Goal: Information Seeking & Learning: Learn about a topic

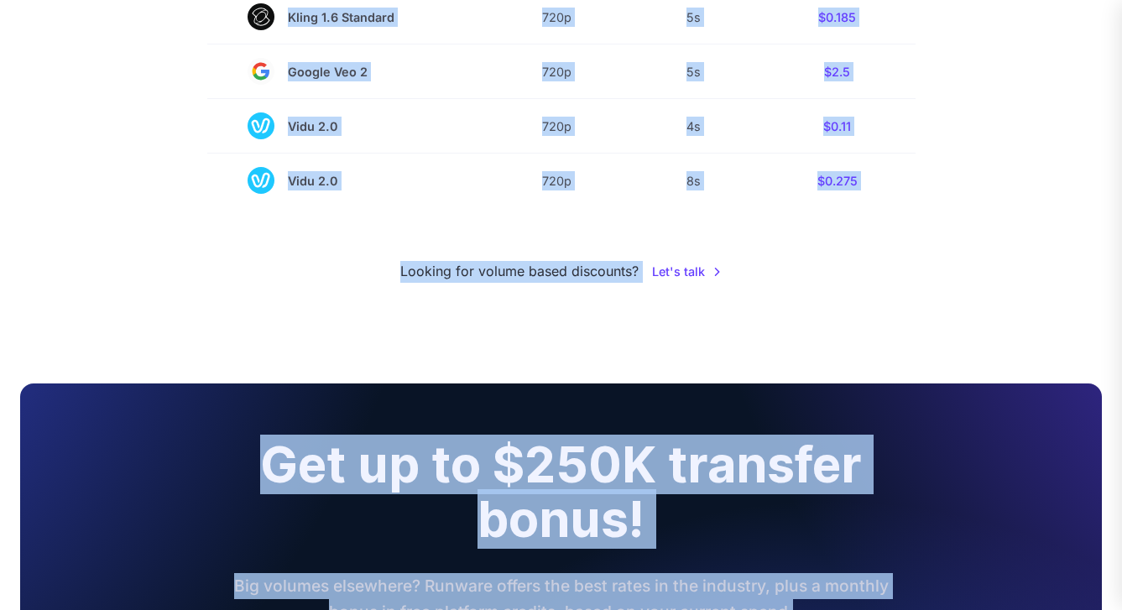
scroll to position [1637, 0]
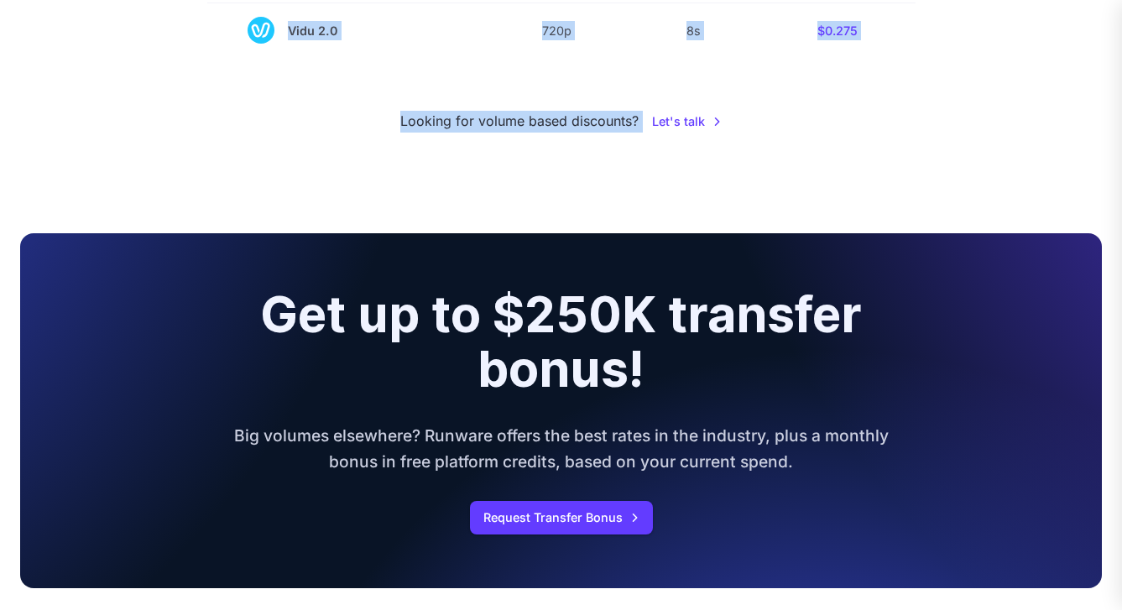
drag, startPoint x: 195, startPoint y: 232, endPoint x: 878, endPoint y: 160, distance: 687.4
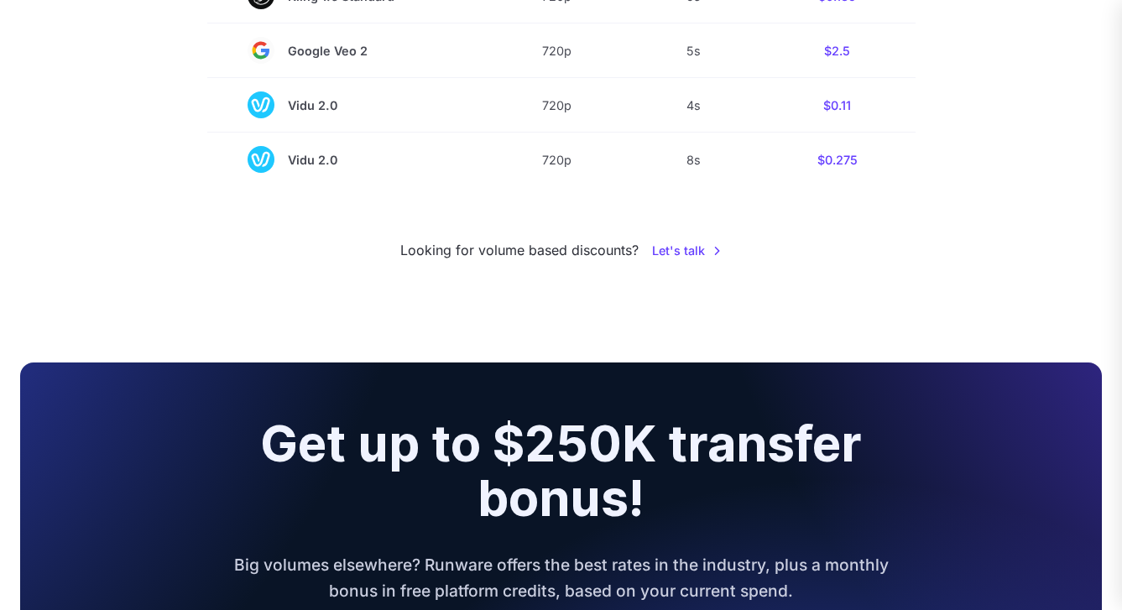
scroll to position [1505, 0]
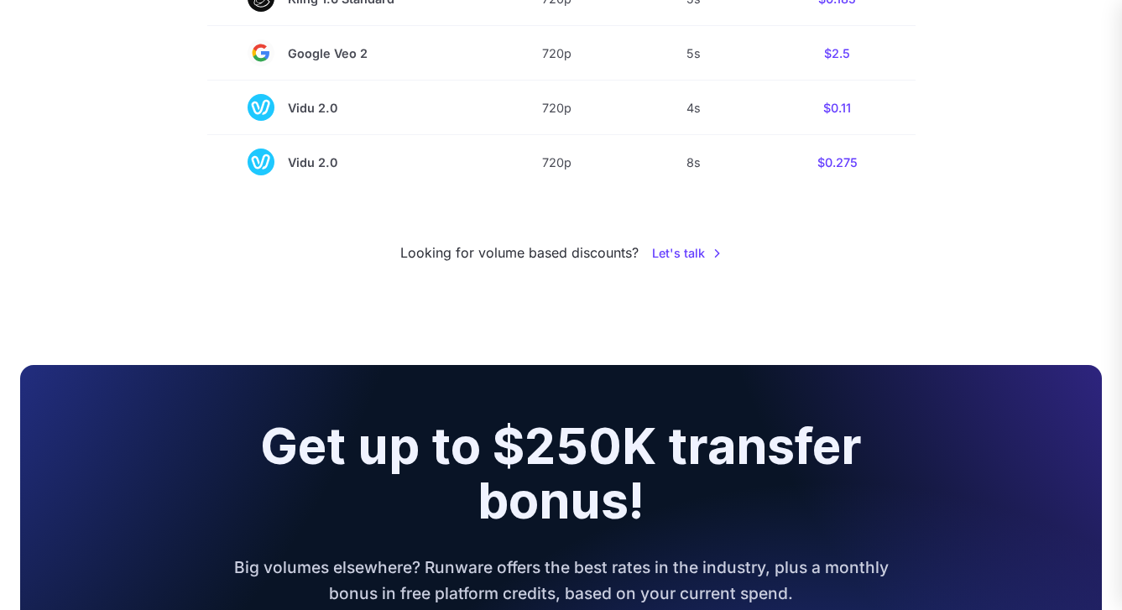
click at [540, 263] on small "Looking for volume based discounts?" at bounding box center [519, 253] width 238 height 22
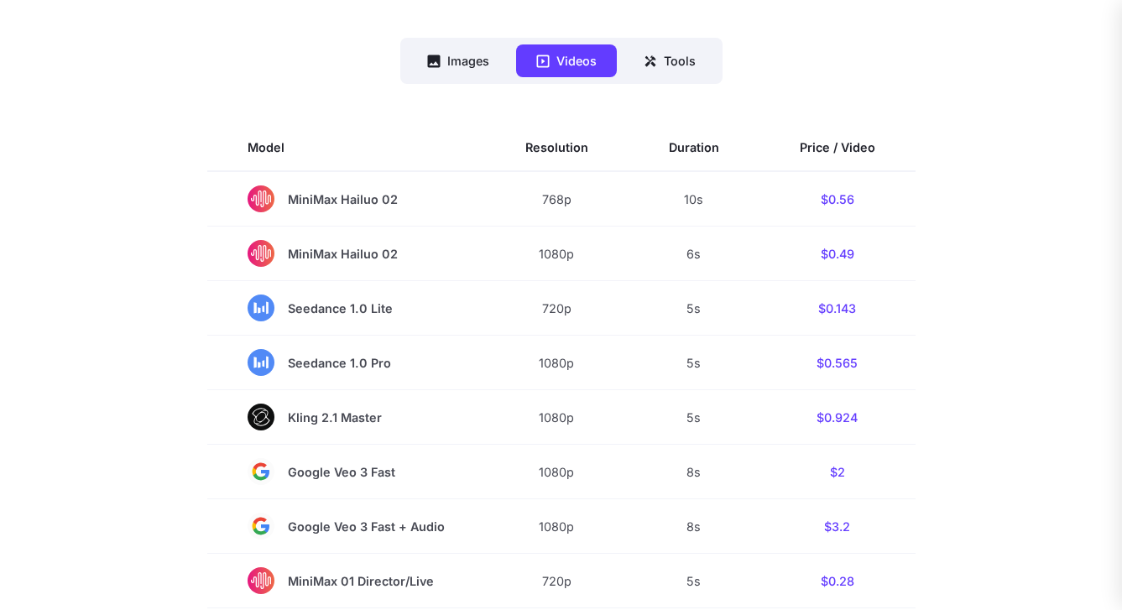
scroll to position [404, 0]
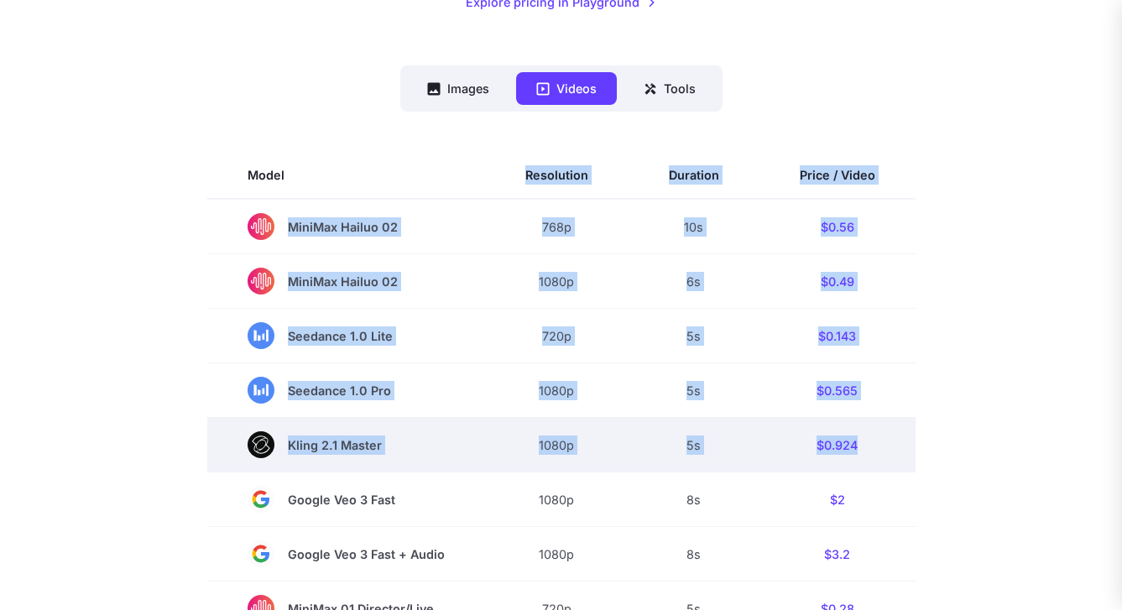
drag, startPoint x: 229, startPoint y: 187, endPoint x: 855, endPoint y: 450, distance: 678.6
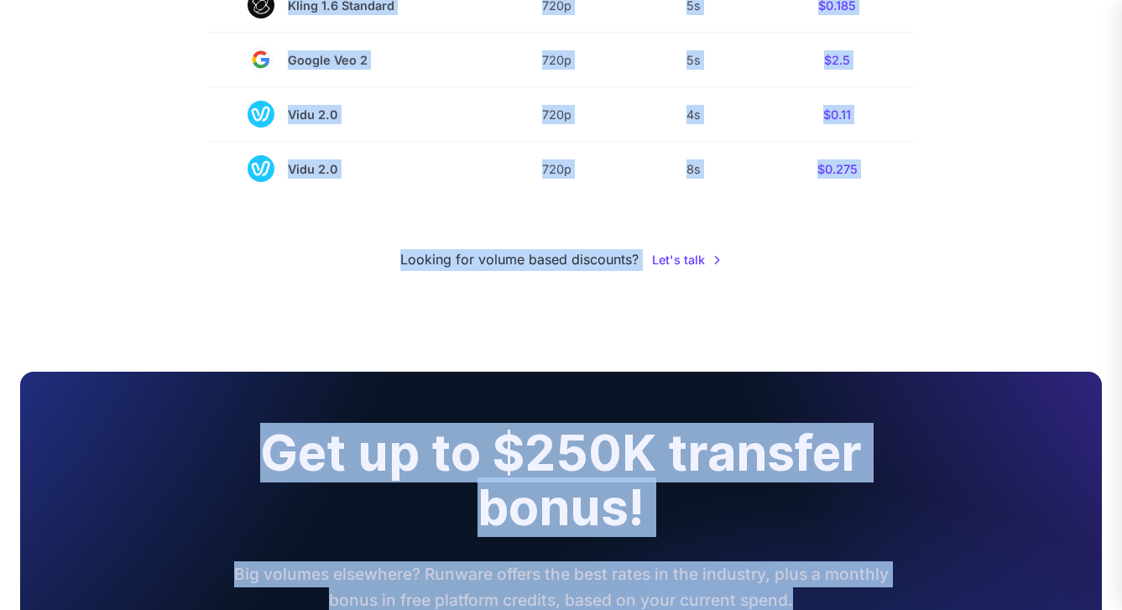
scroll to position [1528, 0]
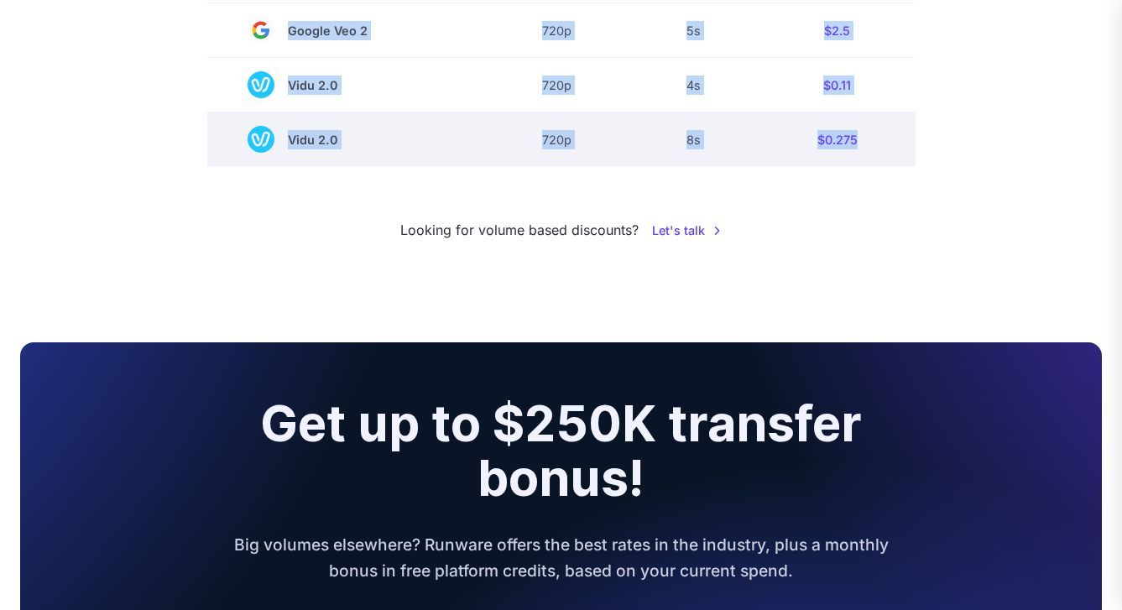
drag, startPoint x: 225, startPoint y: 173, endPoint x: 908, endPoint y: 143, distance: 684.3
copy tbody "Model Resolution Duration Price / Video MiniMax Hailuo 02 768p 10s $0.56 MiniMa…"
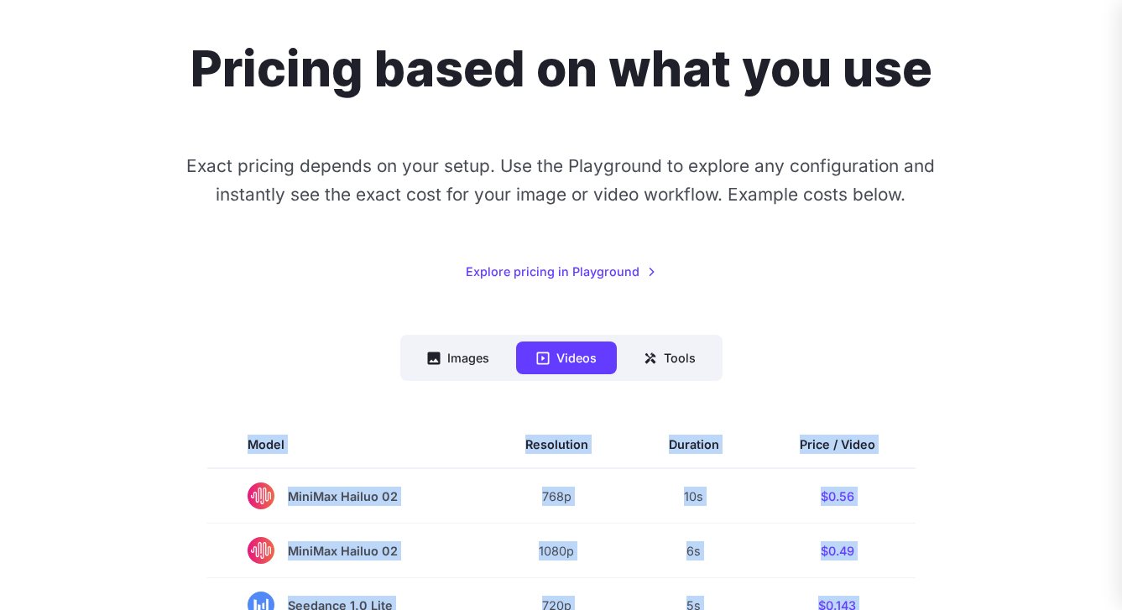
scroll to position [138, 0]
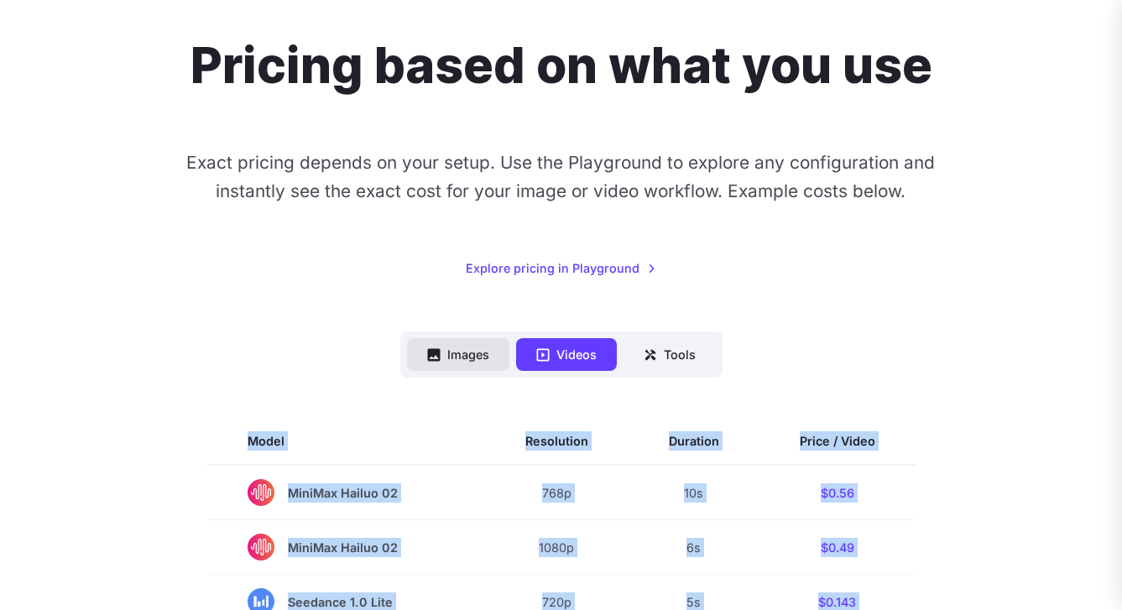
click at [426, 362] on button "Images" at bounding box center [458, 354] width 102 height 33
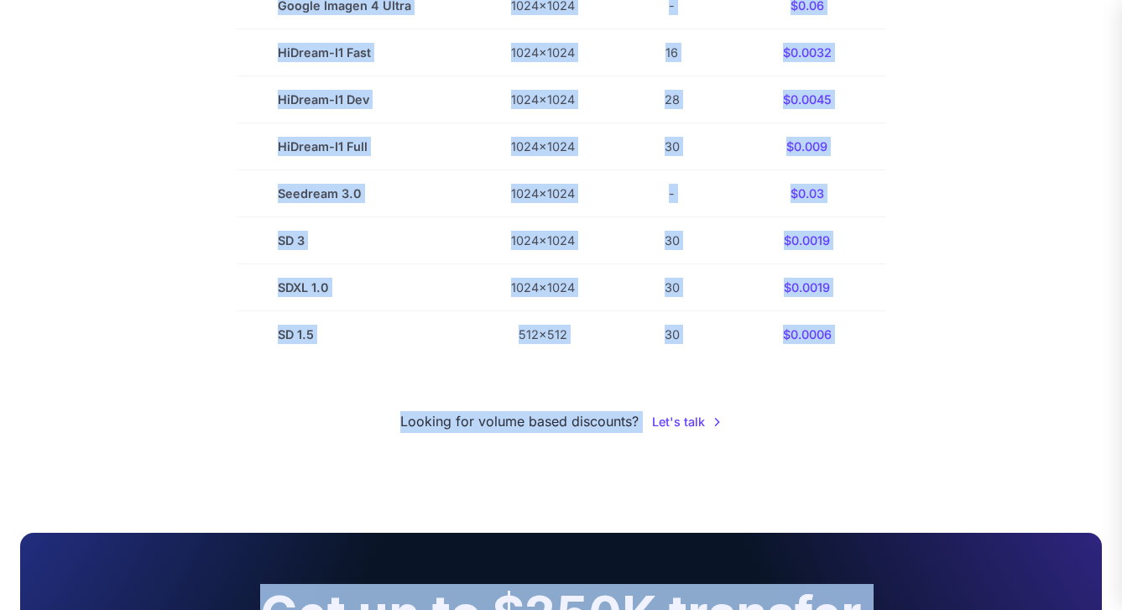
scroll to position [1036, 0]
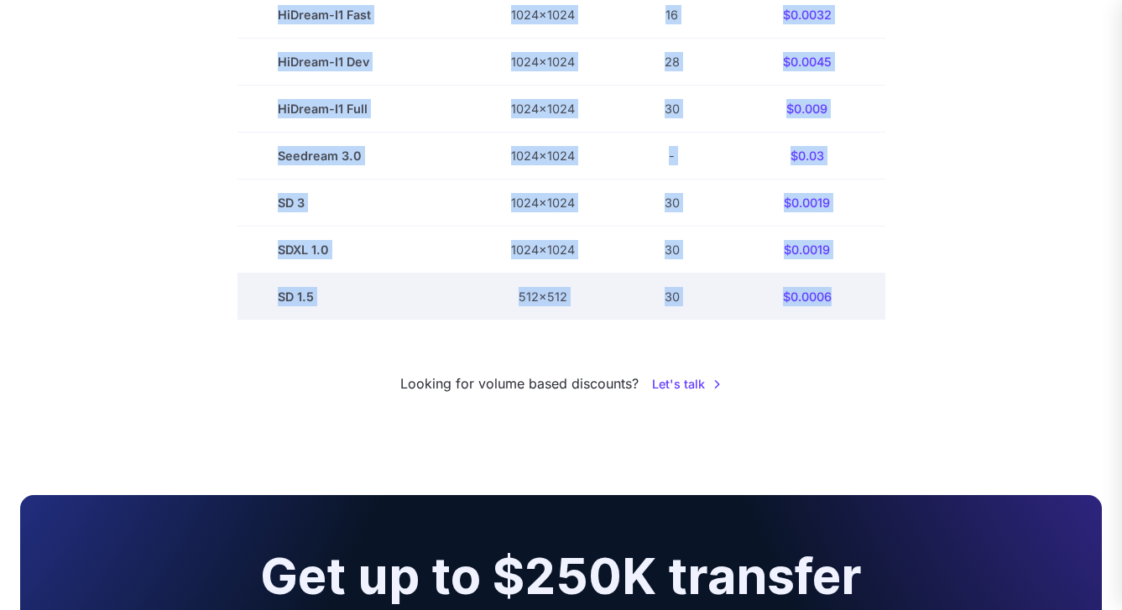
drag, startPoint x: 243, startPoint y: 221, endPoint x: 880, endPoint y: 305, distance: 642.3
copy tbody "Model Size Steps Price / Video FLUX.1 [schnell] 1024x1024 4 $0.0013 FLUX.1 [dev…"
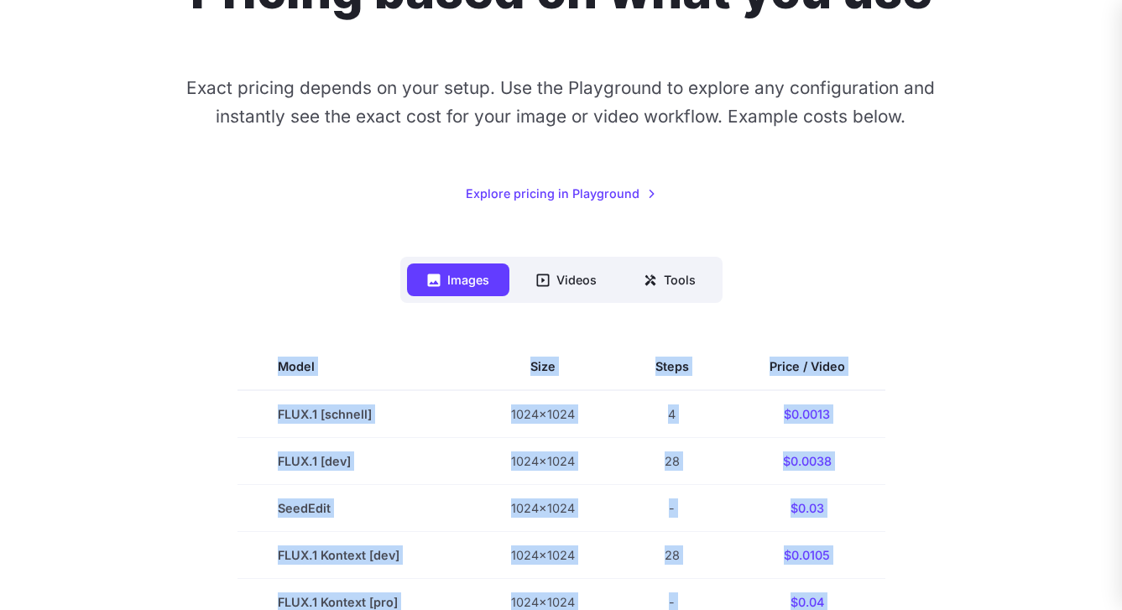
scroll to position [210, 0]
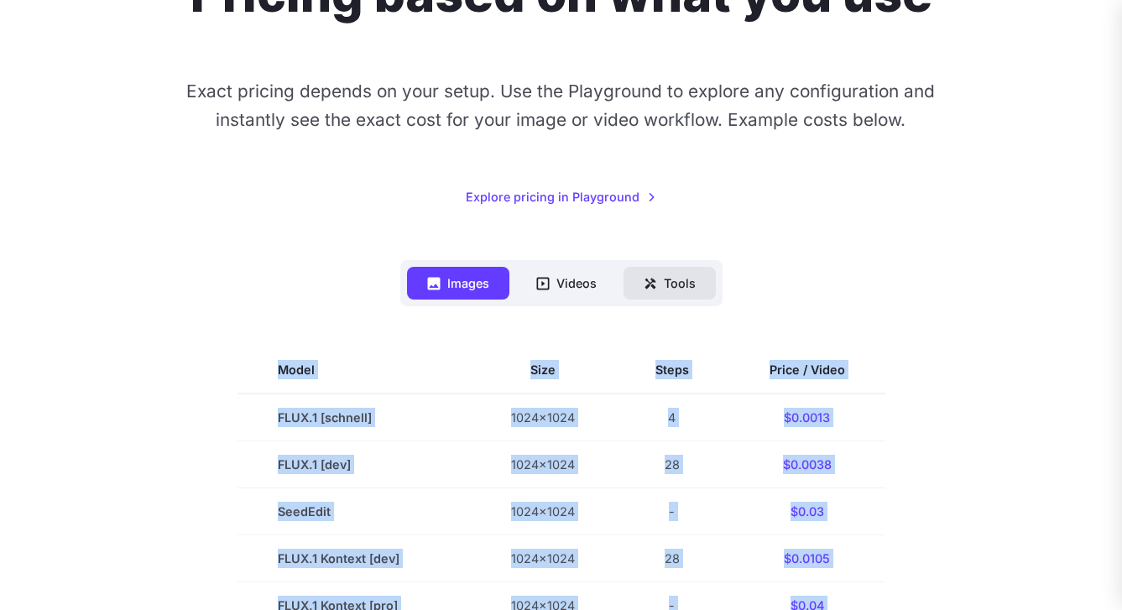
click at [664, 293] on button "Tools" at bounding box center [669, 283] width 92 height 33
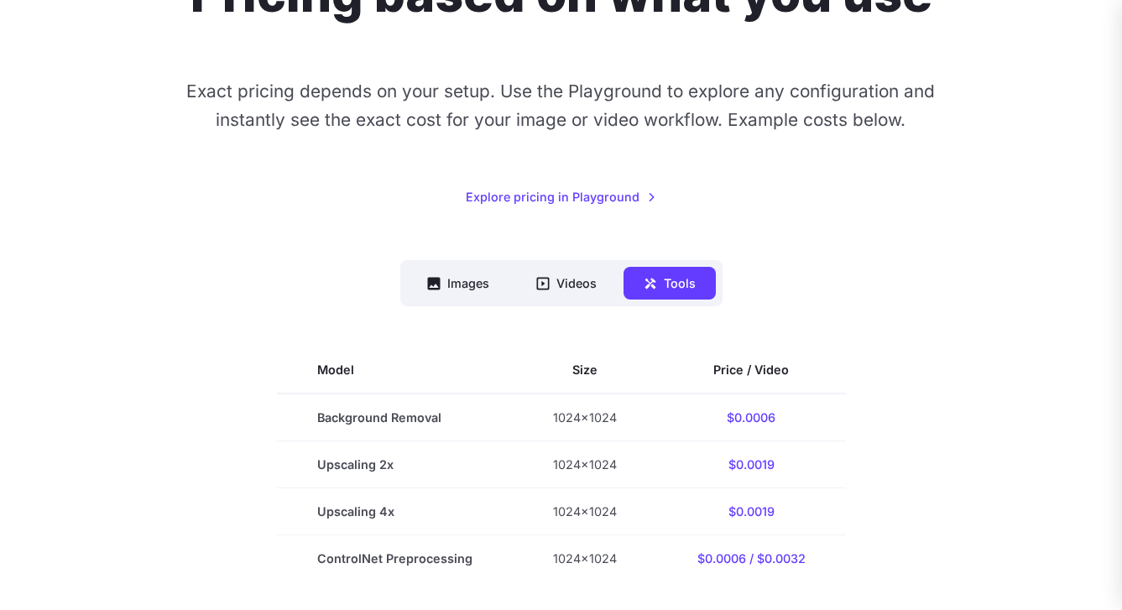
click at [919, 241] on div "Pricing based on what you use Exact pricing depends on your setup. Use the Play…" at bounding box center [560, 311] width 1081 height 692
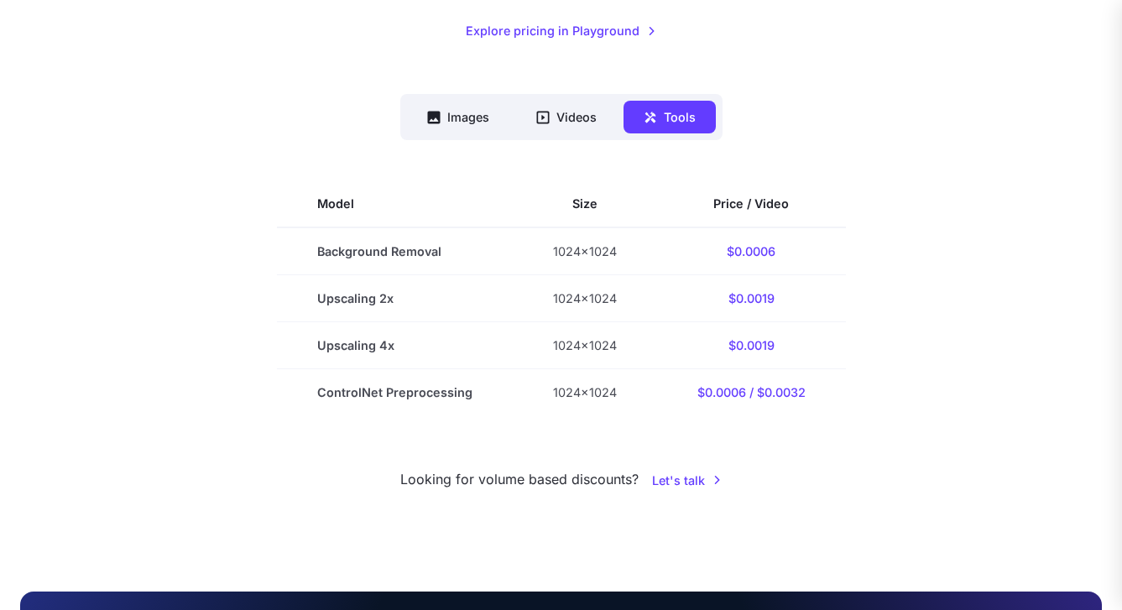
scroll to position [387, 0]
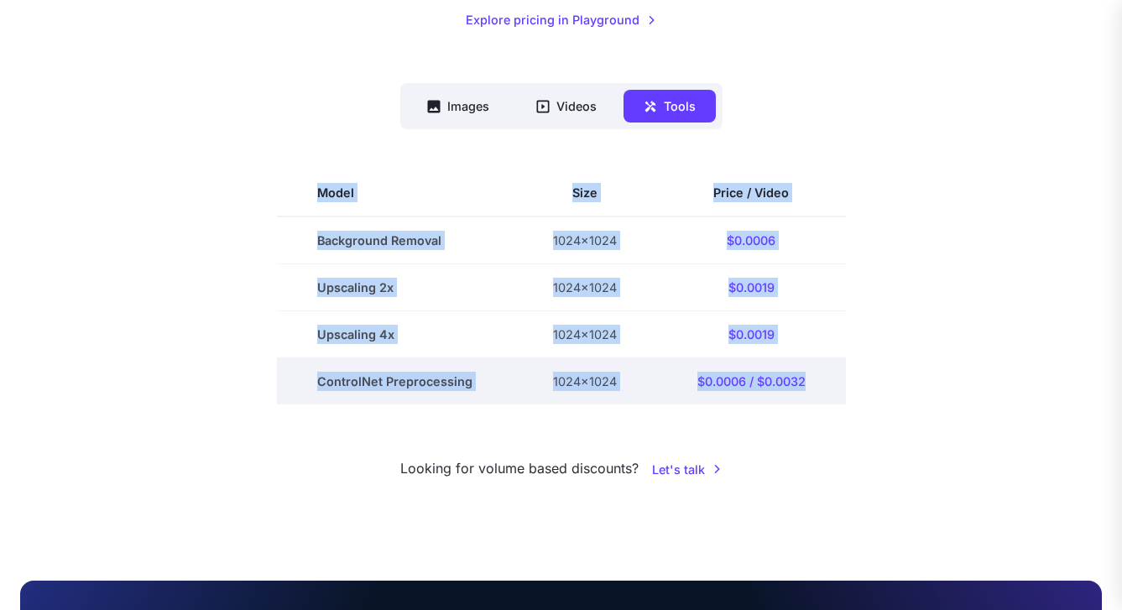
drag, startPoint x: 284, startPoint y: 193, endPoint x: 823, endPoint y: 385, distance: 572.6
click at [823, 385] on tbody "Model Size Price / Video Background Removal 1024x1024 $0.0006 Upscaling 2x 1024…" at bounding box center [561, 286] width 569 height 235
copy tbody "Model Size Price / Video Background Removal 1024x1024 $0.0006 Upscaling 2x 1024…"
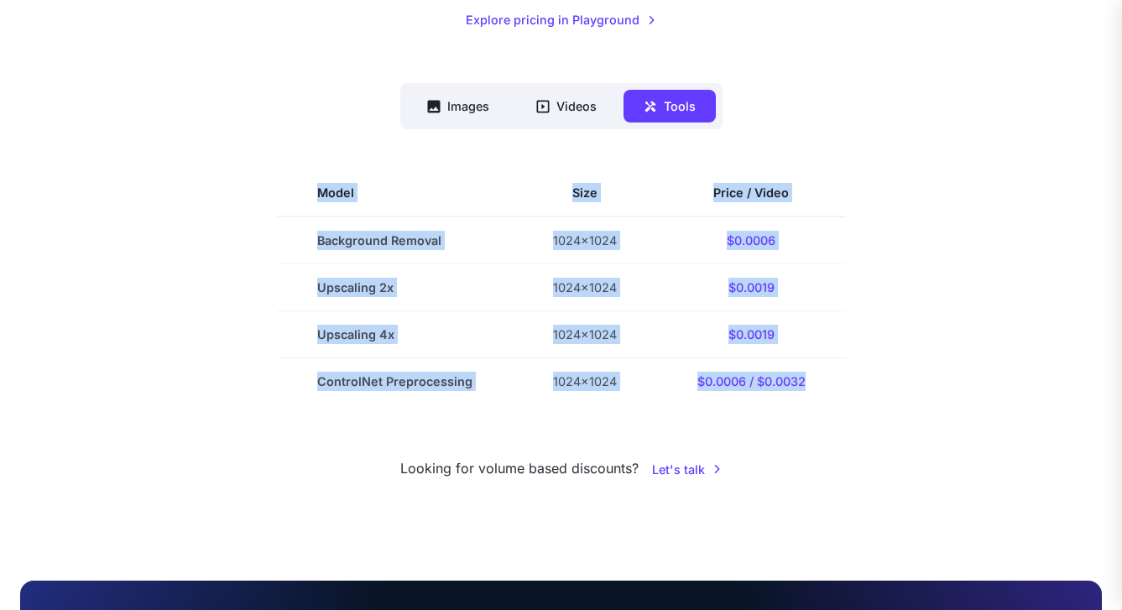
click at [221, 345] on section "Model Size Price / Video Background Removal 1024x1024 $0.0006 Upscaling 2x 1024…" at bounding box center [560, 286] width 1081 height 235
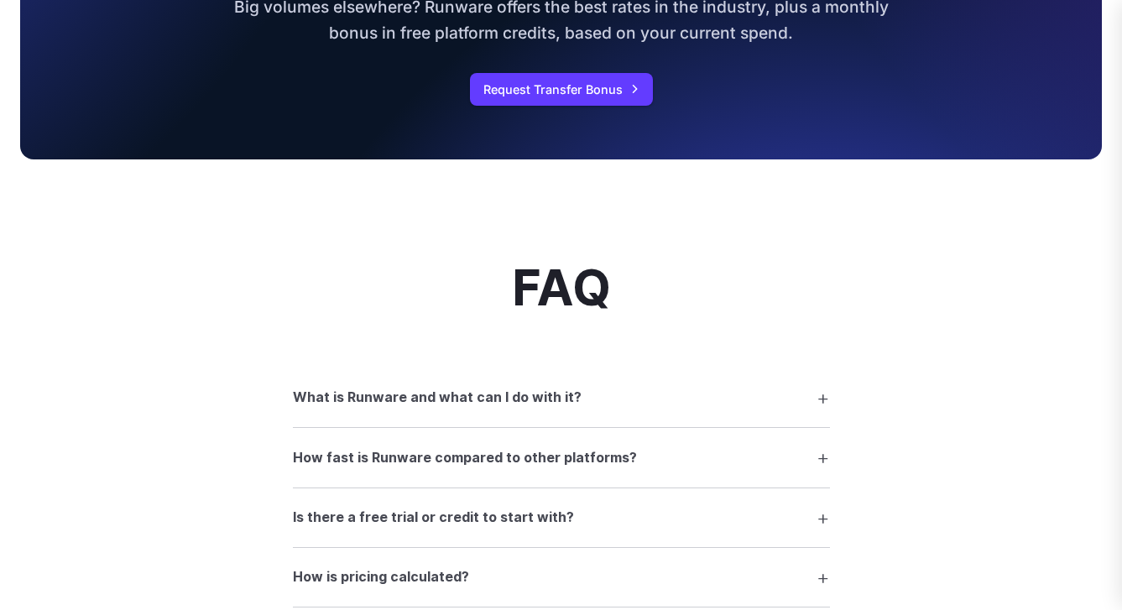
scroll to position [1175, 0]
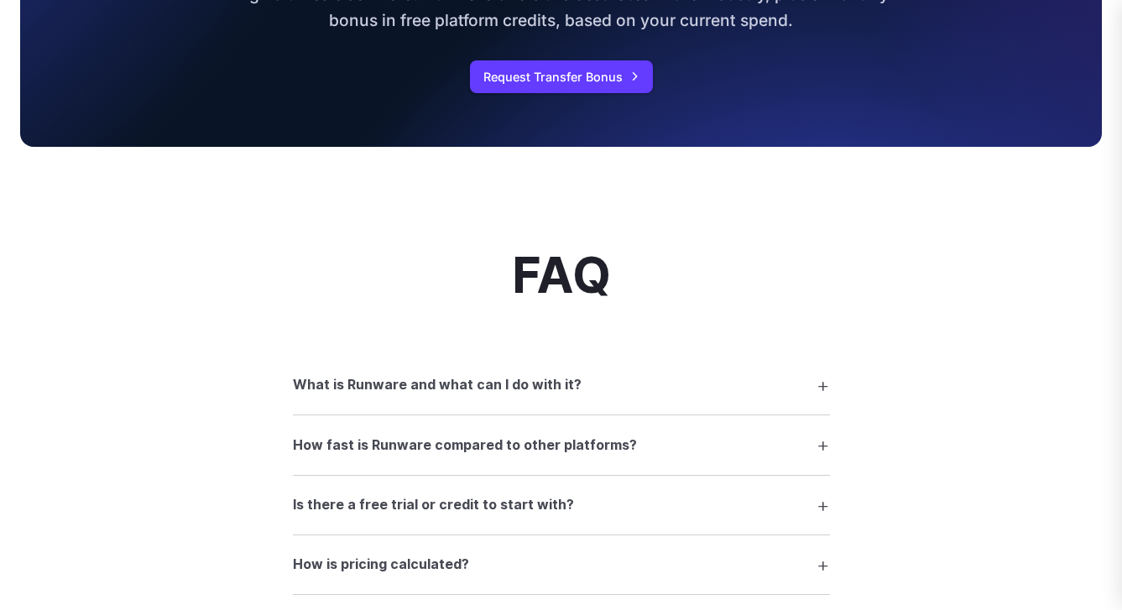
click at [377, 374] on h3 "What is Runware and what can I do with it?" at bounding box center [437, 385] width 289 height 22
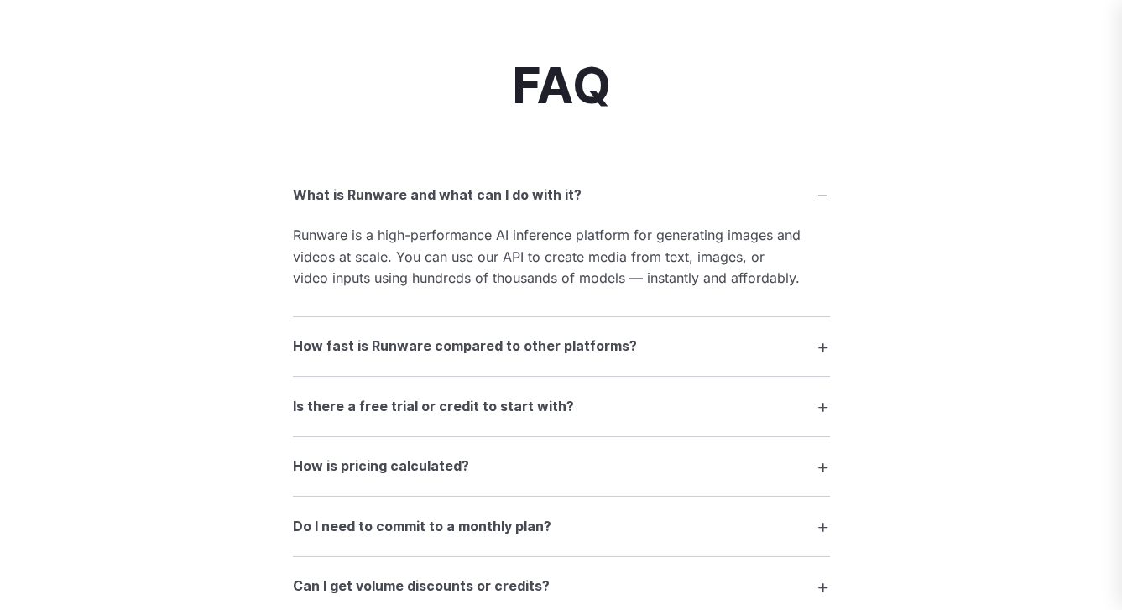
scroll to position [1377, 0]
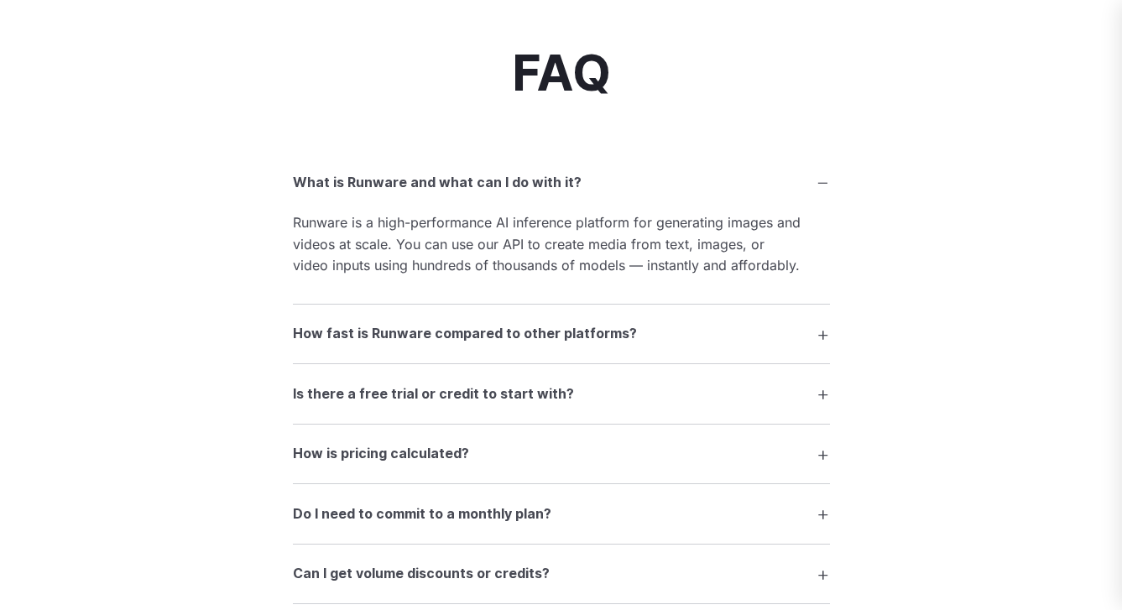
click at [375, 304] on details "How fast is Runware compared to other platforms? Thanks to our Sonic Inference …" at bounding box center [561, 334] width 537 height 60
click at [379, 323] on h3 "How fast is Runware compared to other platforms?" at bounding box center [465, 334] width 344 height 22
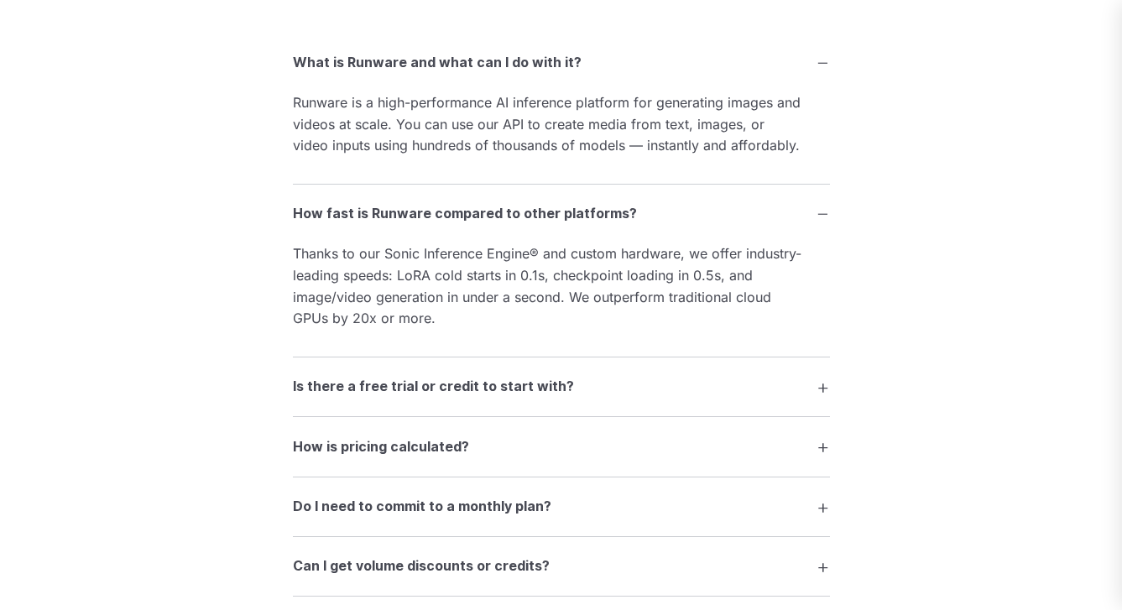
scroll to position [1503, 0]
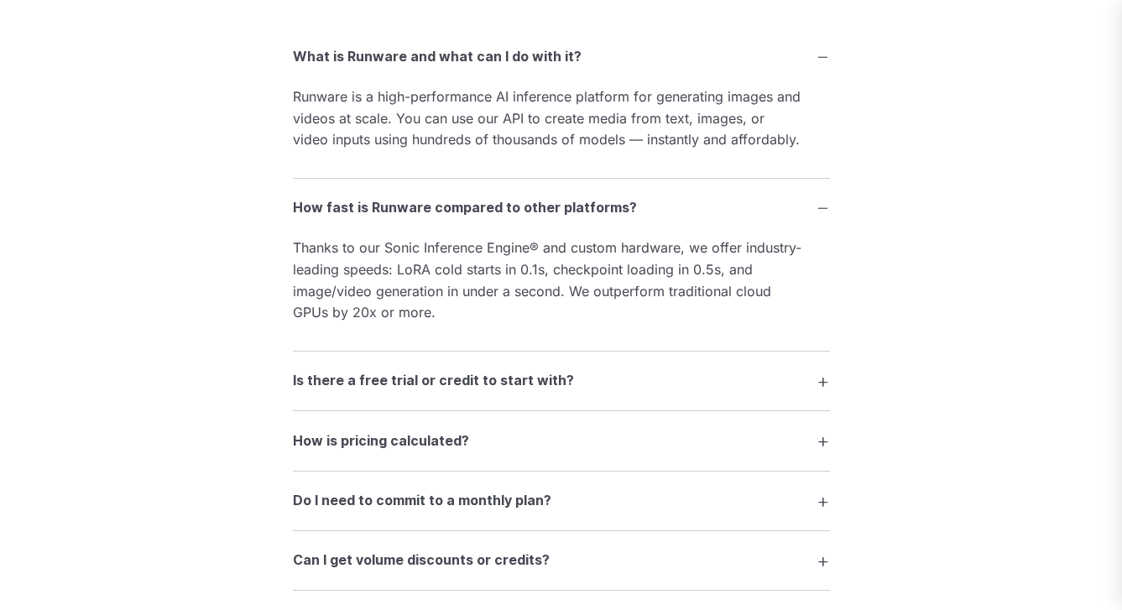
click at [383, 370] on h3 "Is there a free trial or credit to start with?" at bounding box center [433, 381] width 281 height 22
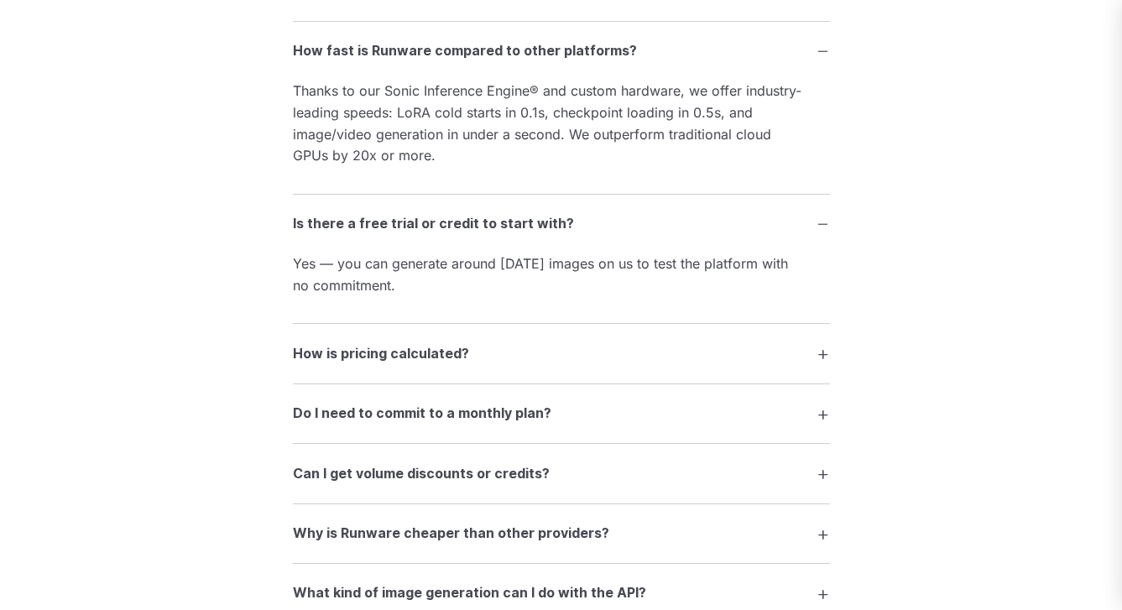
scroll to position [1661, 0]
click at [387, 342] on h3 "How is pricing calculated?" at bounding box center [381, 353] width 176 height 22
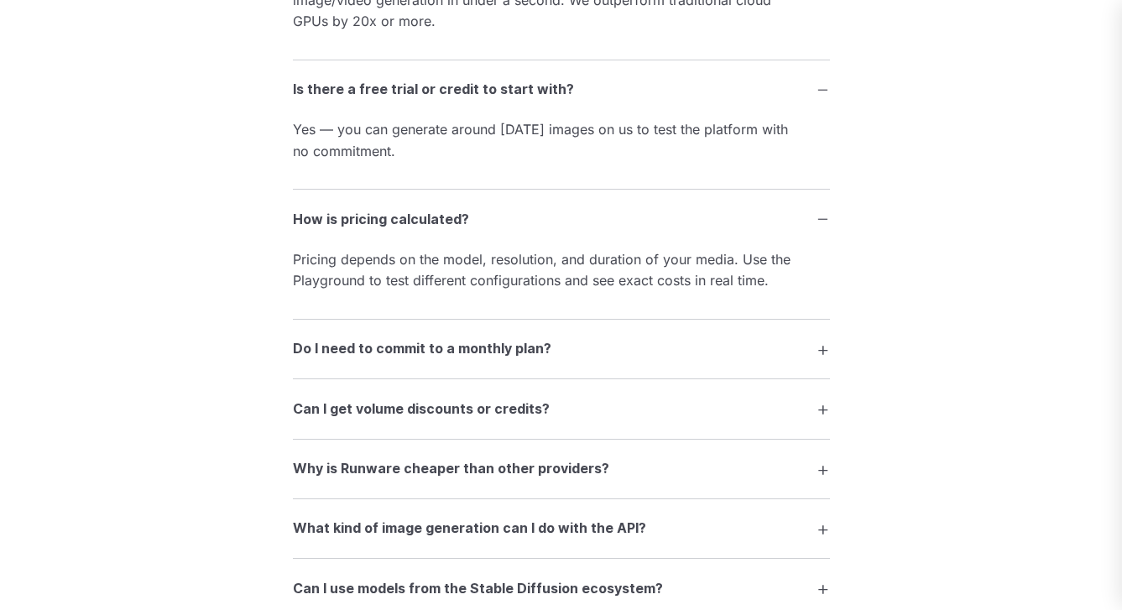
scroll to position [1798, 0]
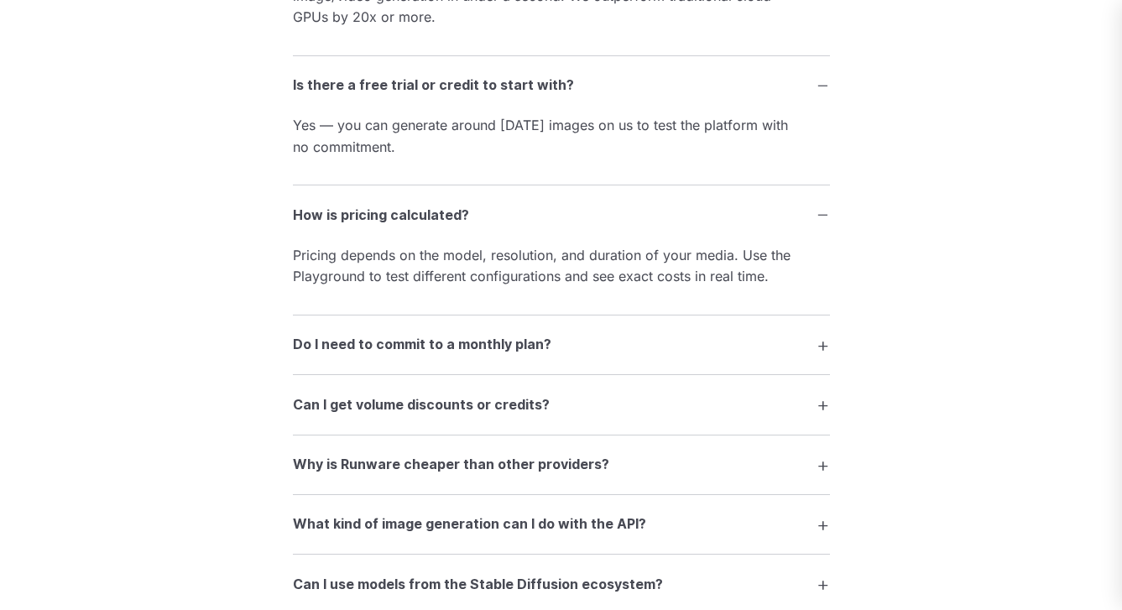
click at [386, 329] on summary "Do I need to commit to a monthly plan?" at bounding box center [561, 345] width 537 height 32
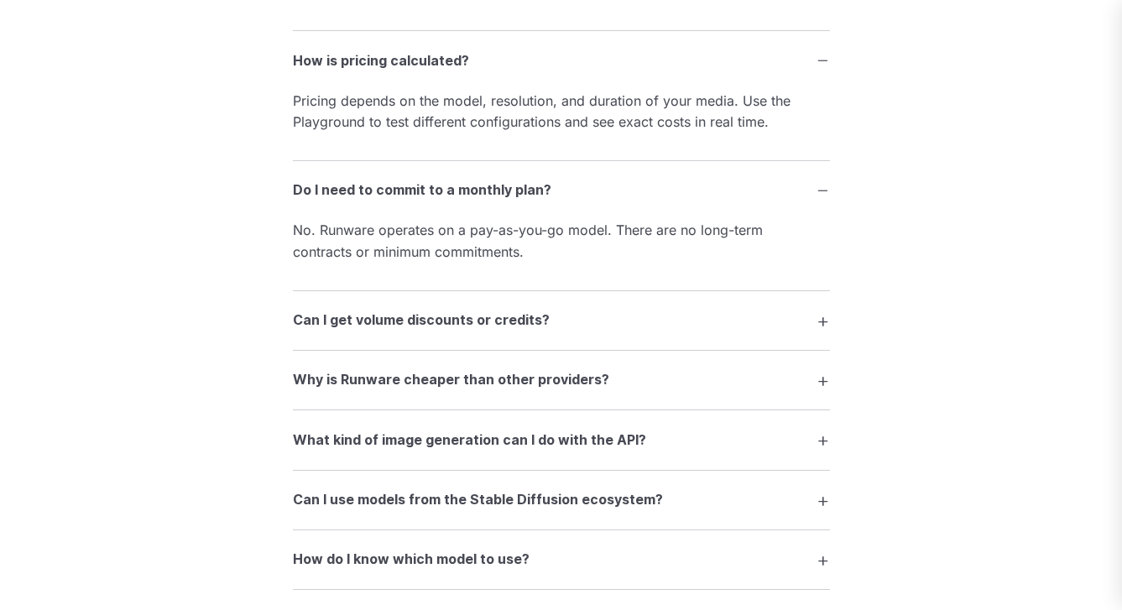
scroll to position [1952, 0]
click at [386, 310] on h3 "Can I get volume discounts or credits?" at bounding box center [421, 321] width 257 height 22
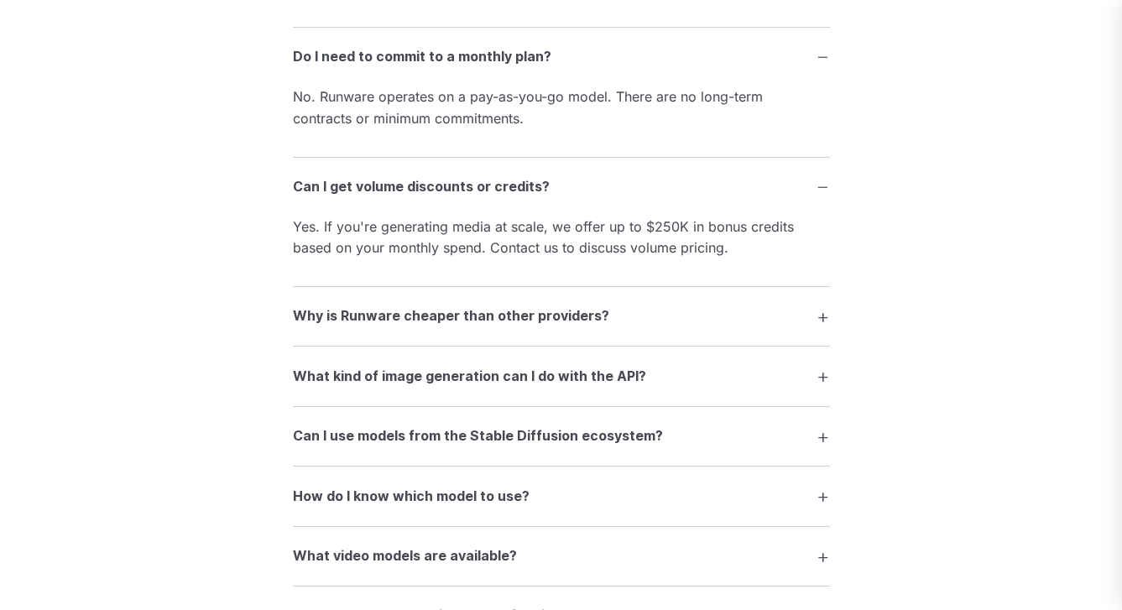
scroll to position [2085, 0]
click at [386, 306] on h3 "Why is Runware cheaper than other providers?" at bounding box center [451, 317] width 316 height 22
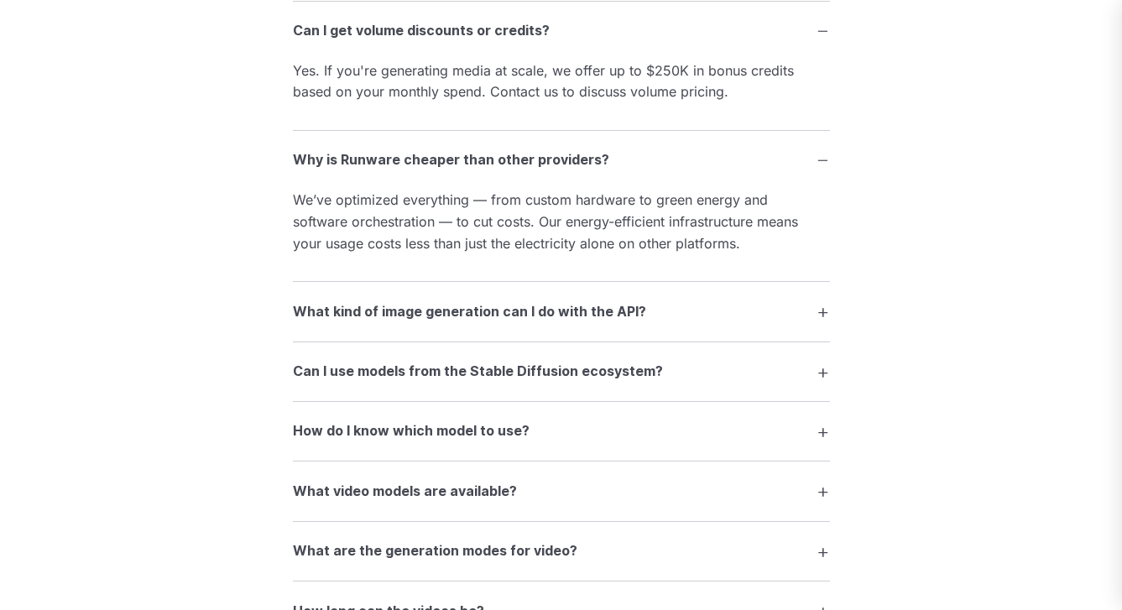
scroll to position [2245, 0]
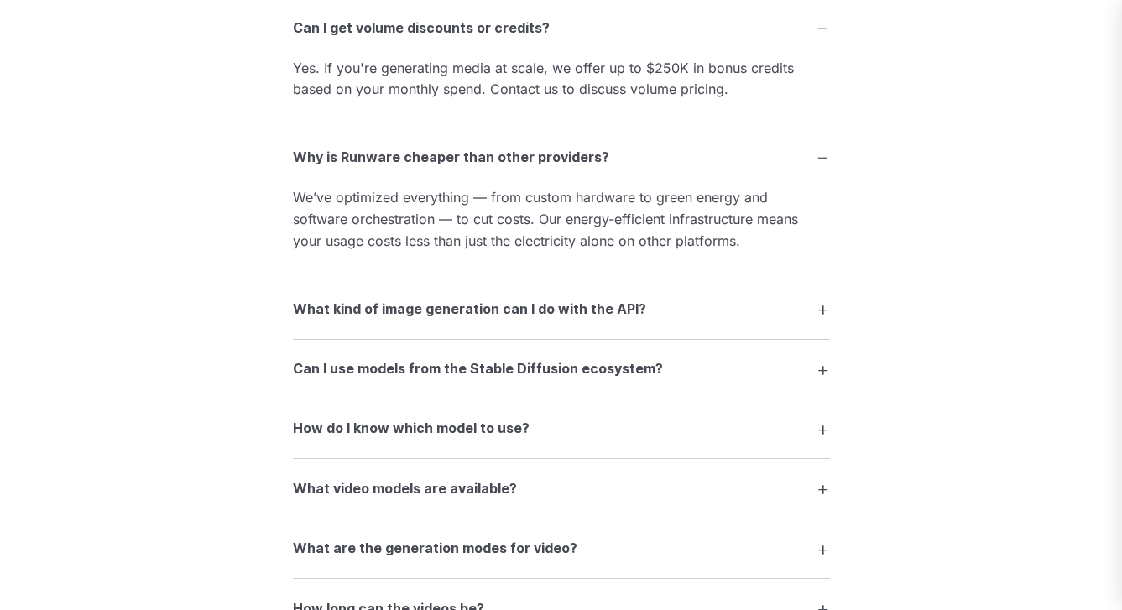
click at [398, 299] on h3 "What kind of image generation can I do with the API?" at bounding box center [469, 310] width 353 height 22
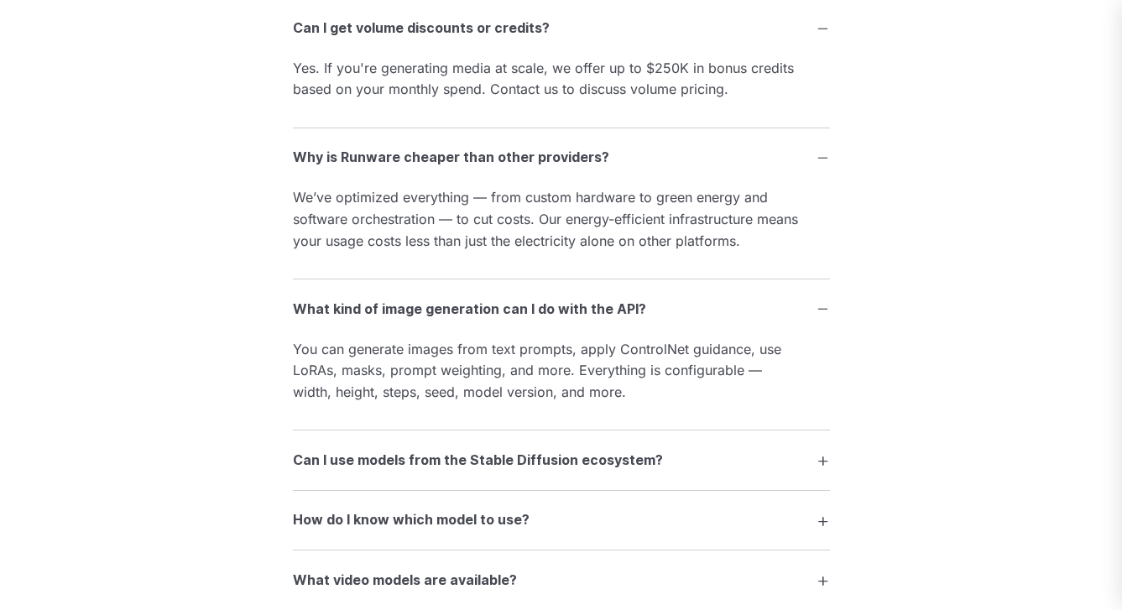
click at [402, 450] on h3 "Can I use models from the Stable Diffusion ecosystem?" at bounding box center [478, 461] width 370 height 22
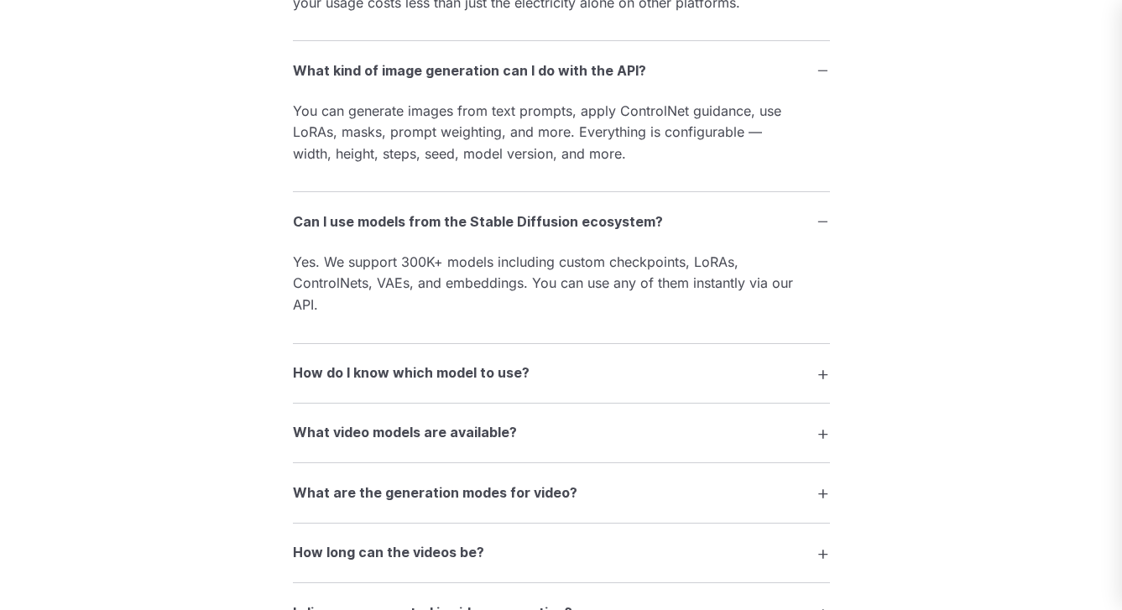
scroll to position [2526, 0]
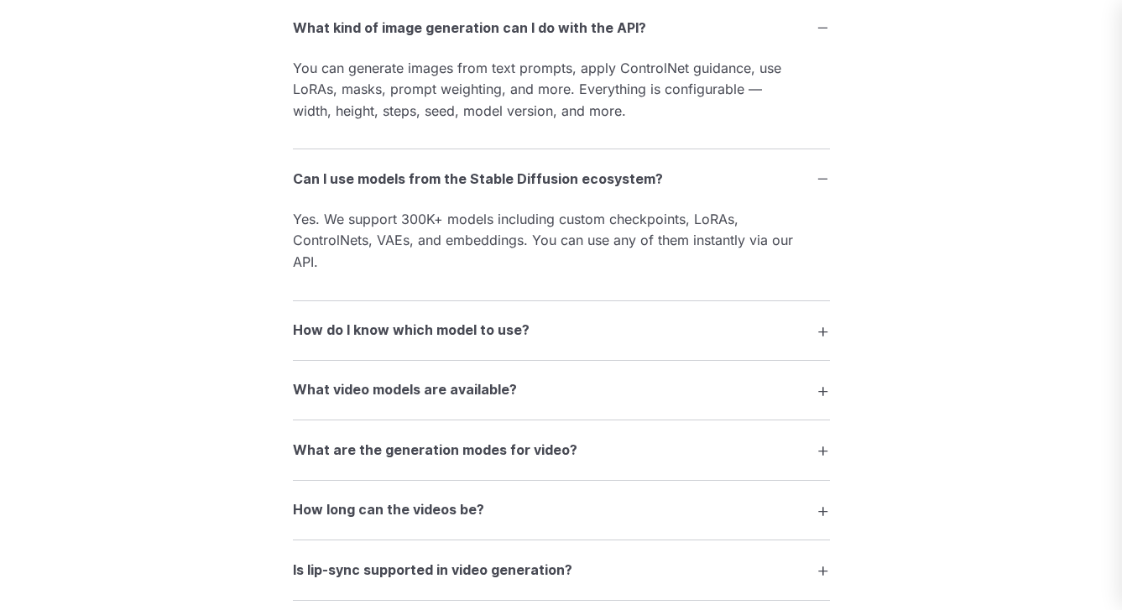
click at [593, 315] on summary "How do I know which model to use?" at bounding box center [561, 331] width 537 height 32
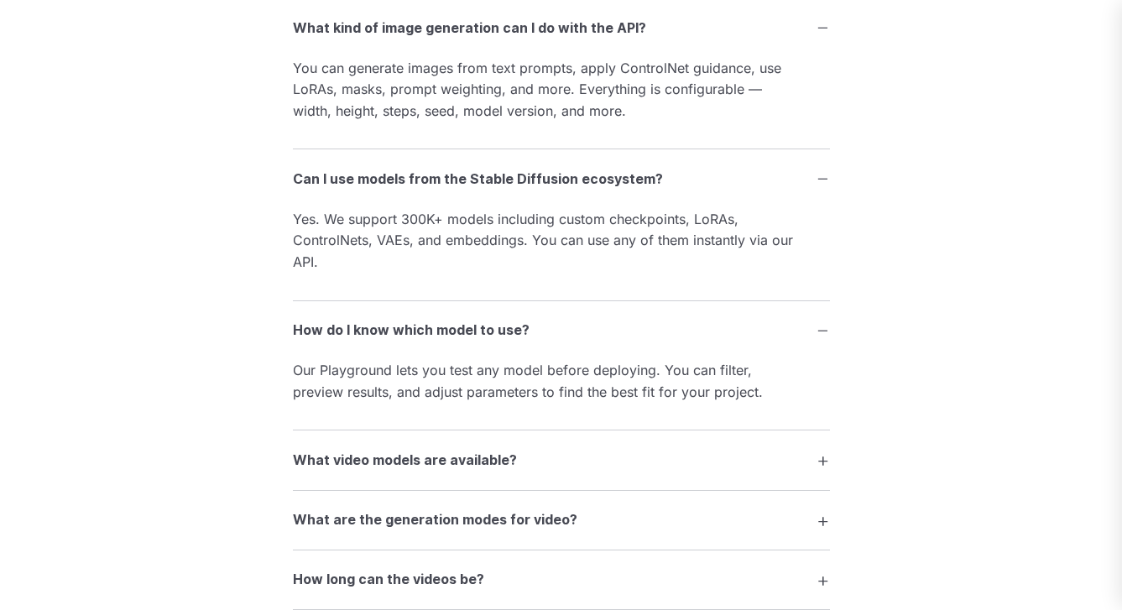
scroll to position [2576, 0]
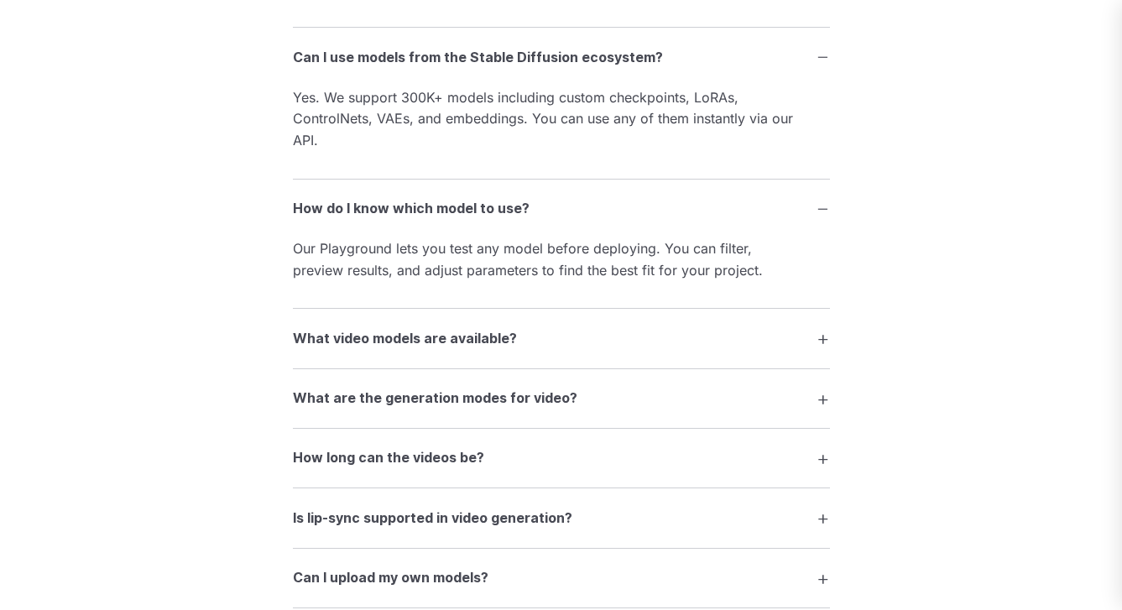
click at [354, 328] on h3 "What video models are available?" at bounding box center [405, 339] width 224 height 22
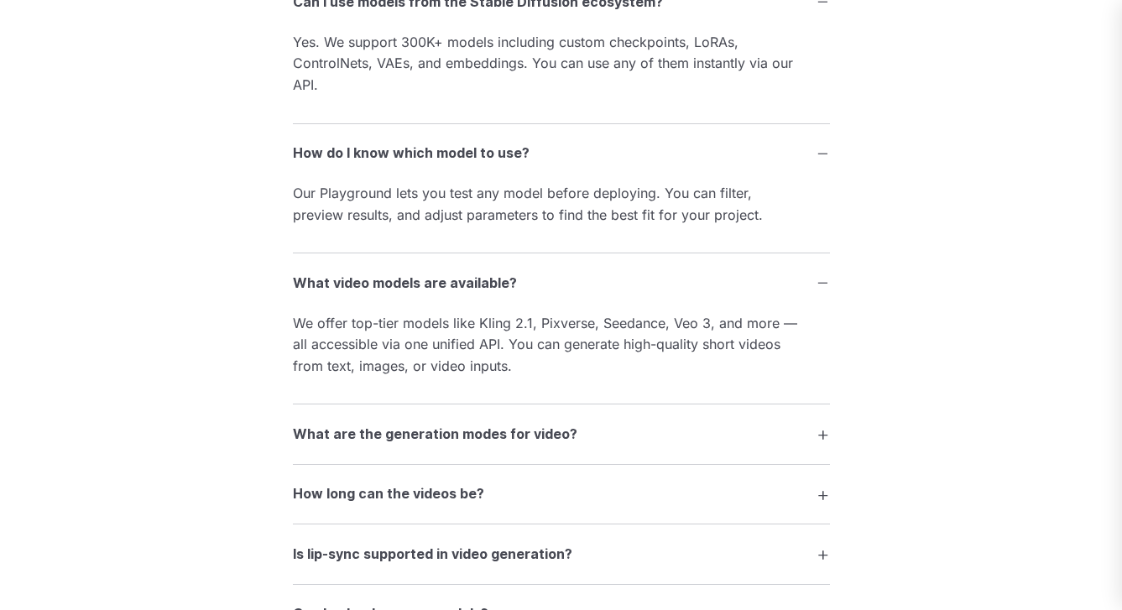
scroll to position [2706, 0]
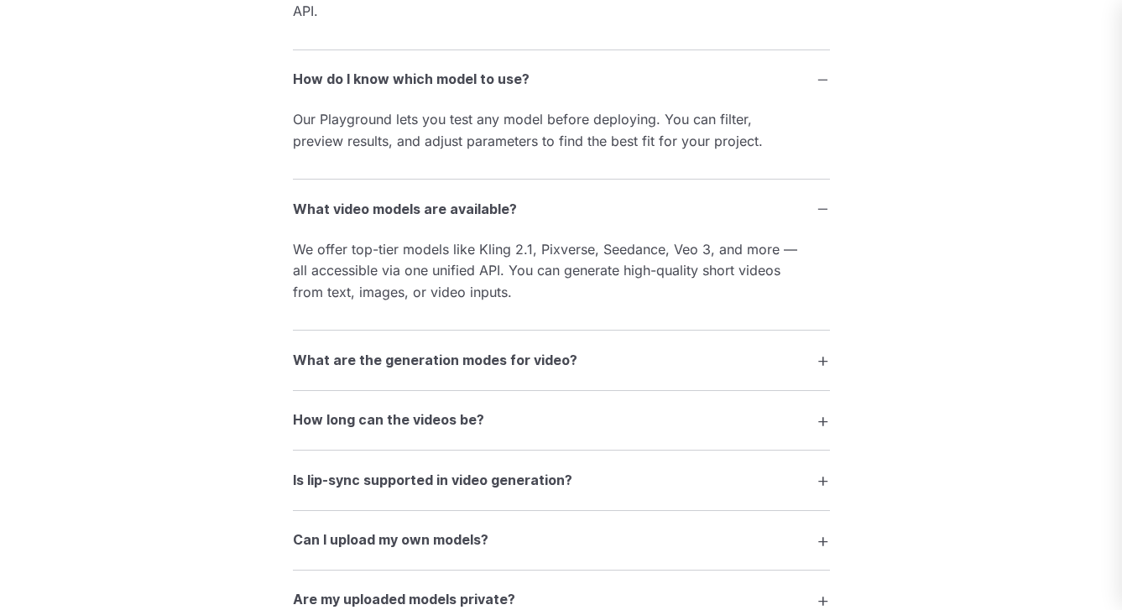
click at [354, 350] on h3 "What are the generation modes for video?" at bounding box center [435, 361] width 284 height 22
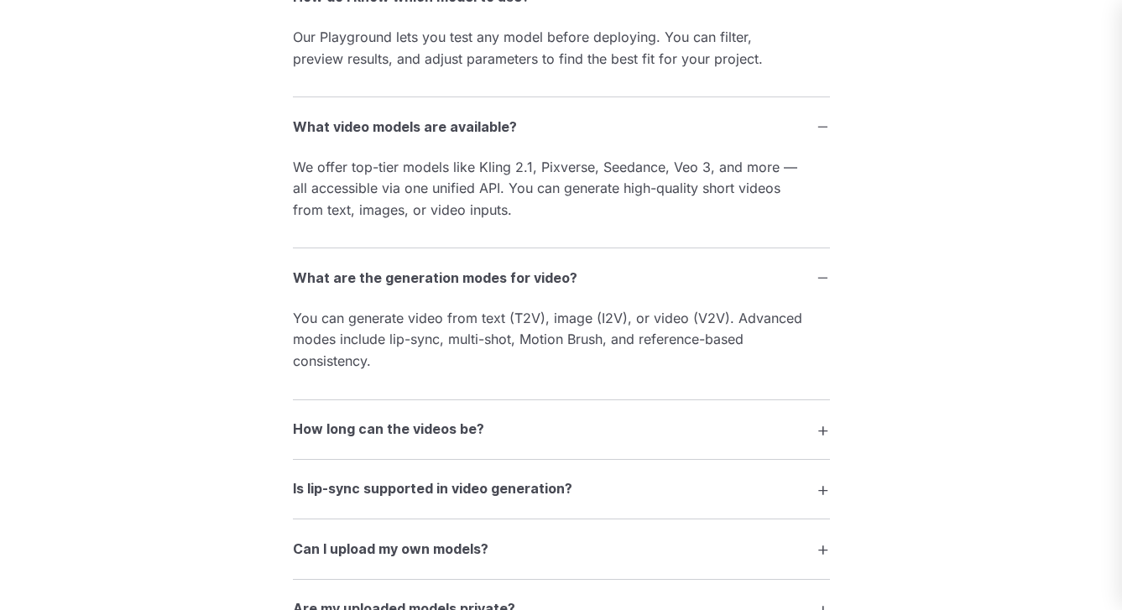
scroll to position [2860, 0]
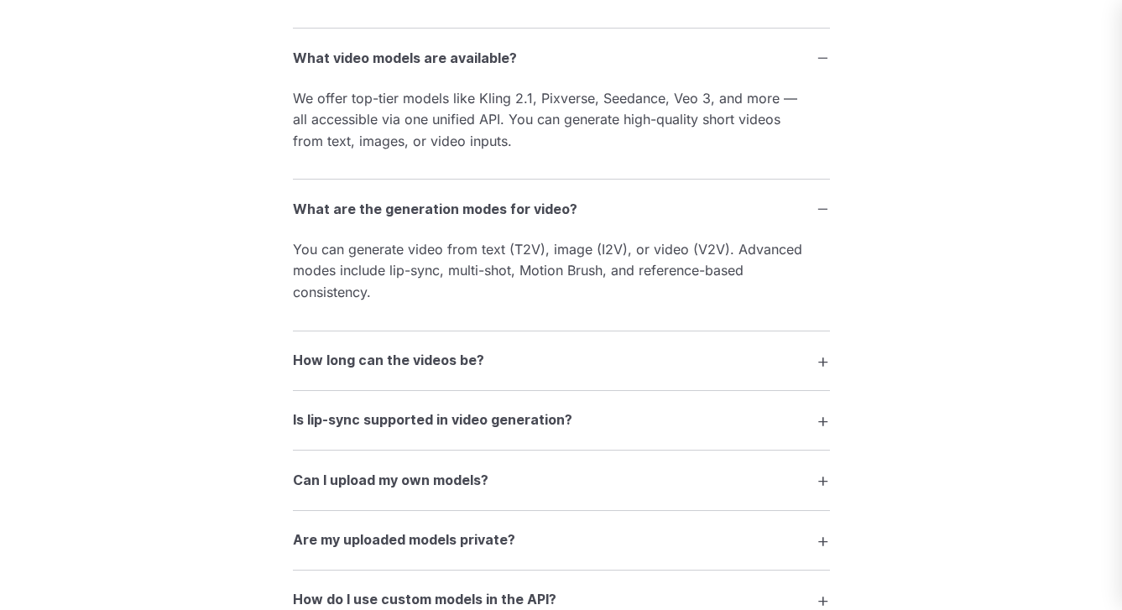
click at [355, 350] on h3 "How long can the videos be?" at bounding box center [388, 361] width 191 height 22
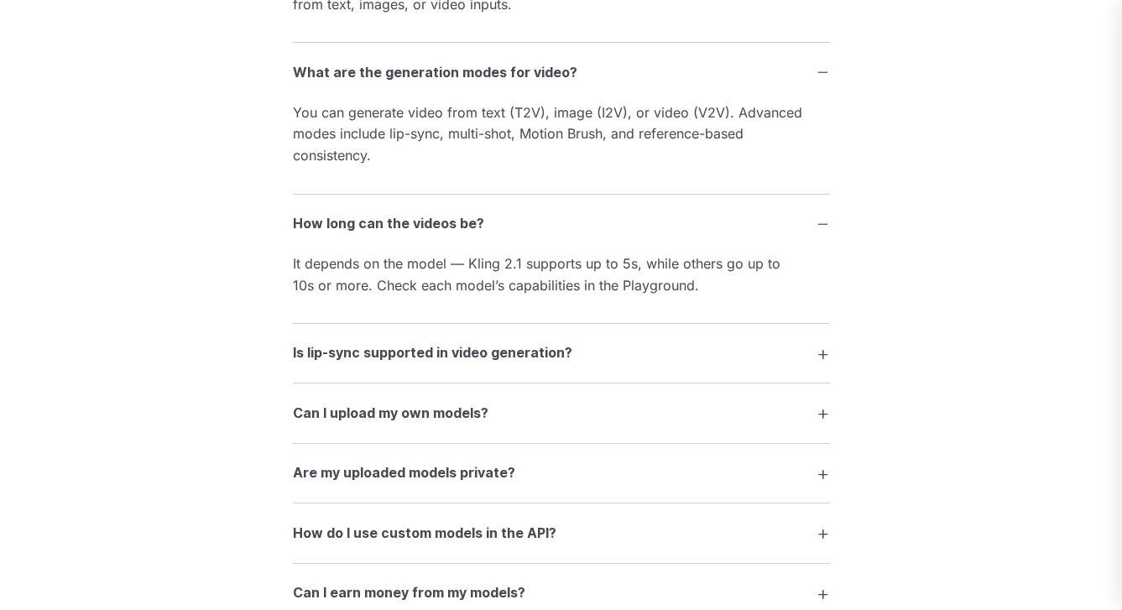
click at [357, 342] on h3 "Is lip-sync supported in video generation?" at bounding box center [432, 353] width 279 height 22
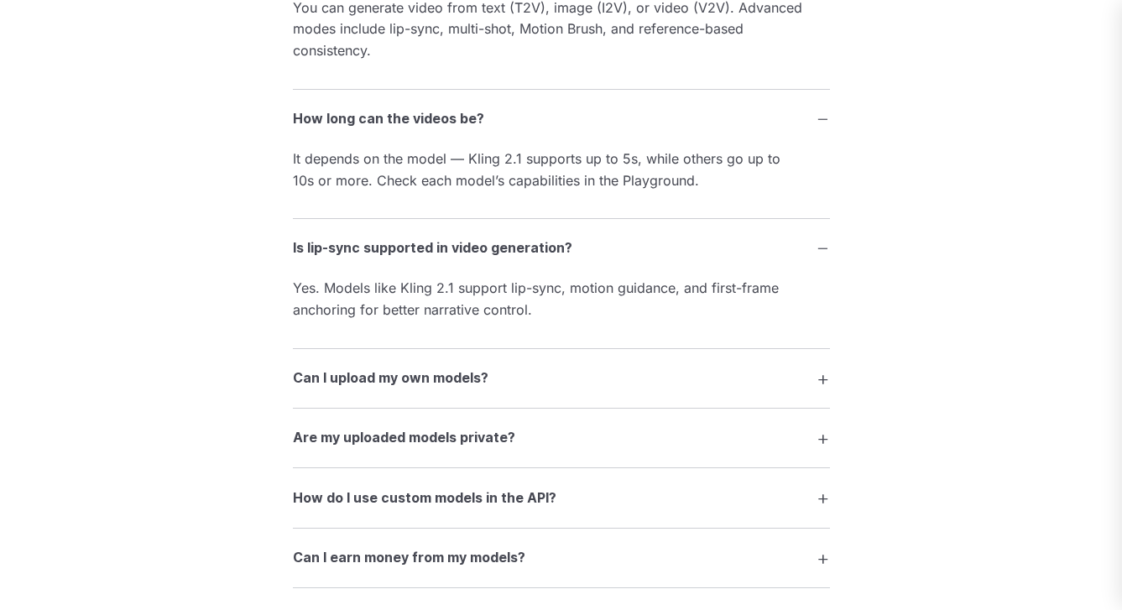
scroll to position [3168, 0]
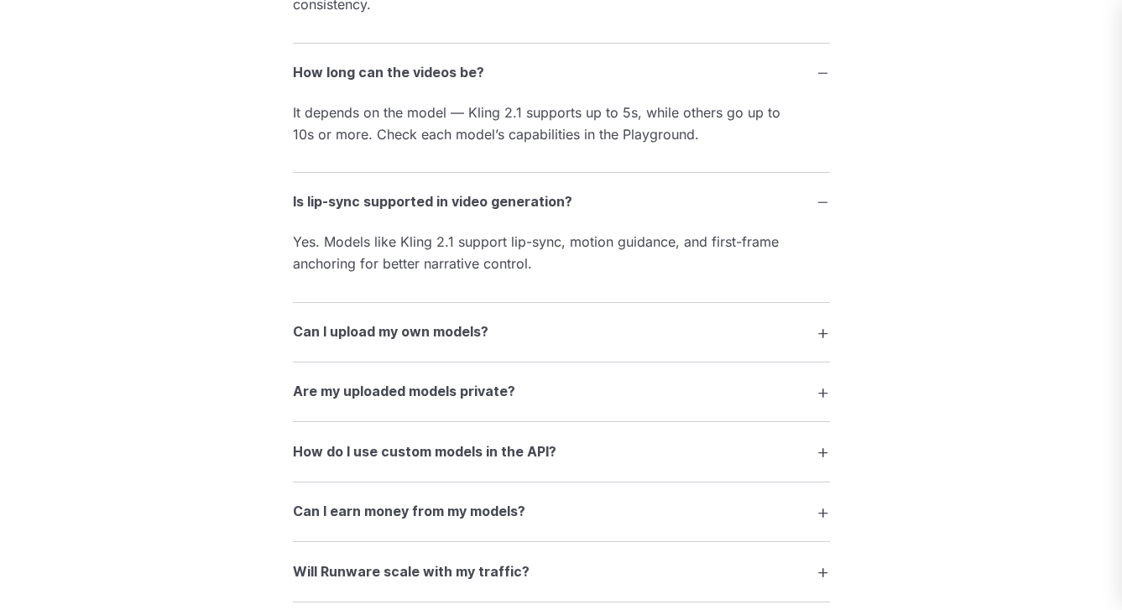
click at [359, 321] on h3 "Can I upload my own models?" at bounding box center [390, 332] width 195 height 22
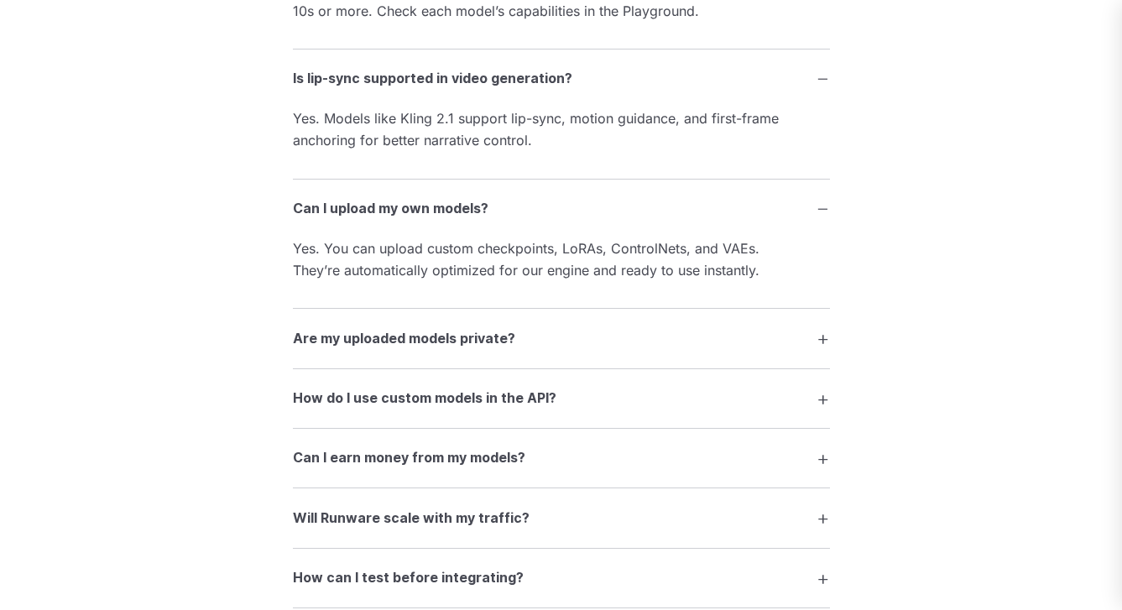
scroll to position [3344, 0]
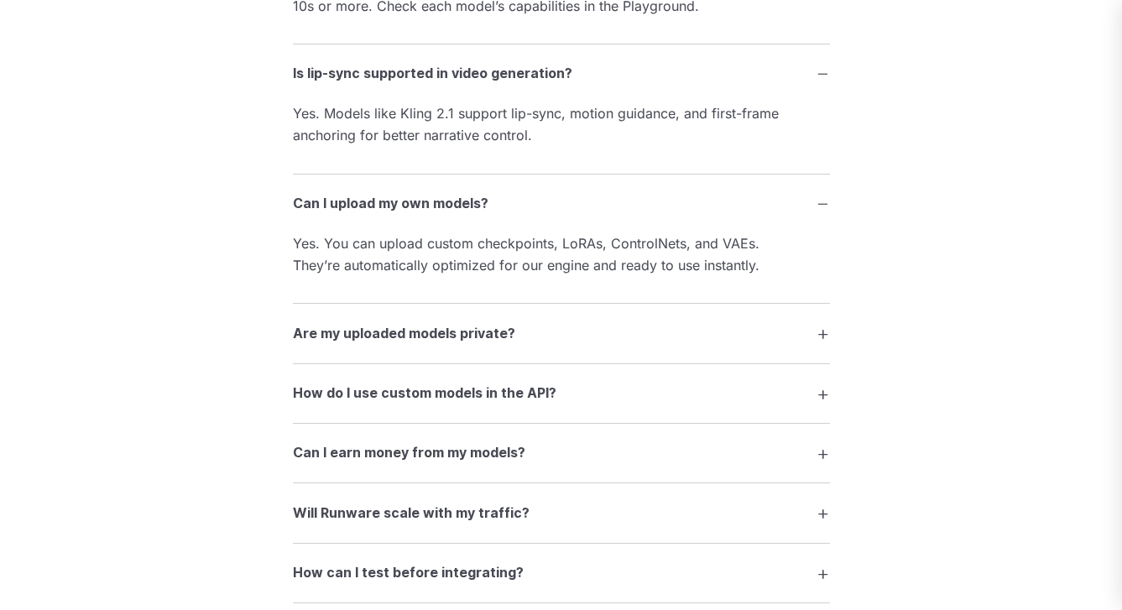
click at [337, 323] on h3 "Are my uploaded models private?" at bounding box center [404, 334] width 222 height 22
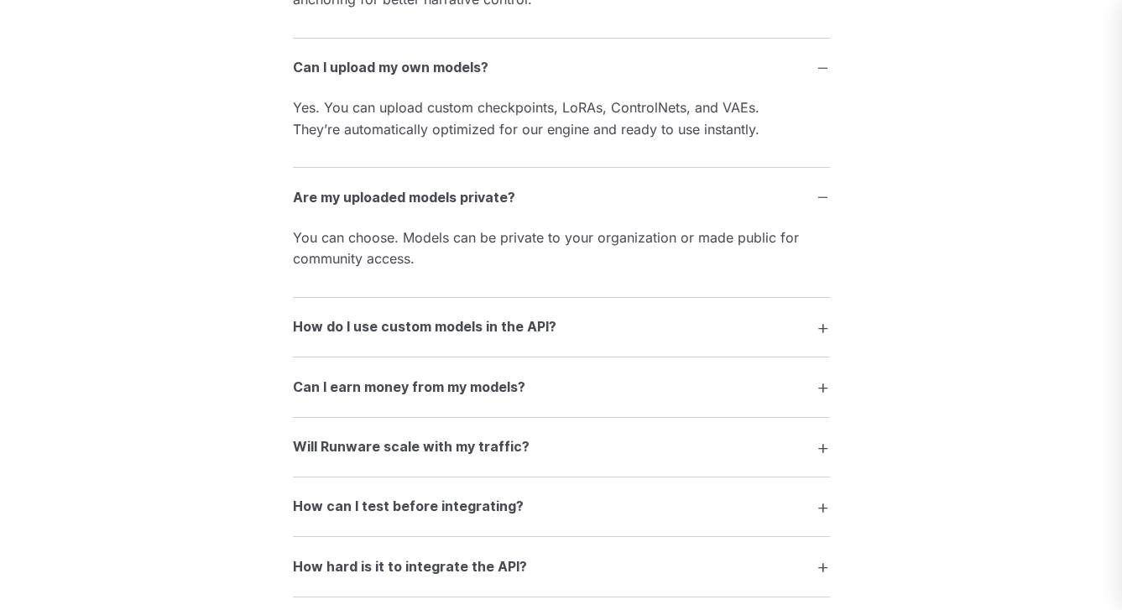
scroll to position [3481, 0]
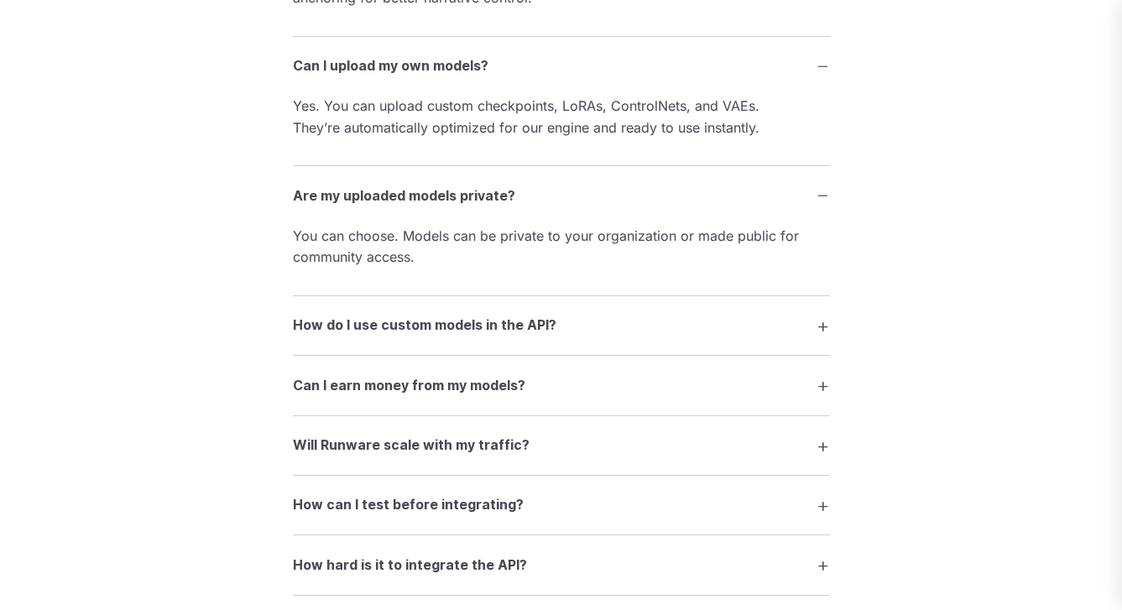
click at [336, 315] on h3 "How do I use custom models in the API?" at bounding box center [424, 326] width 263 height 22
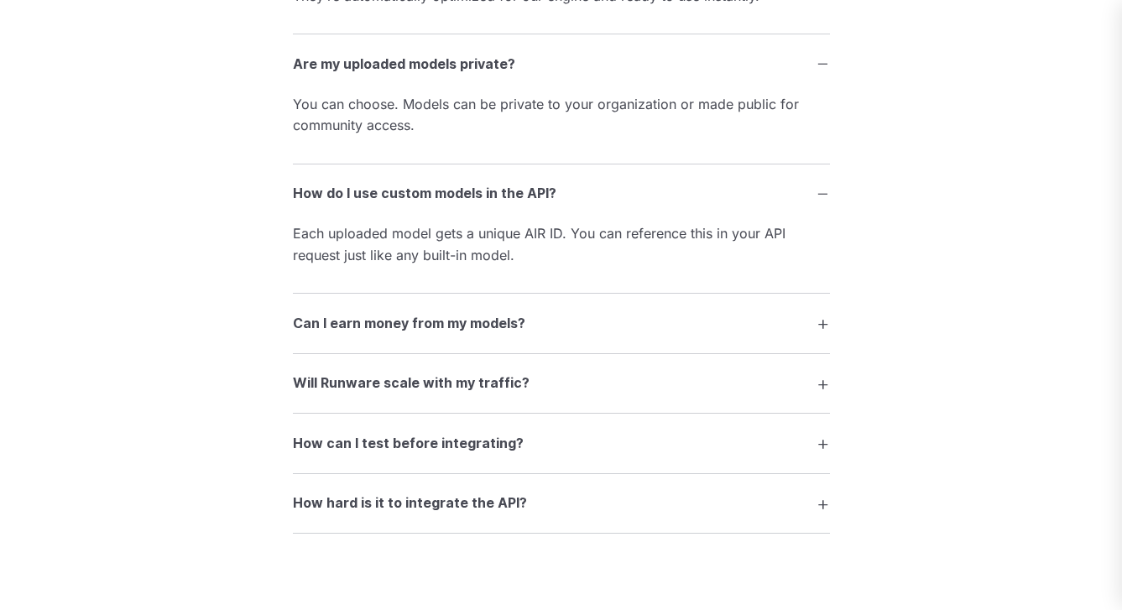
scroll to position [3616, 0]
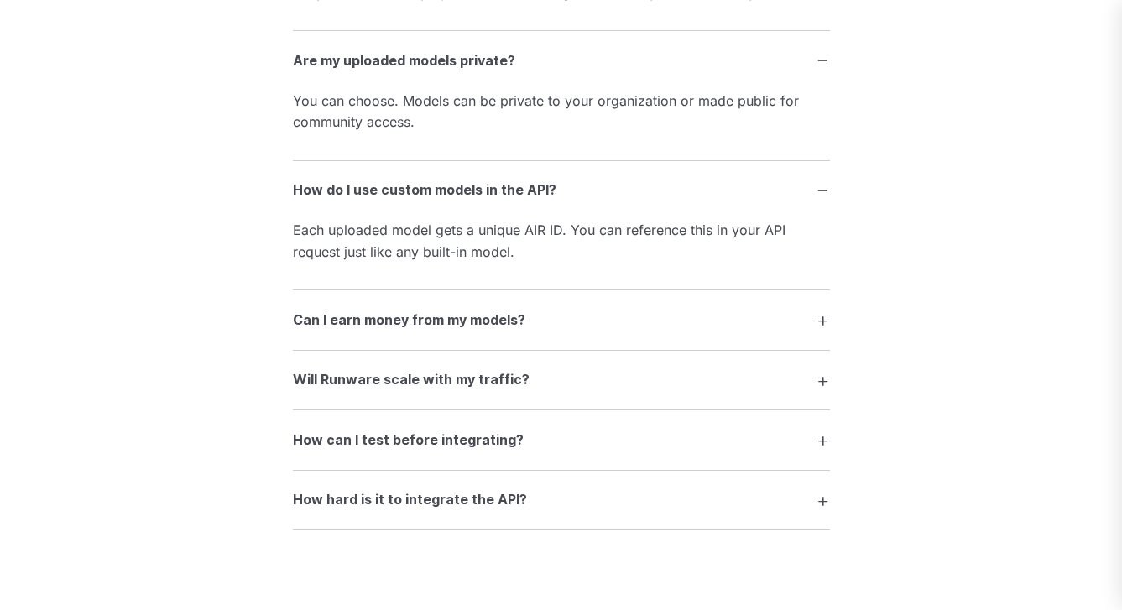
click at [336, 310] on h3 "Can I earn money from my models?" at bounding box center [409, 321] width 232 height 22
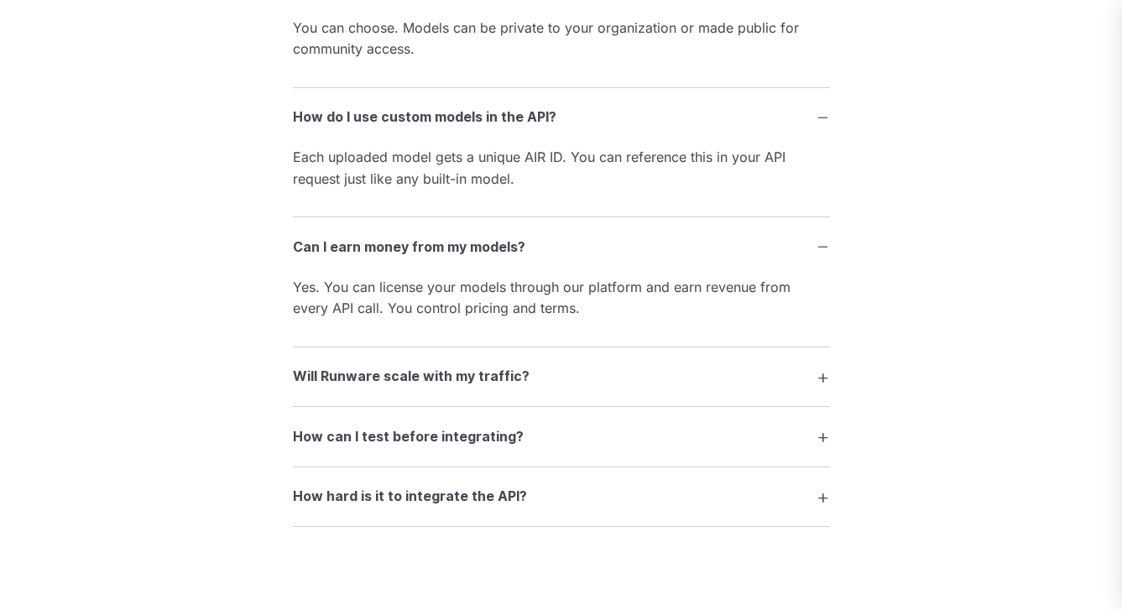
click at [335, 366] on h3 "Will Runware scale with my traffic?" at bounding box center [411, 377] width 237 height 22
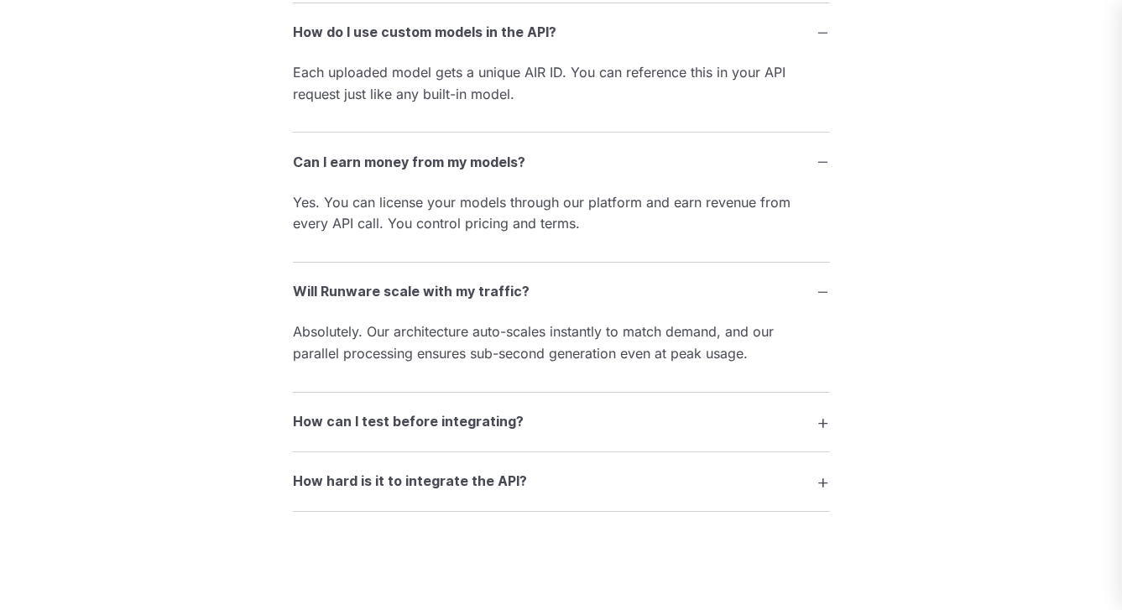
scroll to position [3776, 0]
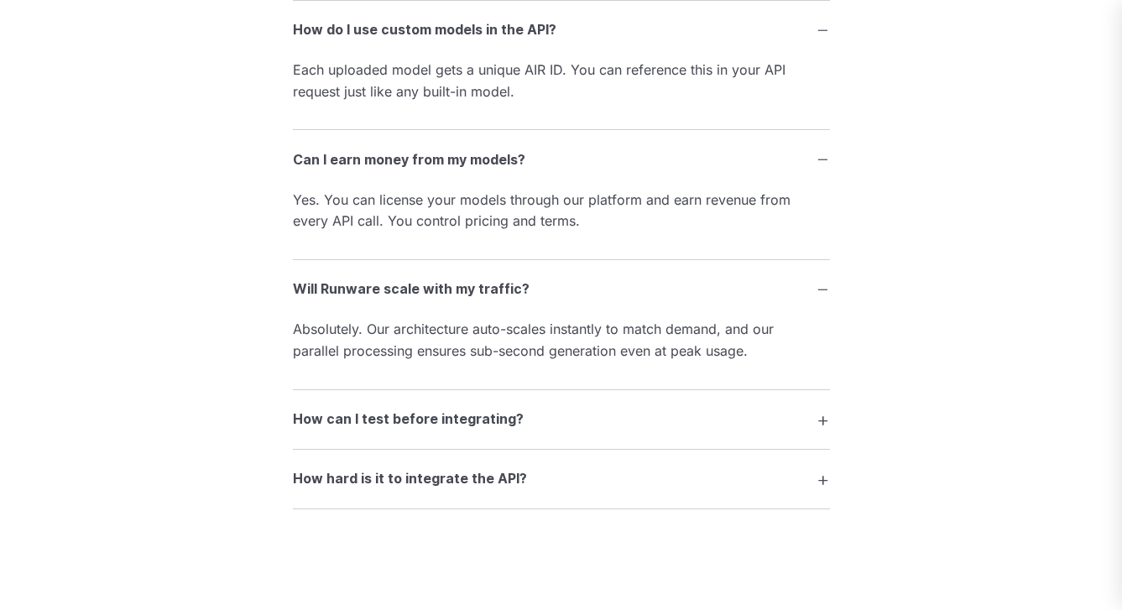
click at [329, 409] on h3 "How can I test before integrating?" at bounding box center [408, 420] width 231 height 22
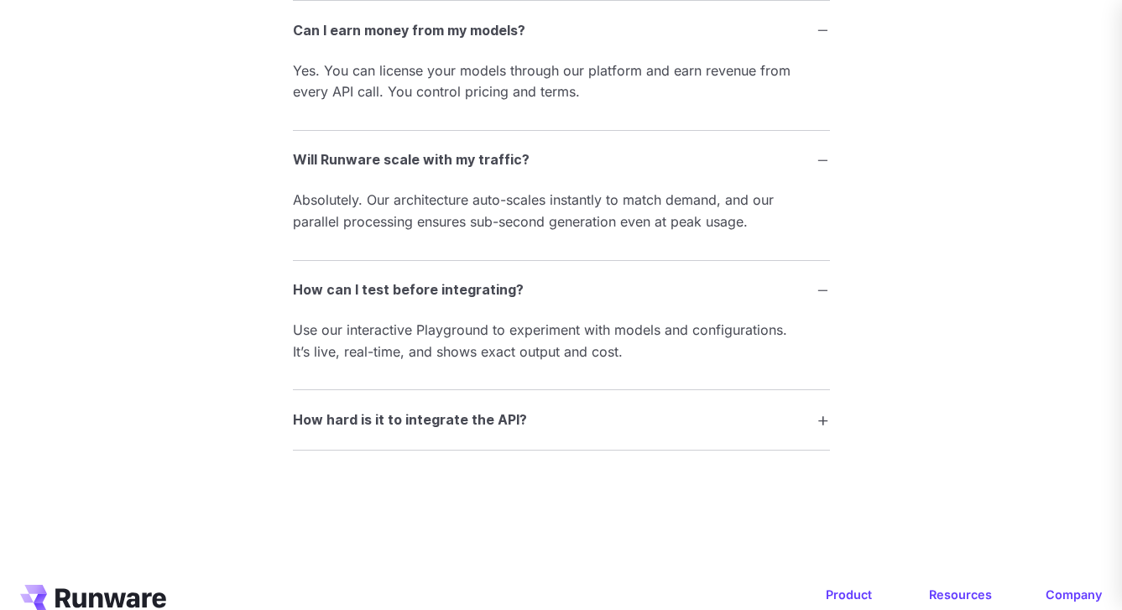
click at [329, 409] on h3 "How hard is it to integrate the API?" at bounding box center [410, 420] width 234 height 22
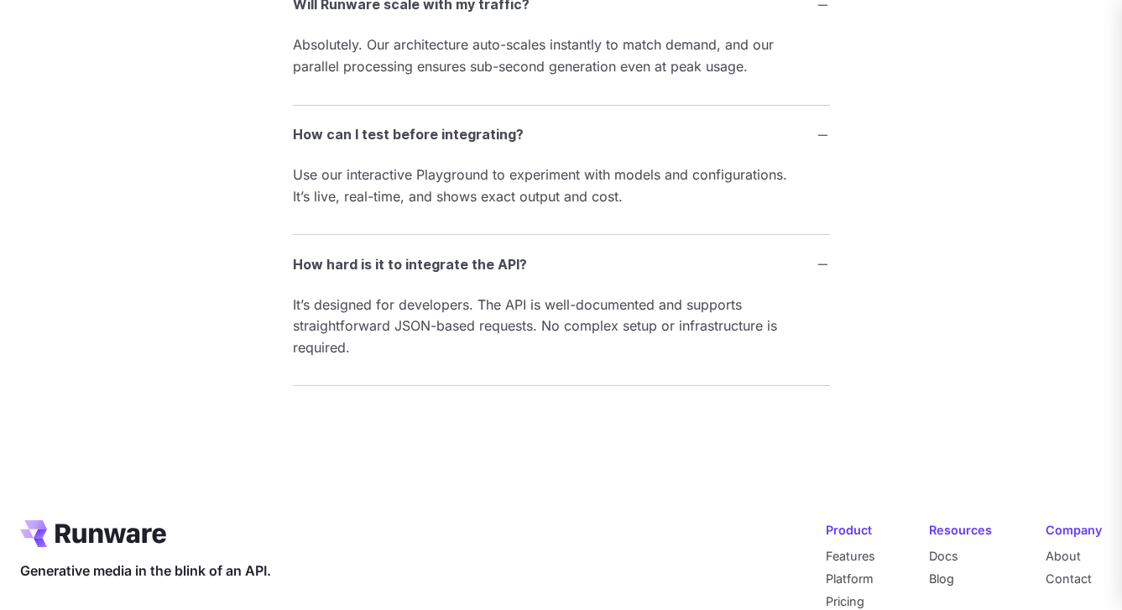
scroll to position [4146, 0]
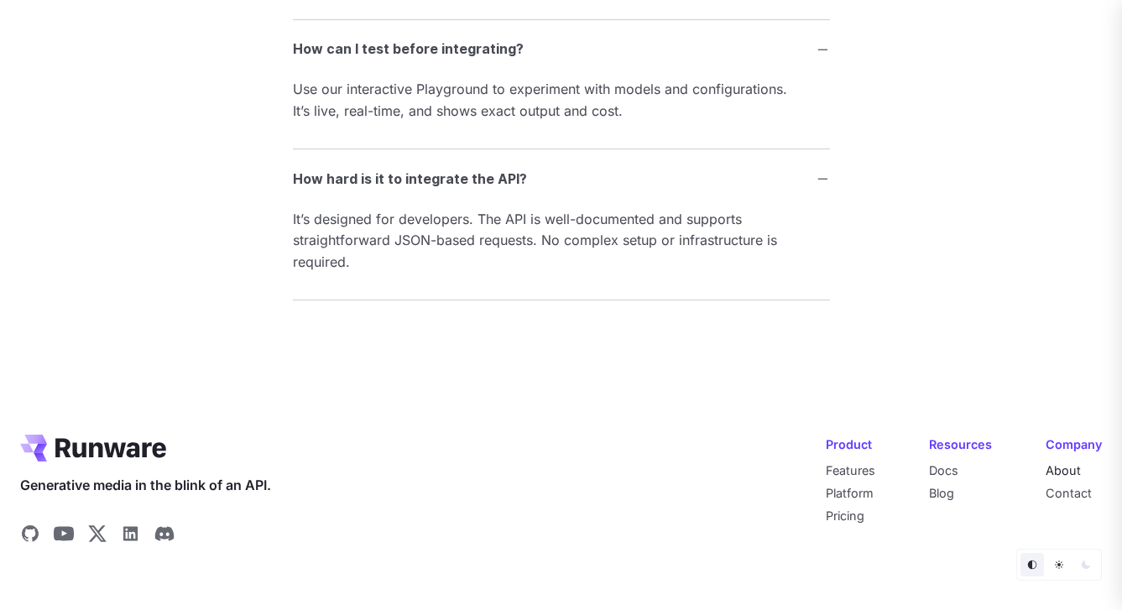
click at [1067, 463] on link "About" at bounding box center [1062, 470] width 35 height 14
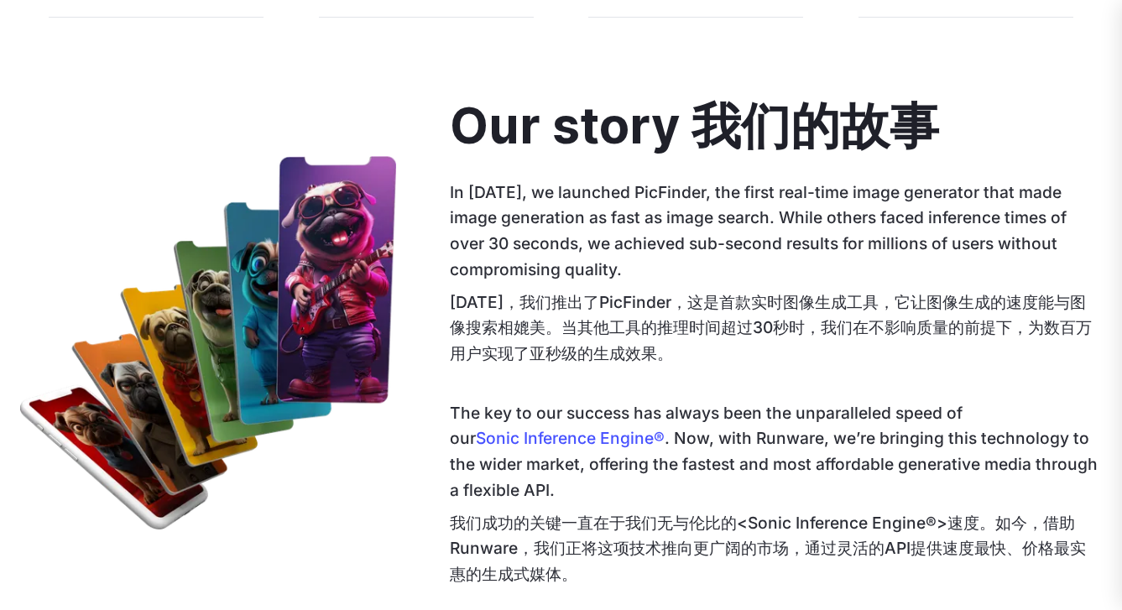
scroll to position [852, 0]
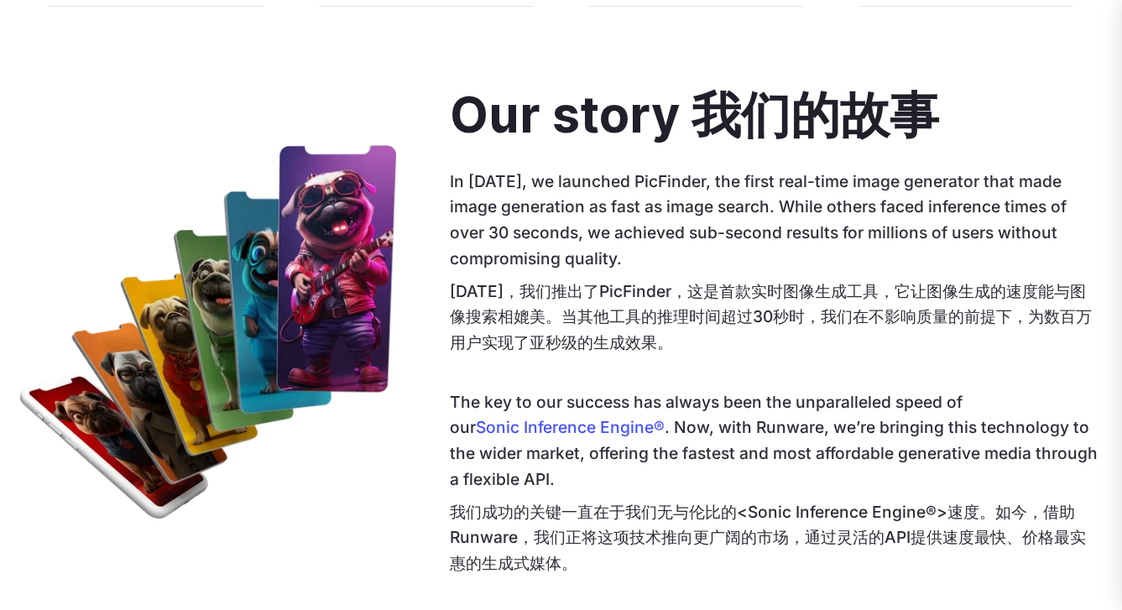
drag, startPoint x: 455, startPoint y: 286, endPoint x: 877, endPoint y: 285, distance: 422.8
click at [877, 285] on span "2023年，我们推出了PicFinder，这是首款实时图像生成工具，它让图像生成的速度能与图像搜索相媲美。当其他工具的推理时间超过30秒时，我们在不影响质量的…" at bounding box center [771, 316] width 642 height 71
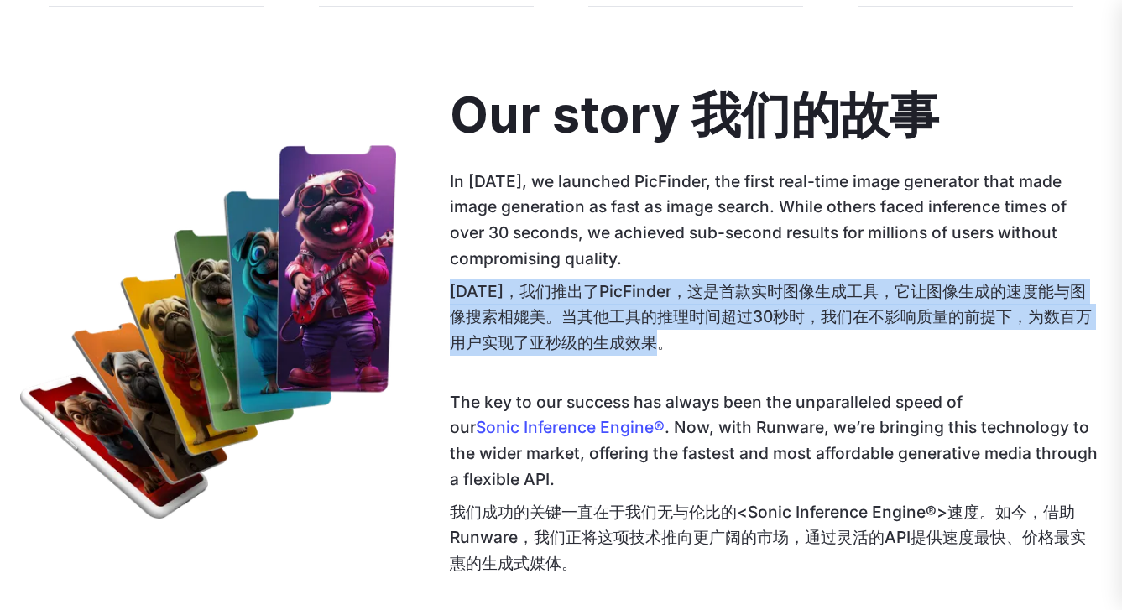
copy span "2023年，我们推出了PicFinder，这是首款实时图像生成工具，它让图像生成的速度能与图像搜索相媲美。当其他工具的推理时间超过30秒时，我们在不影响质量的…"
drag, startPoint x: 449, startPoint y: 290, endPoint x: 679, endPoint y: 351, distance: 237.9
click at [680, 352] on font "2023年，我们推出了PicFinder，这是首款实时图像生成工具，它让图像生成的速度能与图像搜索相媲美。当其他工具的推理时间超过30秒时，我们在不影响质量的…" at bounding box center [776, 316] width 652 height 77
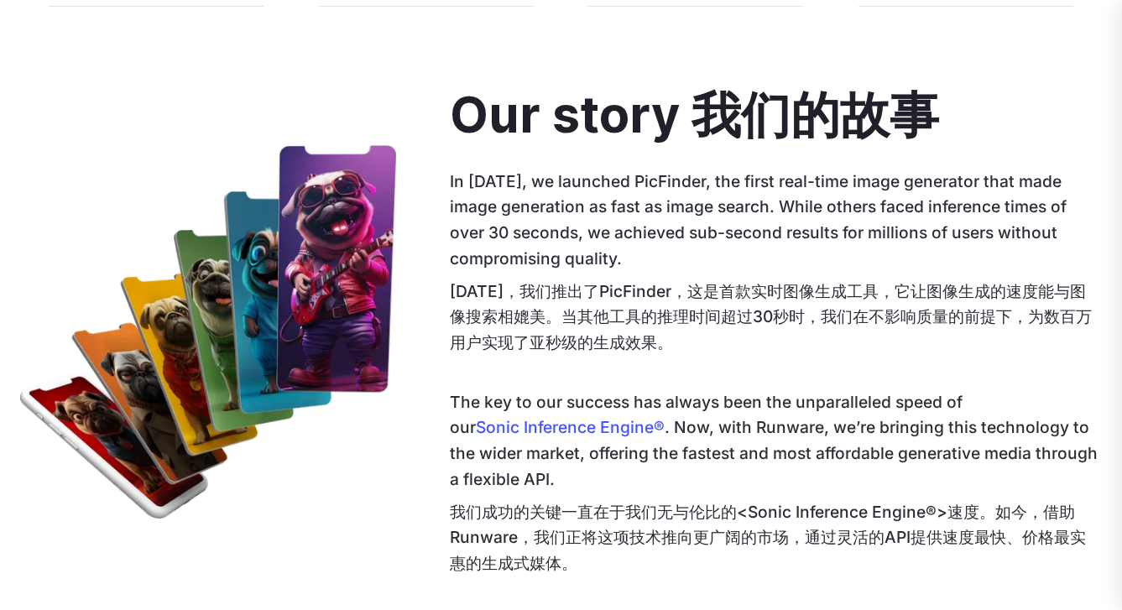
click at [430, 482] on div "Our story Our story 我们的故事 In 2023, we launched PicFinder, the first real-time i…" at bounding box center [560, 335] width 1081 height 496
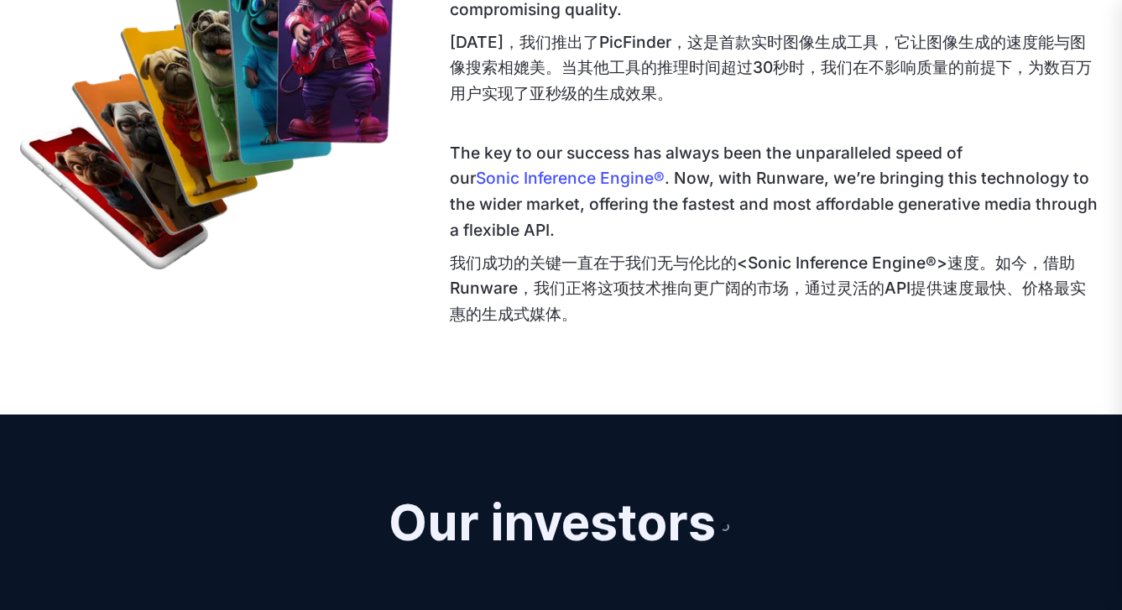
scroll to position [1104, 0]
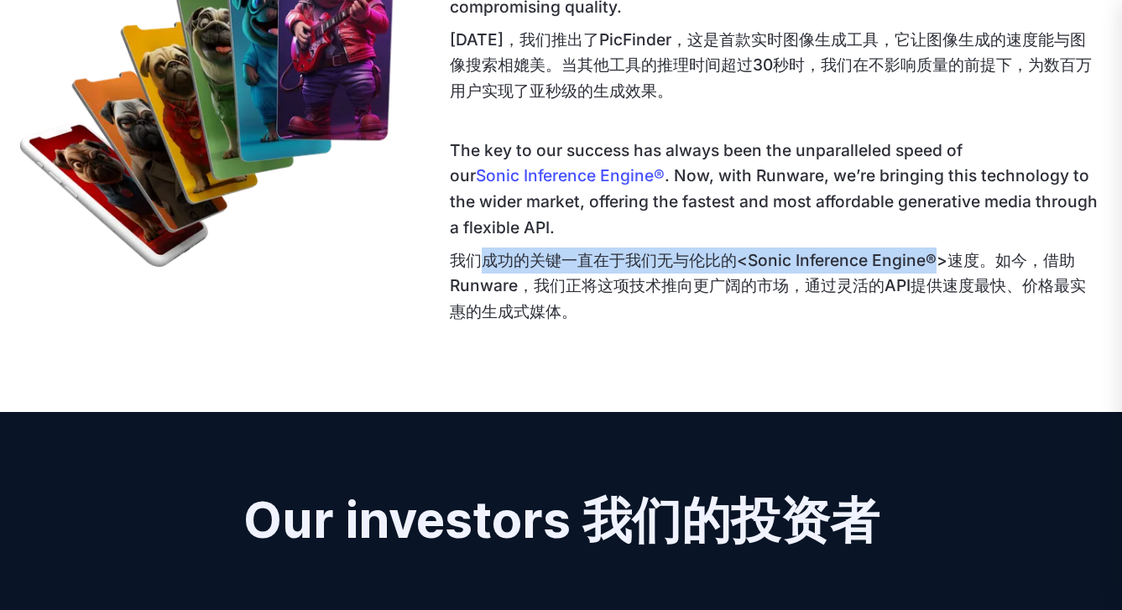
copy span "成功的关键一直在于我们无与伦比的<Sonic Inference Engine®"
drag, startPoint x: 484, startPoint y: 260, endPoint x: 940, endPoint y: 260, distance: 456.3
click at [941, 260] on span "我们成功的关键一直在于我们无与伦比的<Sonic Inference Engine®>速度。如今，借助Runware，我们正将这项技术推向更广阔的市场，通过灵…" at bounding box center [768, 285] width 636 height 71
click at [940, 260] on span "我们成功的关键一直在于我们无与伦比的<Sonic Inference Engine®>速度。如今，借助Runware，我们正将这项技术推向更广阔的市场，通过灵…" at bounding box center [768, 285] width 636 height 71
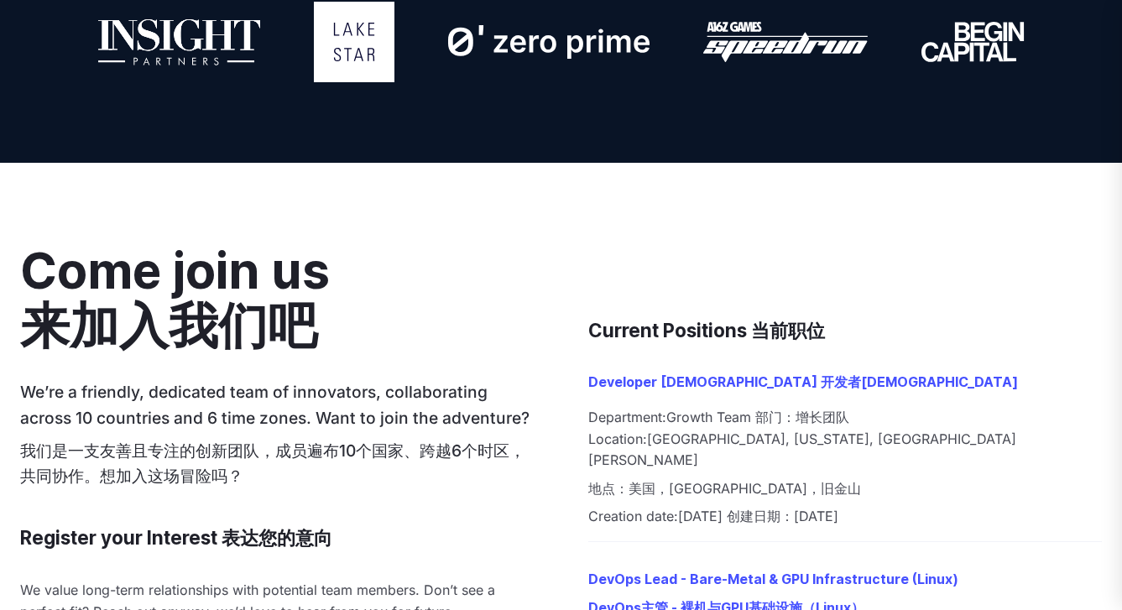
scroll to position [1728, 0]
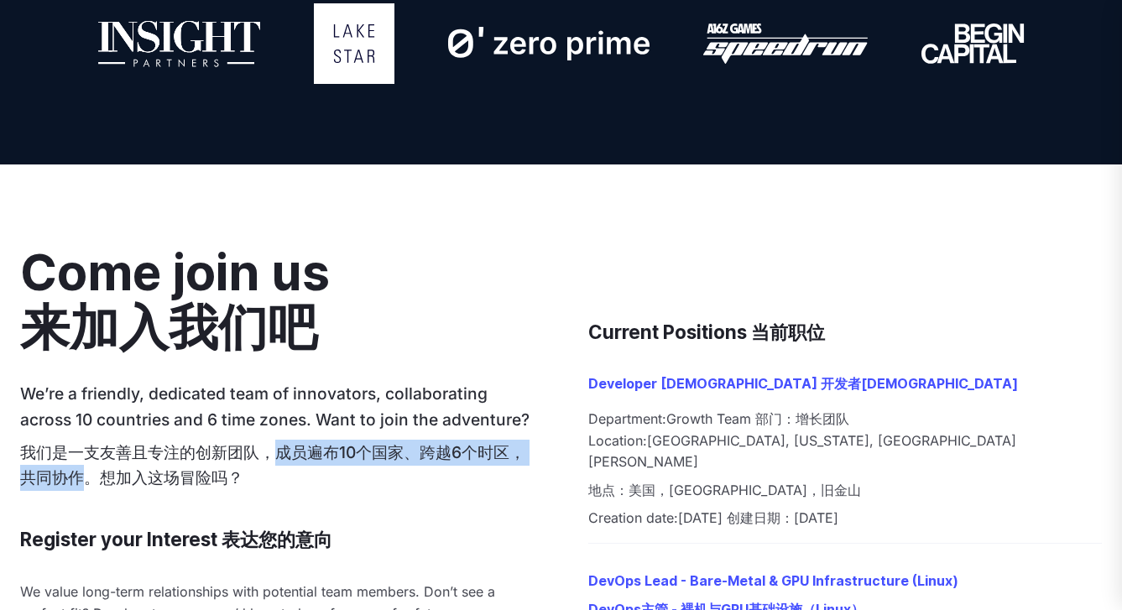
drag, startPoint x: 280, startPoint y: 451, endPoint x: 85, endPoint y: 480, distance: 197.5
click at [85, 480] on span "我们是一支友善且专注的创新团队，成员遍布10个国家、跨越6个时区，共同协作。想加入这场冒险吗？" at bounding box center [272, 465] width 505 height 46
copy span "成员遍布10个国家、跨越6个时区，共同协作"
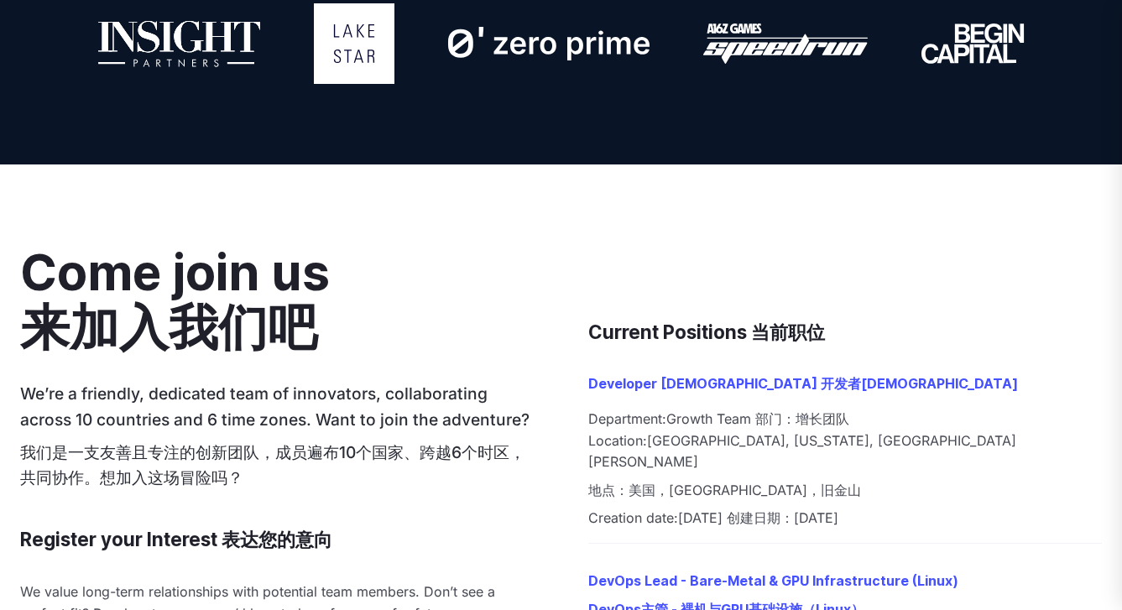
click at [452, 489] on font "我们是一支友善且专注的创新团队，成员遍布10个国家、跨越6个时区，共同协作。想加入这场冒险吗？" at bounding box center [277, 465] width 514 height 51
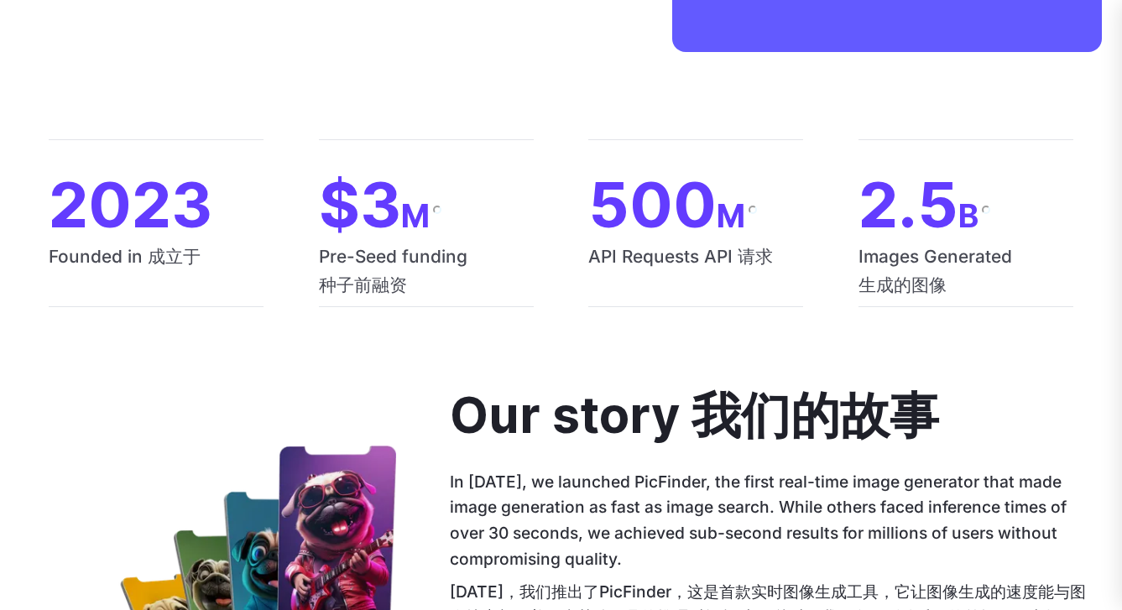
scroll to position [0, 0]
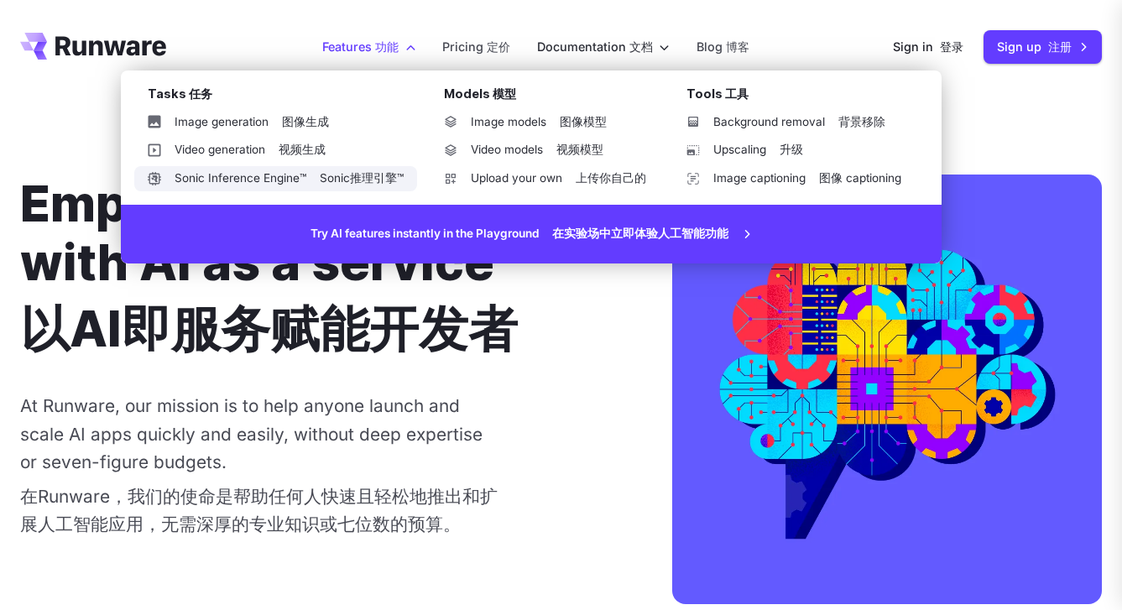
click at [278, 173] on link "Sonic Inference Engine™ Sonic Inference Engine™ Sonic推理引擎™" at bounding box center [275, 178] width 283 height 25
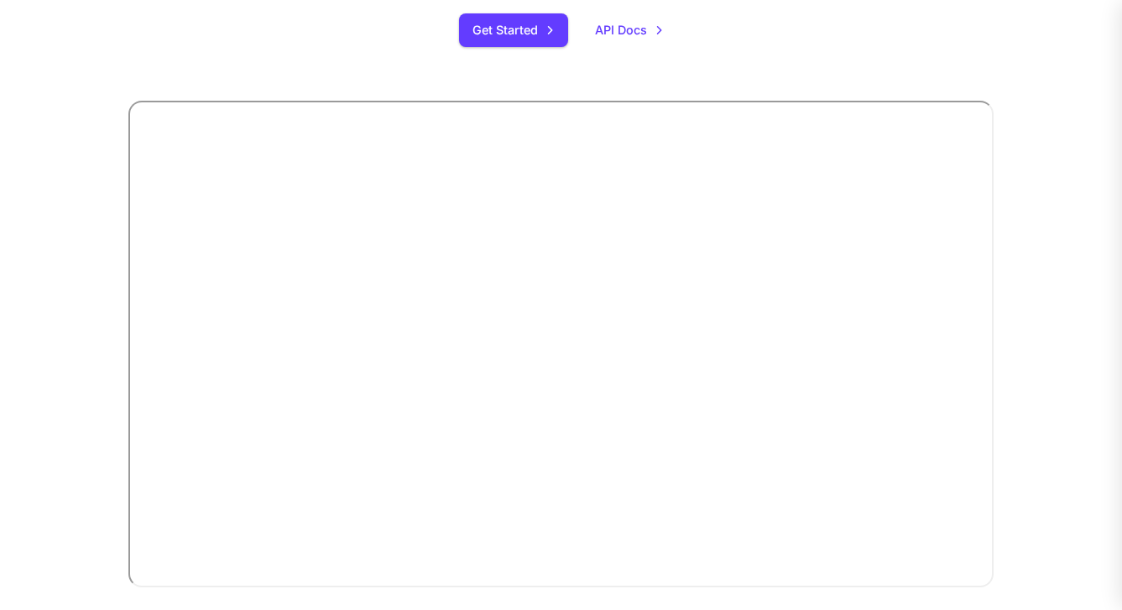
scroll to position [381, 0]
click at [1046, 430] on div "Introducing: Sonic Inference Engine® Built from scratch, our custom hardware an…" at bounding box center [560, 197] width 1081 height 807
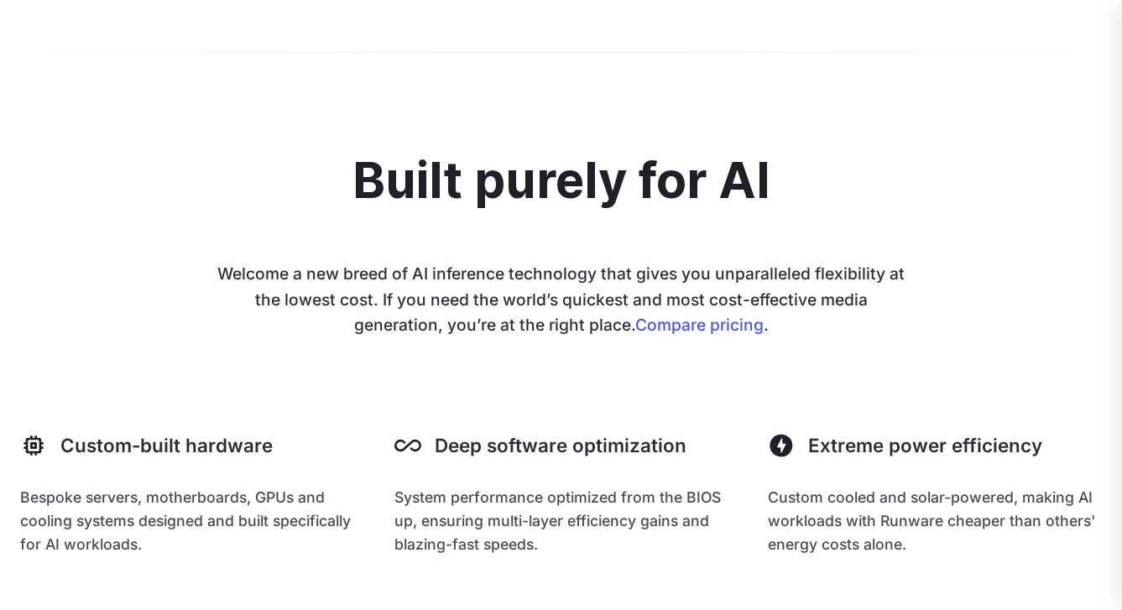
scroll to position [1314, 0]
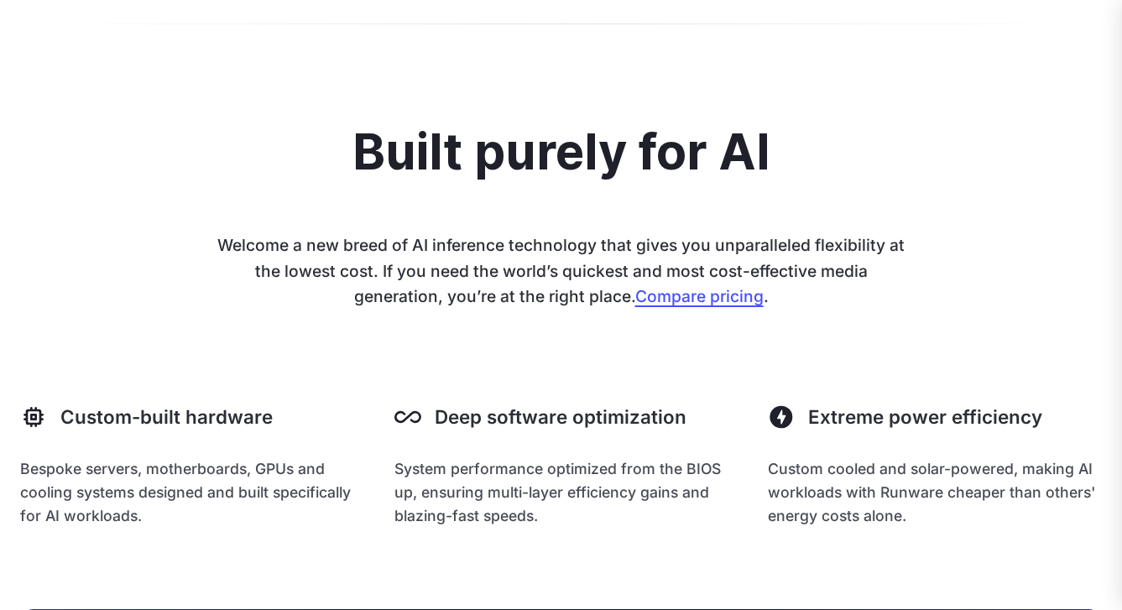
click at [717, 288] on link "Compare pricing" at bounding box center [699, 296] width 128 height 20
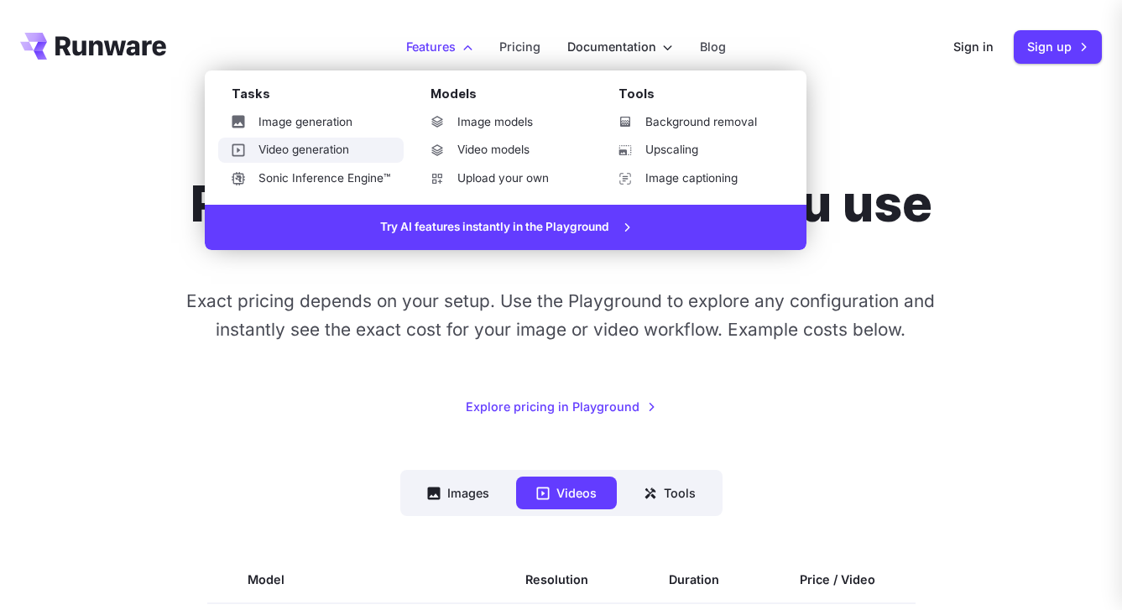
click at [324, 145] on link "Video generation" at bounding box center [310, 150] width 185 height 25
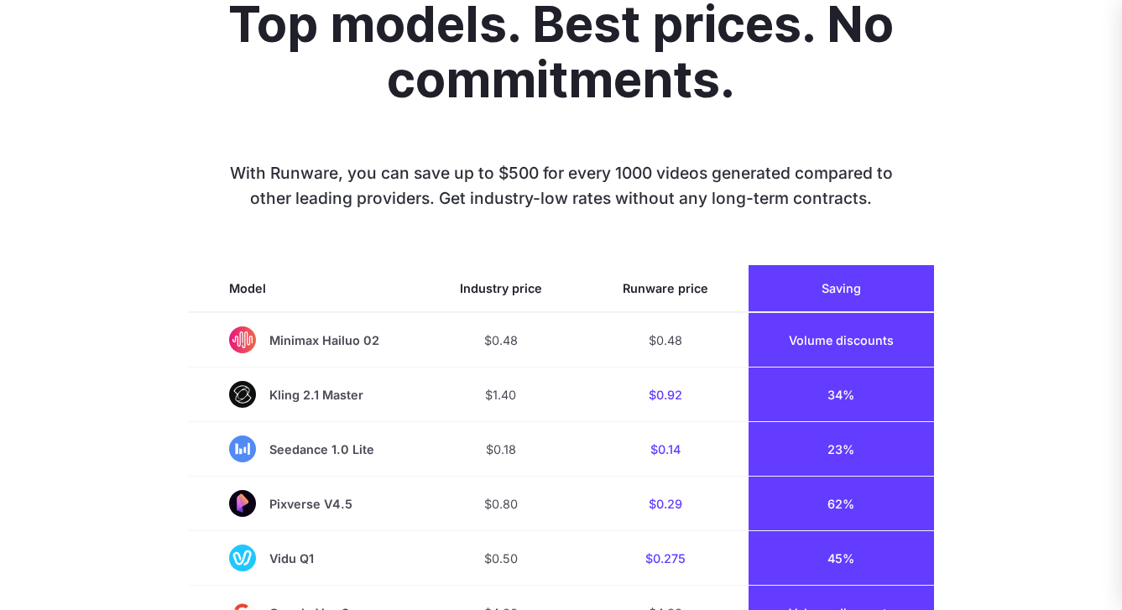
scroll to position [1201, 0]
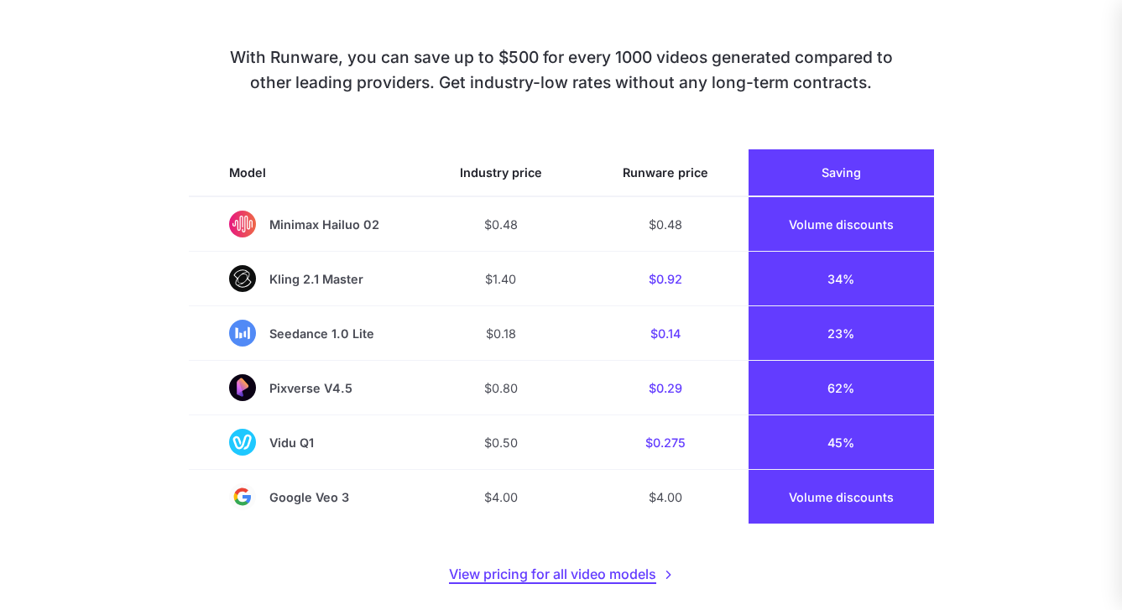
click at [471, 580] on link "View pricing for all video models" at bounding box center [561, 575] width 224 height 22
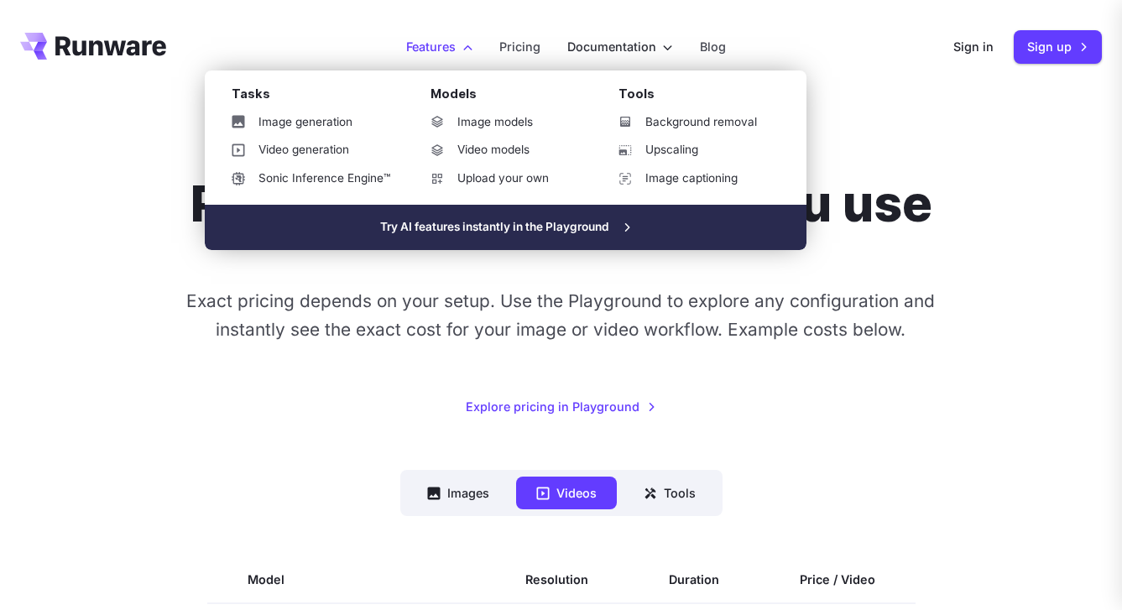
click at [483, 221] on link "Try AI features instantly in the Playground" at bounding box center [505, 227] width 601 height 45
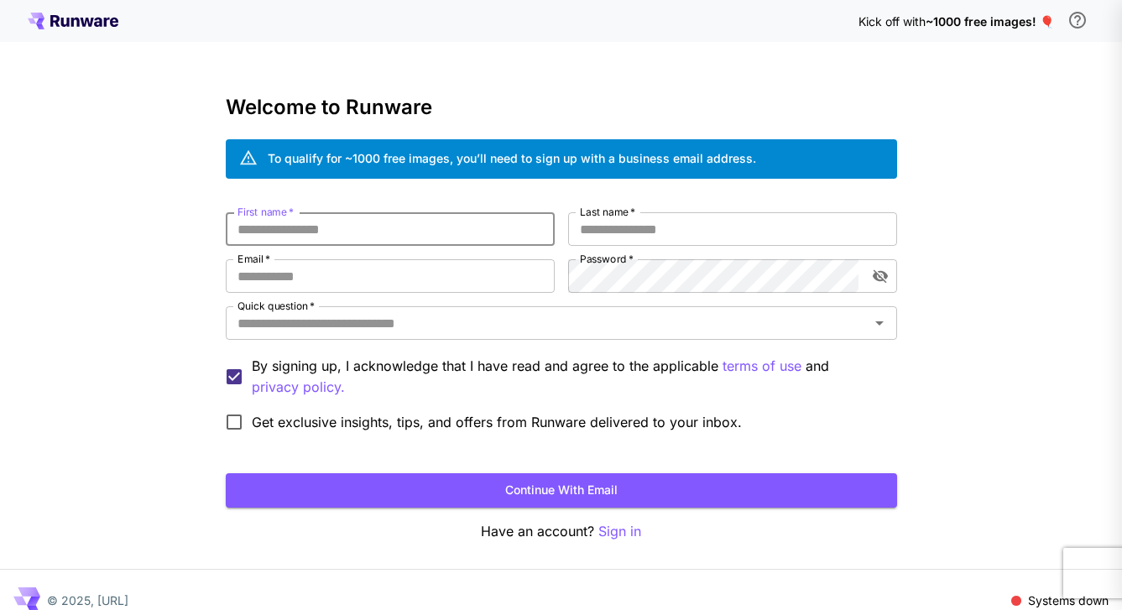
click at [333, 240] on input "First name   *" at bounding box center [390, 229] width 329 height 34
type input "******"
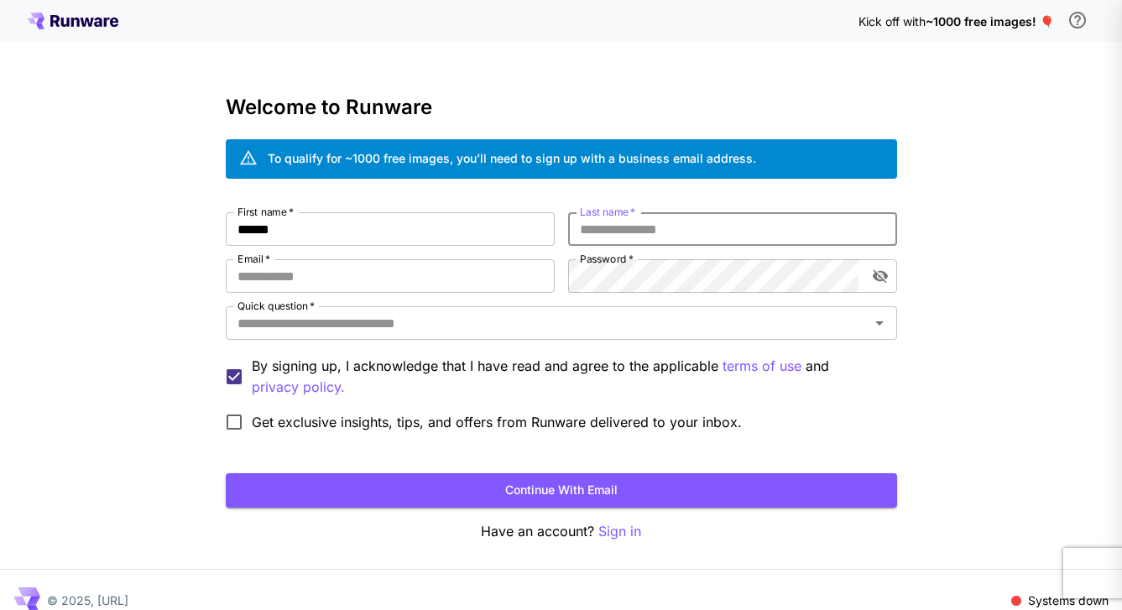
click at [616, 234] on input "Last name   *" at bounding box center [732, 229] width 329 height 34
type input "***"
click at [290, 276] on input "Email   *" at bounding box center [390, 276] width 329 height 34
type input "**********"
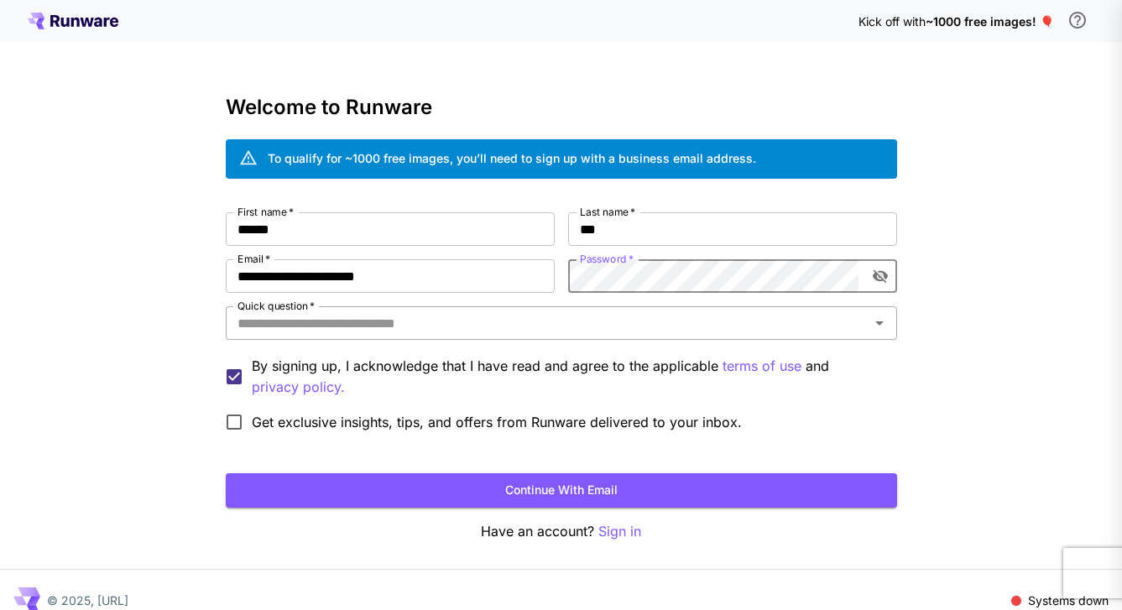
click at [504, 336] on div "Quick question   *" at bounding box center [561, 323] width 671 height 34
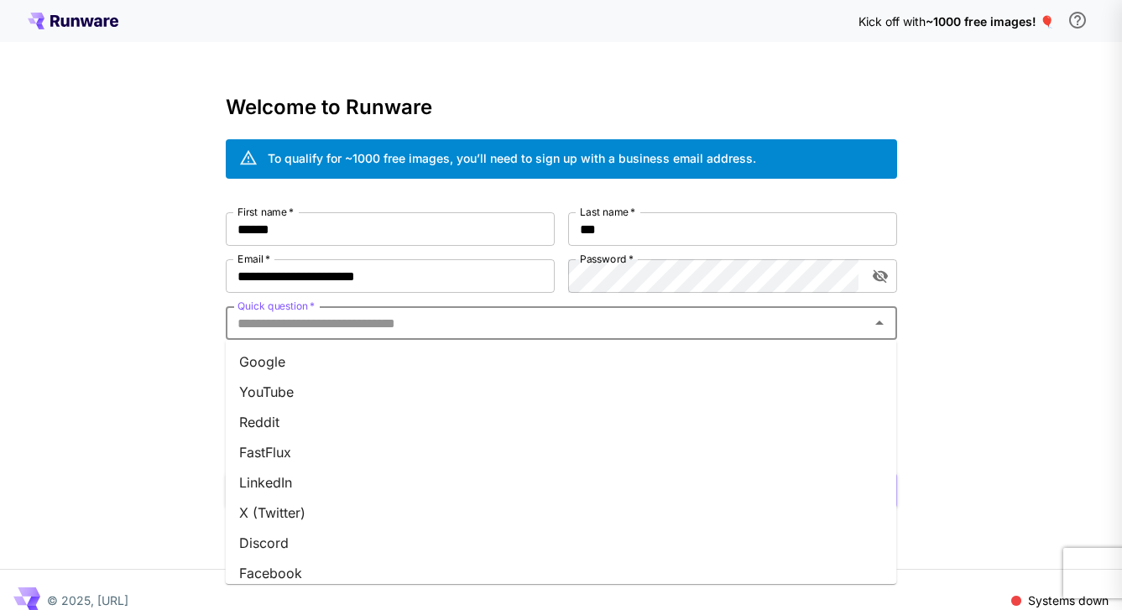
drag, startPoint x: 337, startPoint y: 445, endPoint x: 137, endPoint y: 484, distance: 204.2
click at [137, 483] on body "**********" at bounding box center [561, 316] width 1122 height 632
click at [290, 356] on li "Google" at bounding box center [561, 361] width 671 height 30
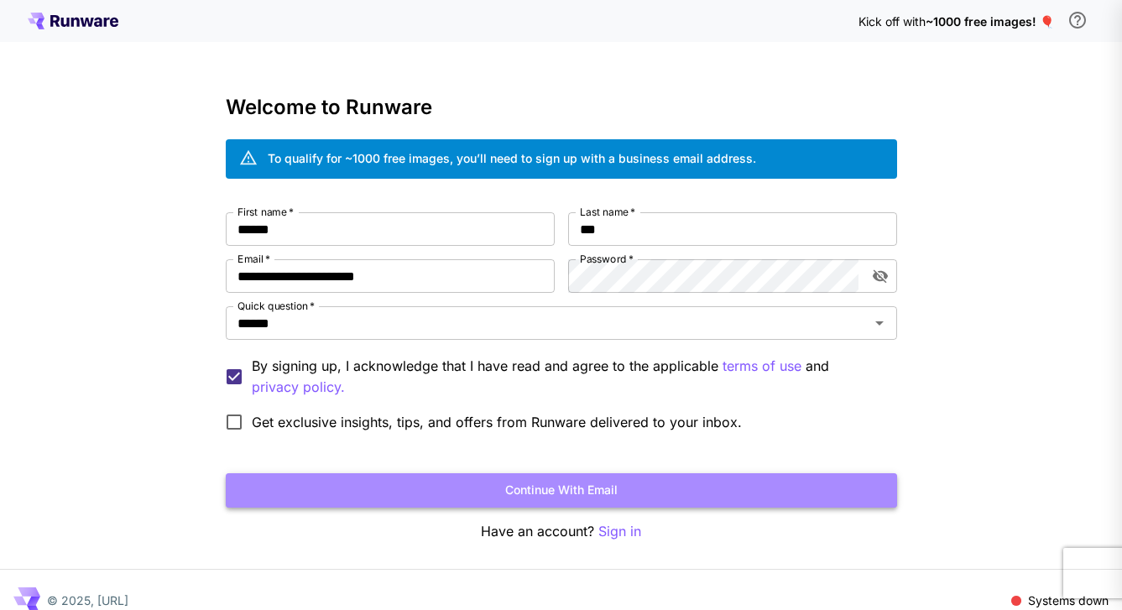
click at [348, 483] on button "Continue with email" at bounding box center [561, 490] width 671 height 34
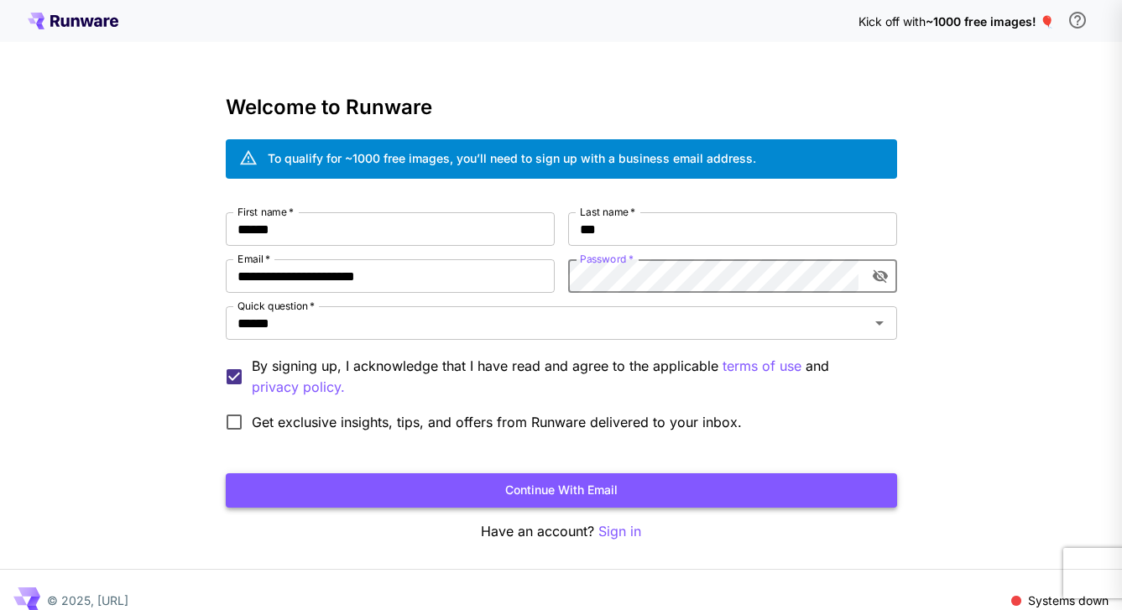
click at [626, 500] on button "Continue with email" at bounding box center [561, 490] width 671 height 34
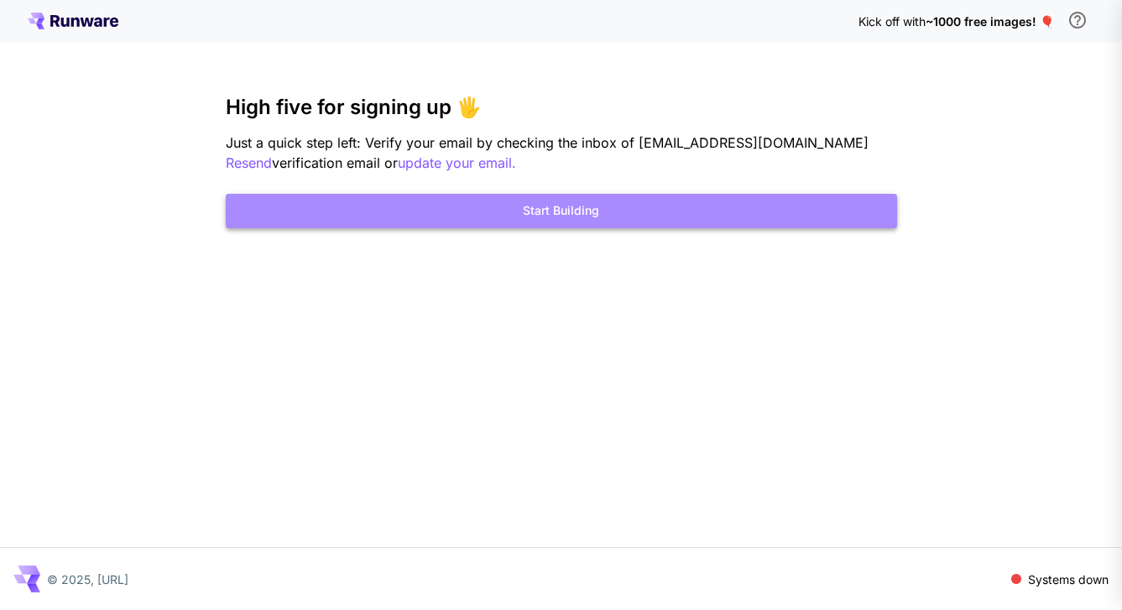
click at [533, 196] on button "Start Building" at bounding box center [561, 211] width 671 height 34
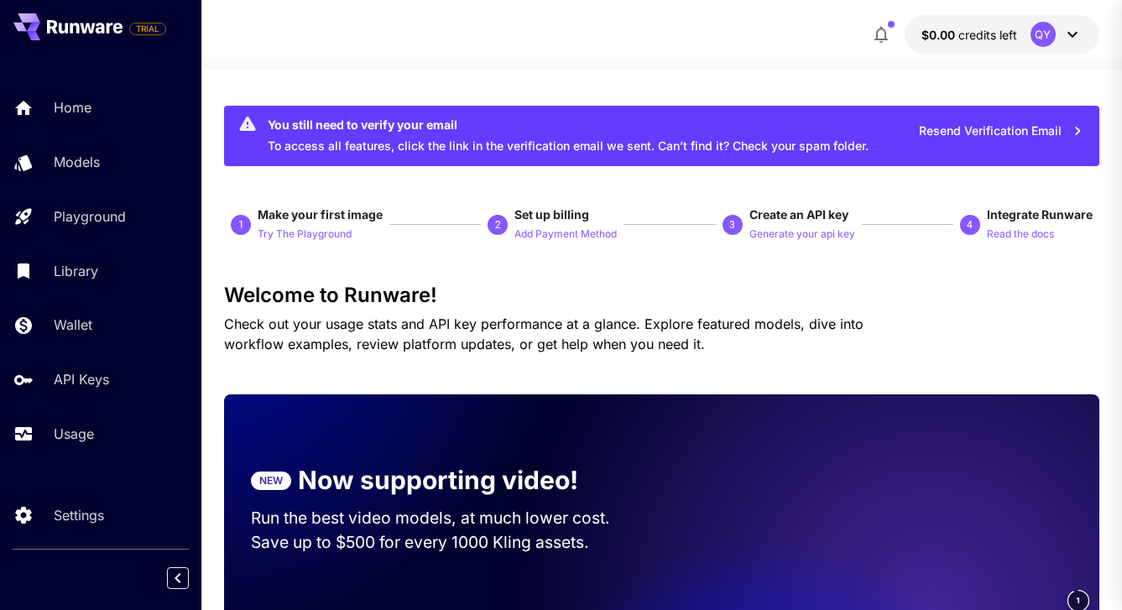
click at [1075, 43] on icon at bounding box center [1072, 34] width 20 height 20
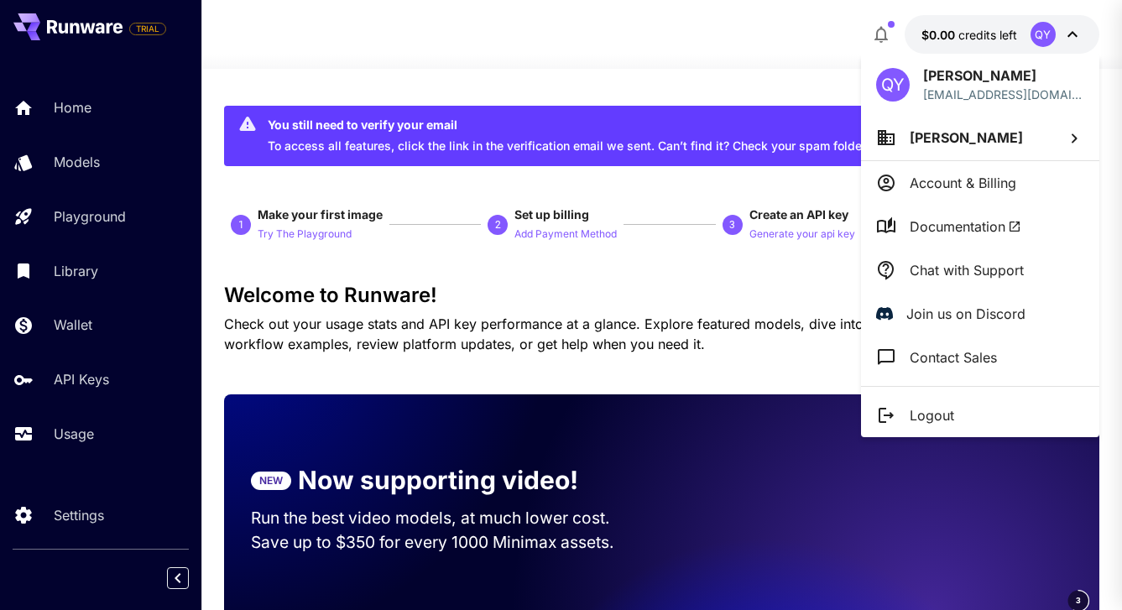
click at [1042, 226] on li "Documentation" at bounding box center [980, 227] width 238 height 44
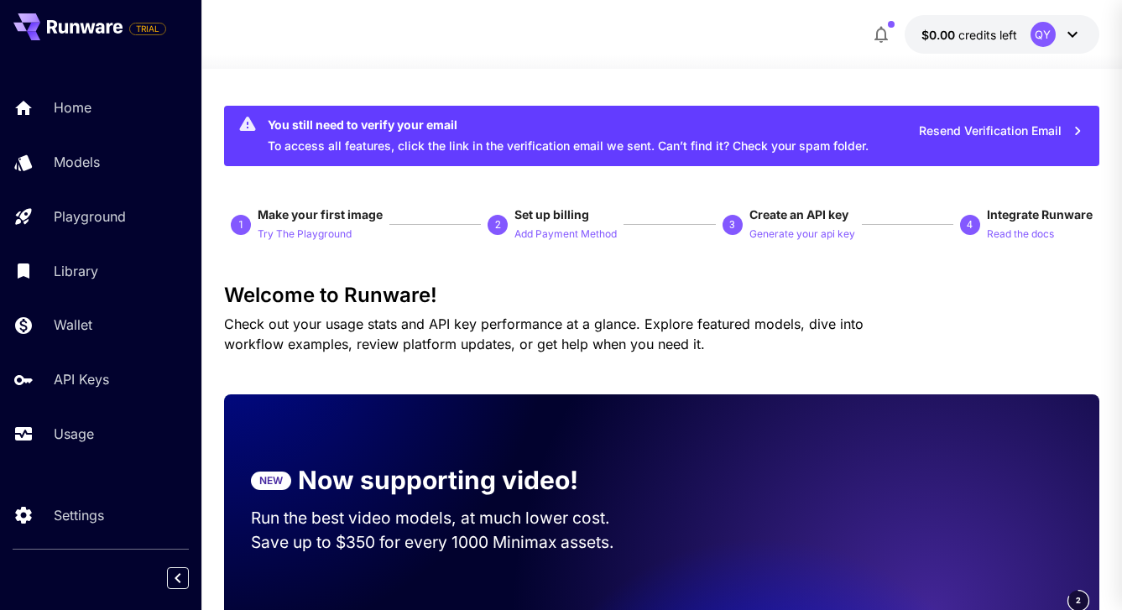
click at [586, 314] on p "Check out your usage stats and API key performance at a glance. Explore feature…" at bounding box center [573, 334] width 698 height 40
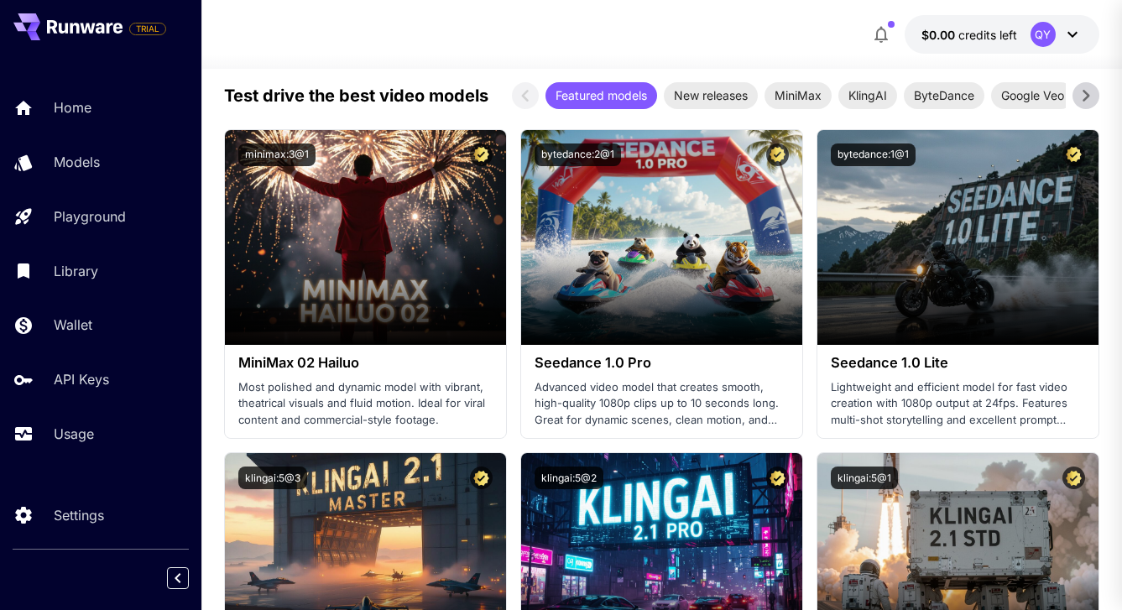
scroll to position [590, 0]
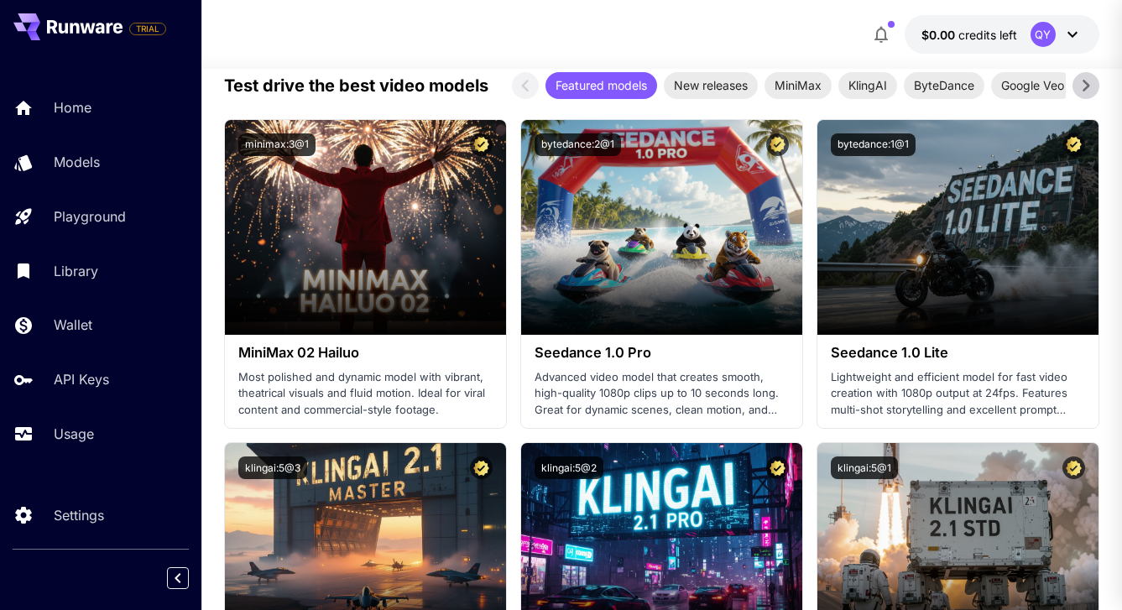
click at [1089, 95] on icon at bounding box center [1085, 85] width 25 height 25
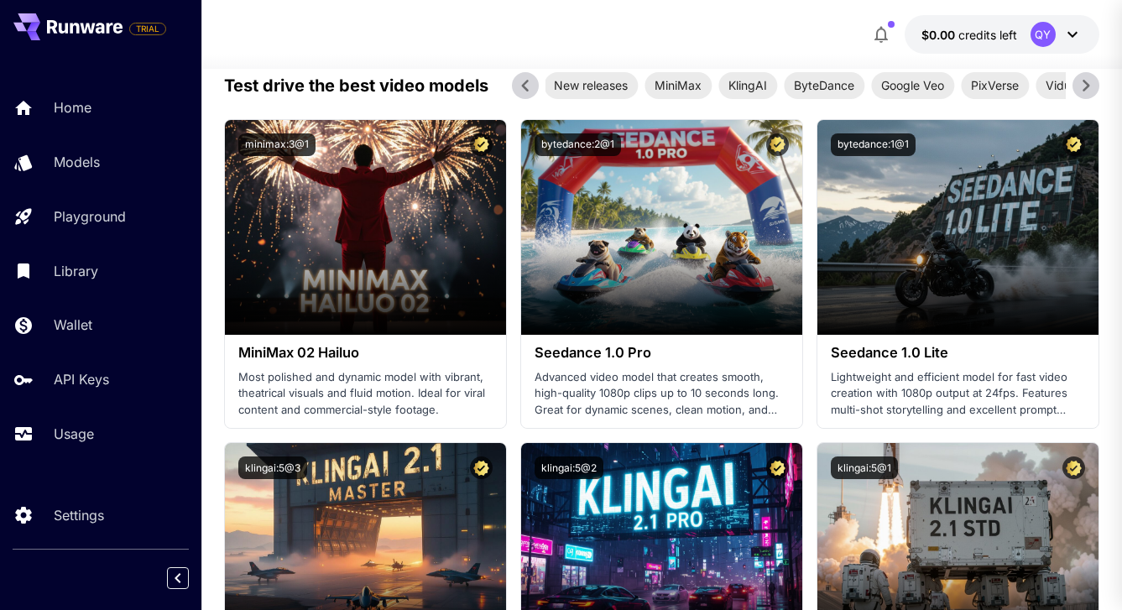
click at [1089, 95] on icon at bounding box center [1085, 85] width 25 height 25
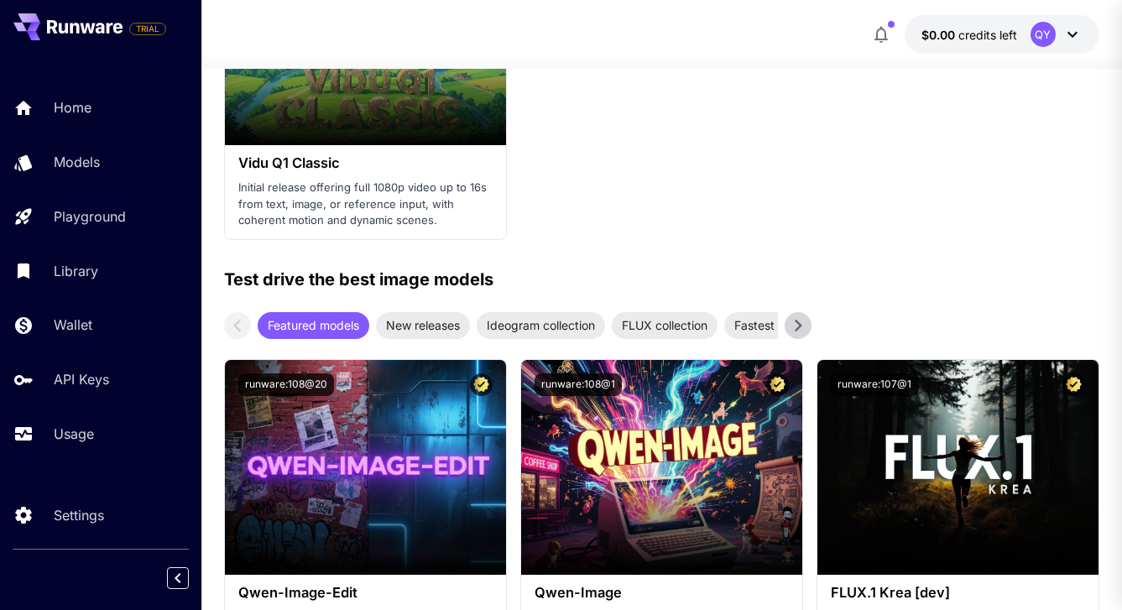
scroll to position [2714, 0]
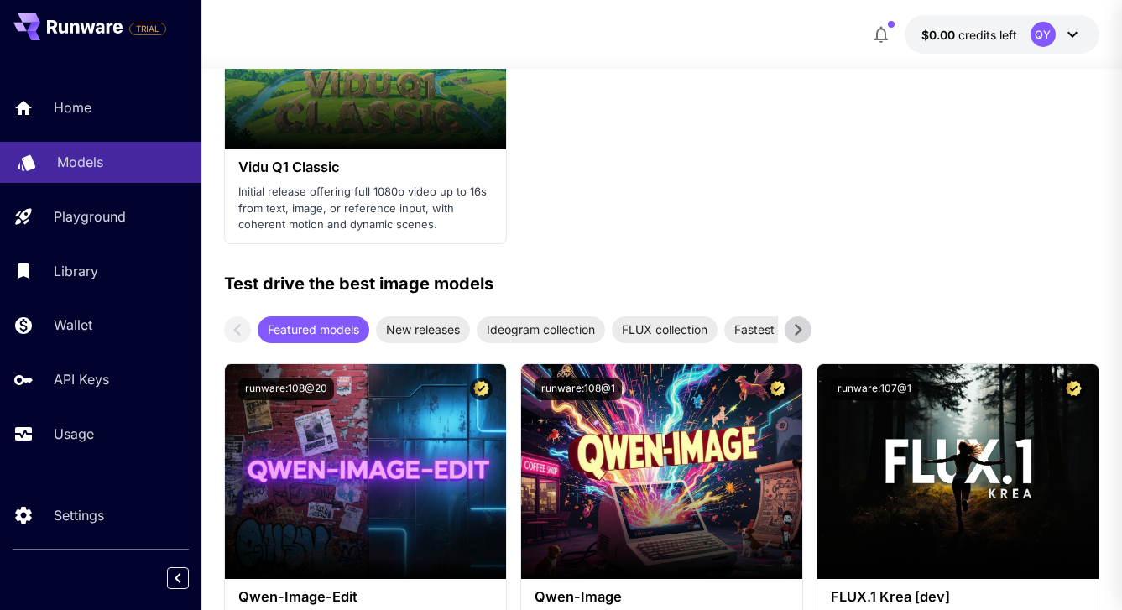
click at [74, 174] on link "Models" at bounding box center [100, 162] width 201 height 41
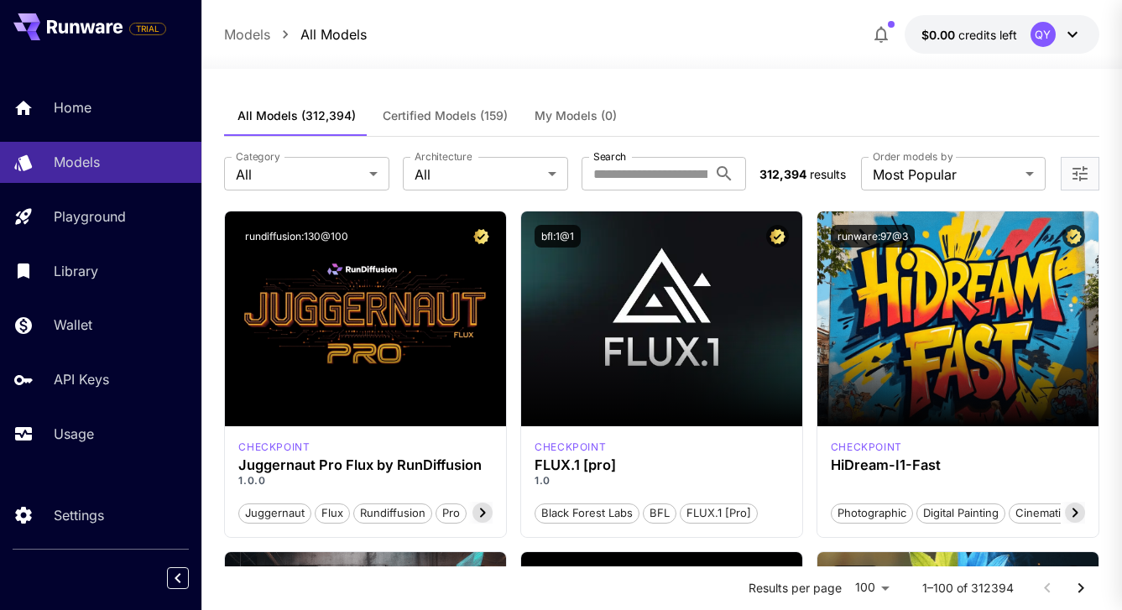
click at [402, 120] on span "Certified Models (159)" at bounding box center [445, 115] width 125 height 15
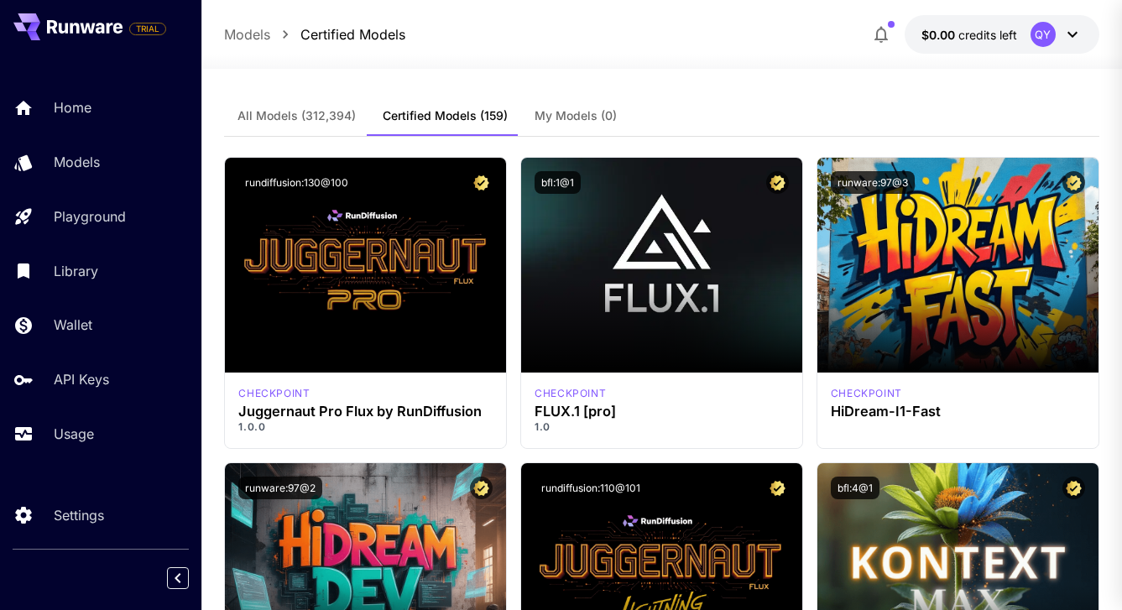
click at [314, 114] on span "All Models (312,394)" at bounding box center [296, 115] width 118 height 15
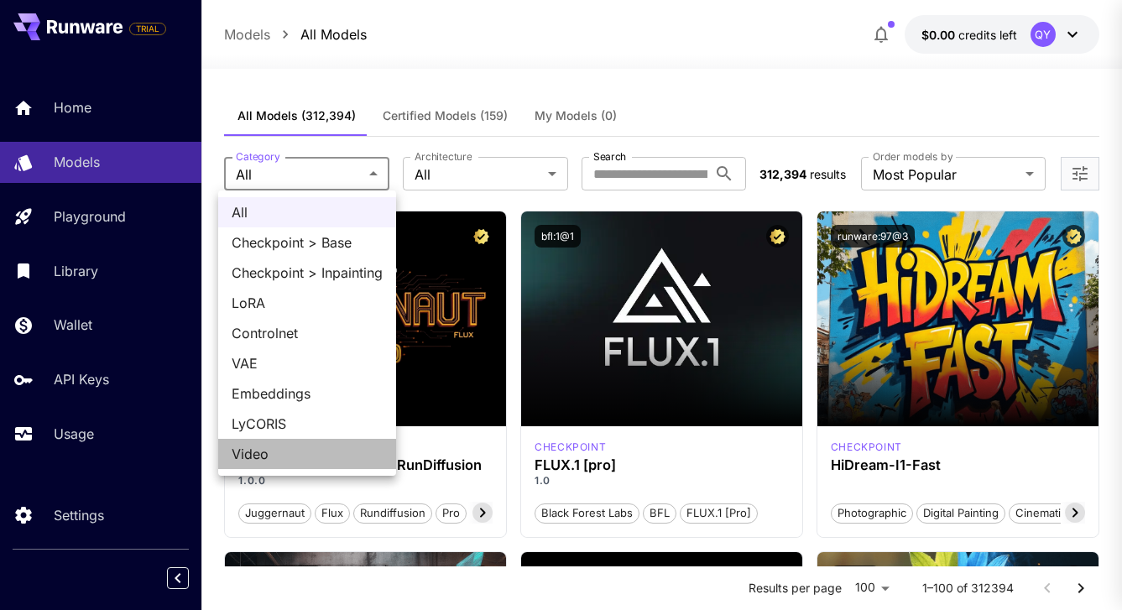
click at [263, 449] on span "Video" at bounding box center [307, 454] width 151 height 20
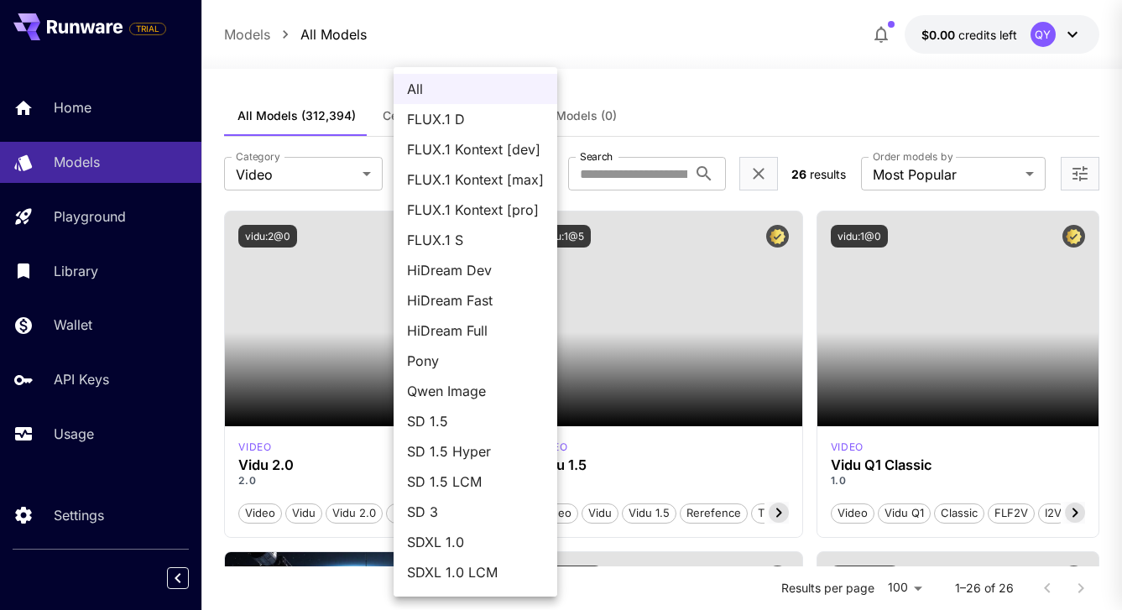
click at [657, 139] on div at bounding box center [561, 305] width 1122 height 610
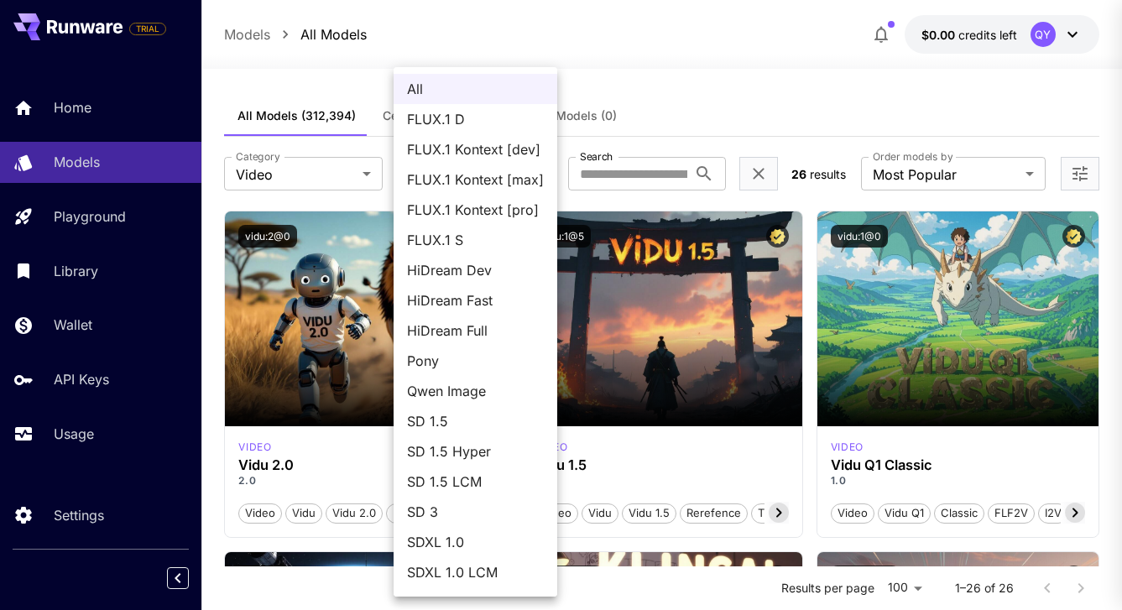
click at [705, 105] on div at bounding box center [561, 305] width 1122 height 610
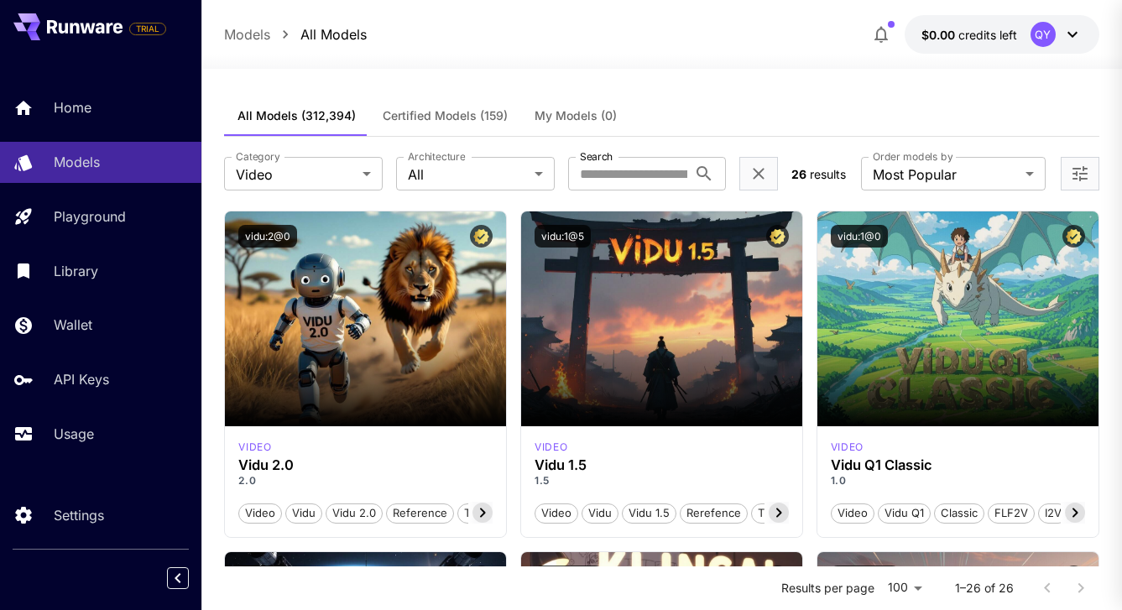
click at [838, 177] on span "results" at bounding box center [827, 174] width 36 height 14
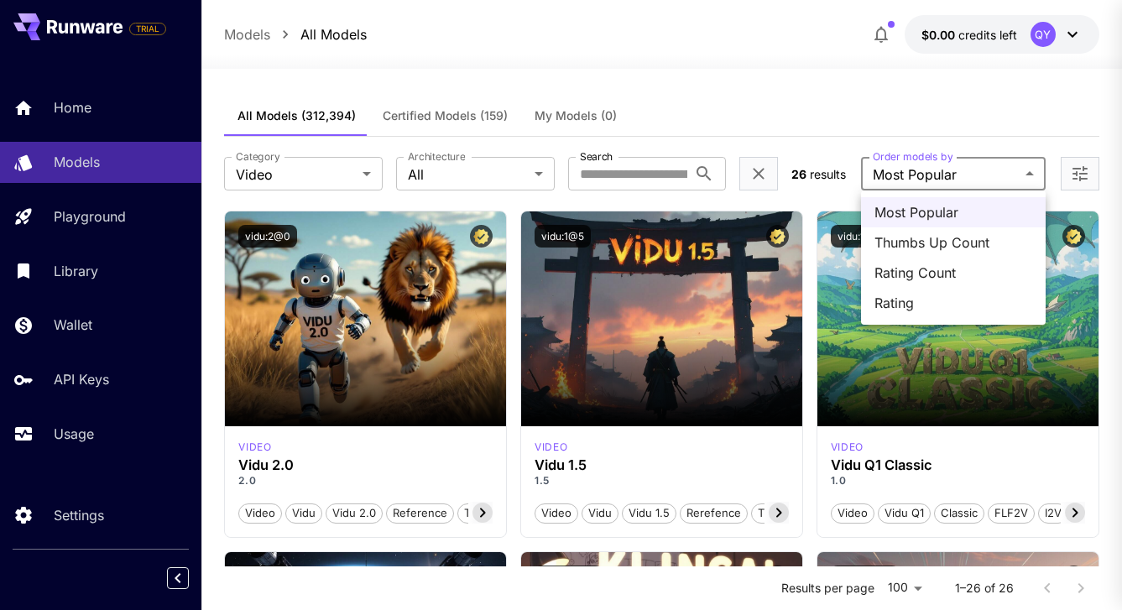
click at [846, 125] on div at bounding box center [561, 305] width 1122 height 610
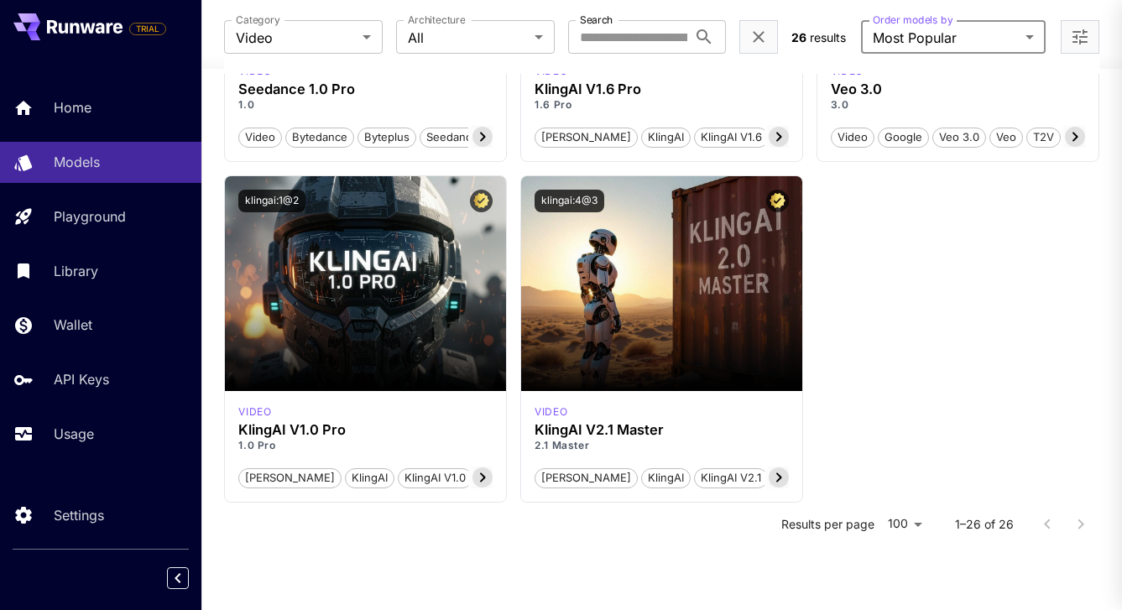
scroll to position [2764, 0]
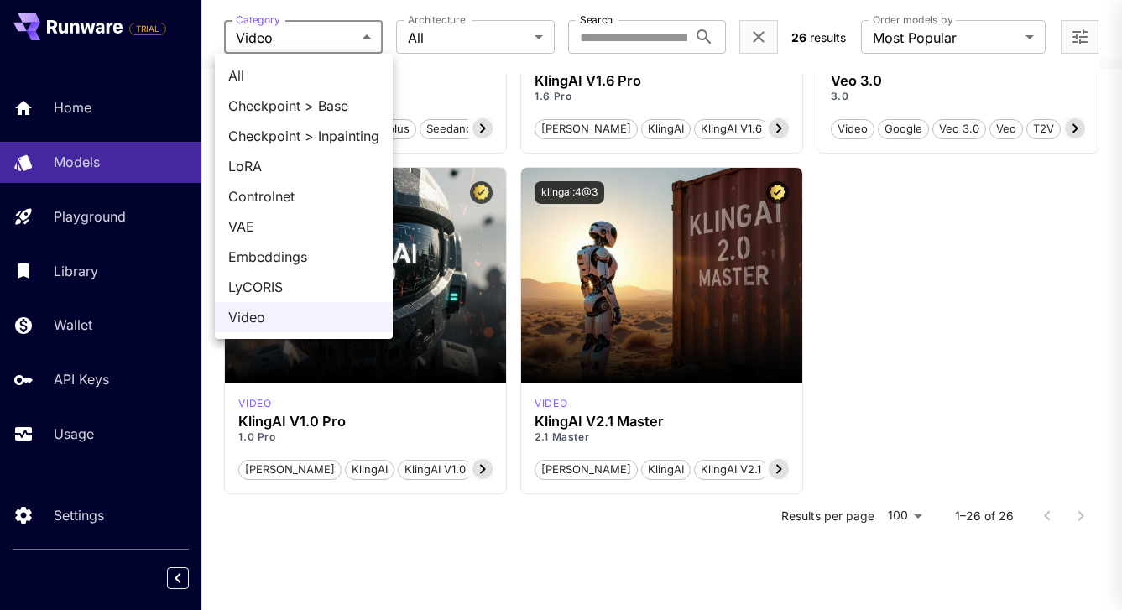
click at [318, 96] on span "Checkpoint > Base" at bounding box center [303, 106] width 151 height 20
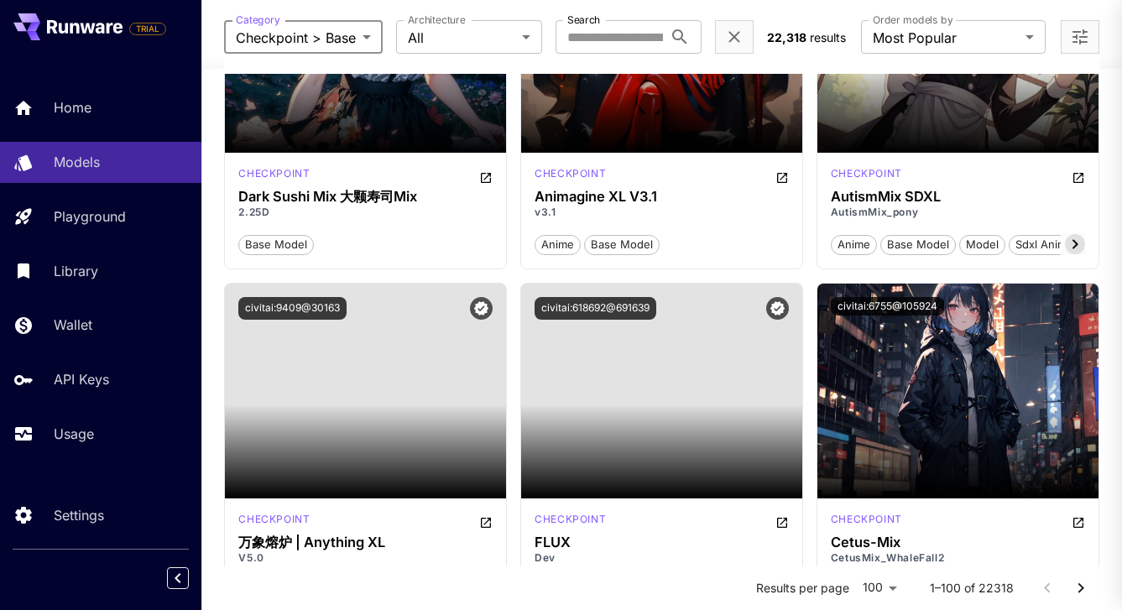
scroll to position [5765, 0]
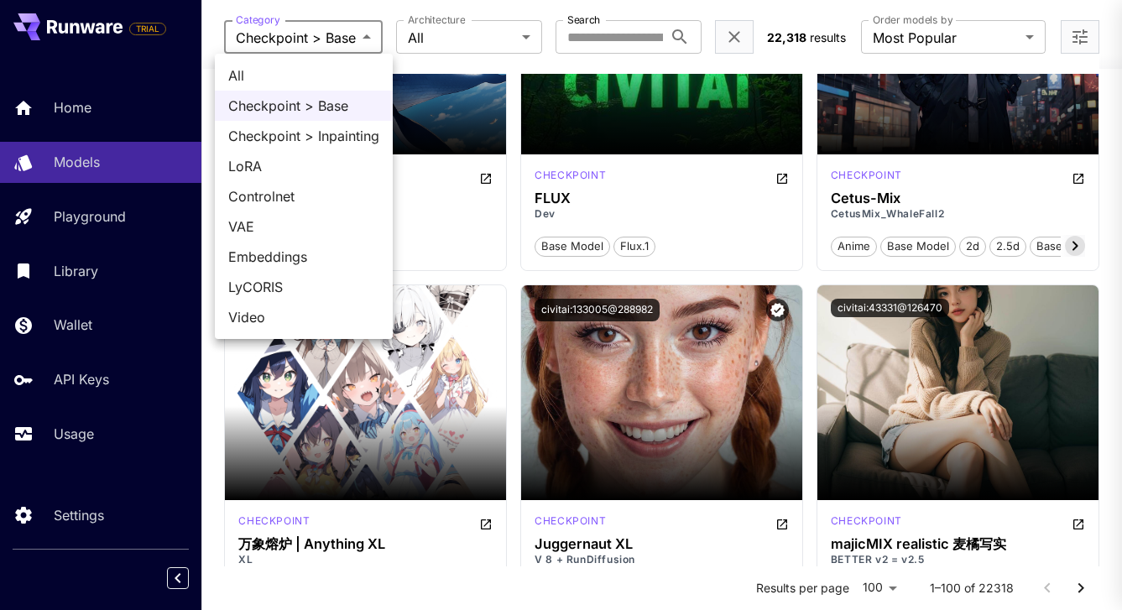
click at [334, 156] on span "LoRA" at bounding box center [303, 166] width 151 height 20
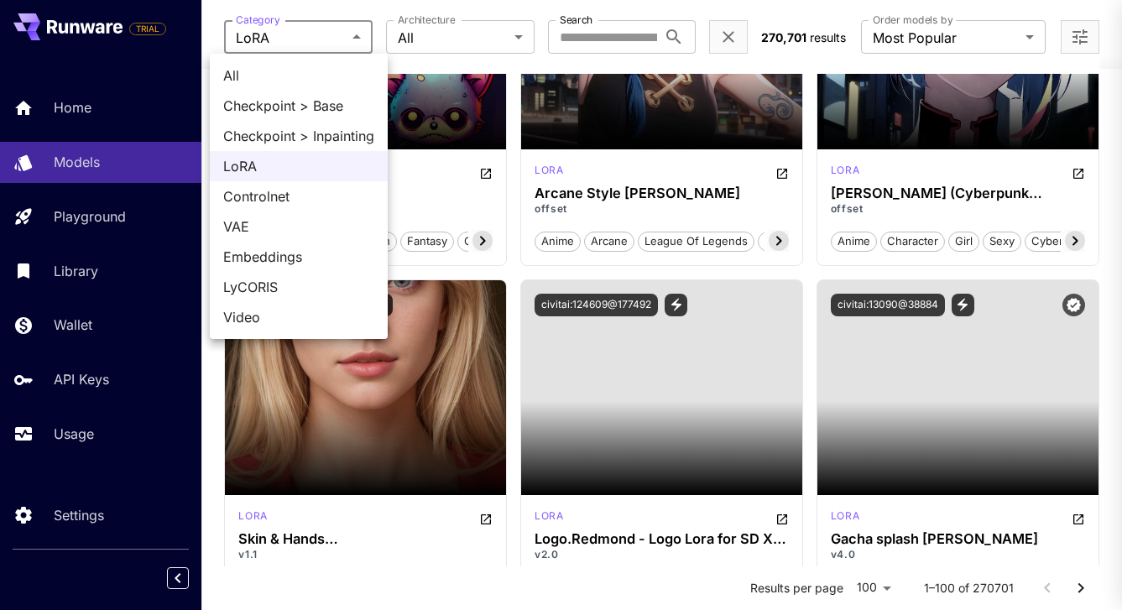
click at [350, 45] on div at bounding box center [561, 305] width 1122 height 610
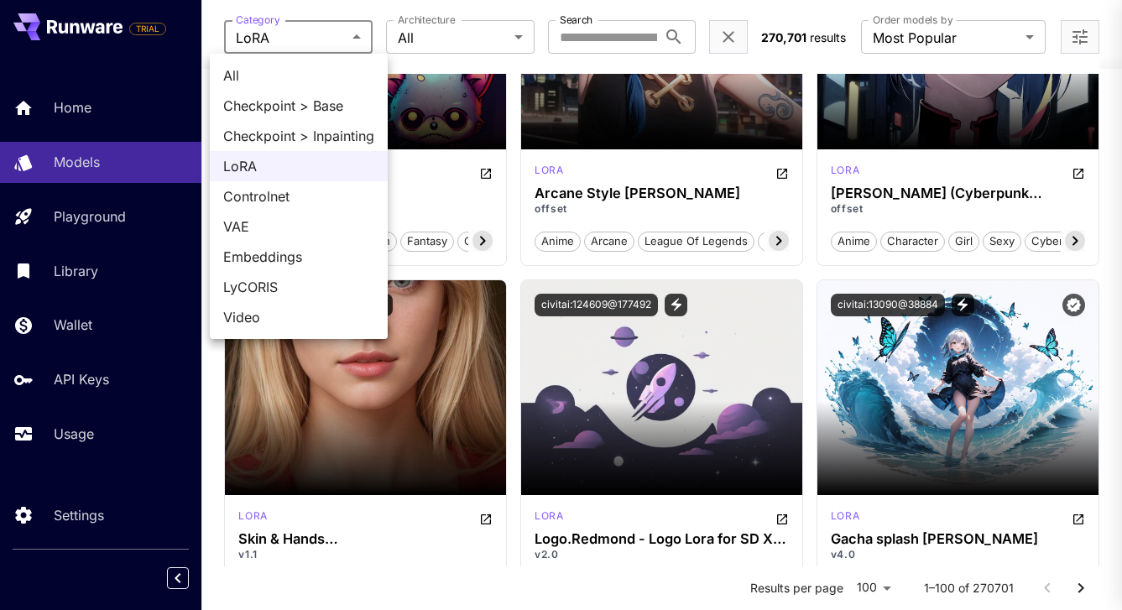
click at [312, 70] on span "All" at bounding box center [298, 75] width 151 height 20
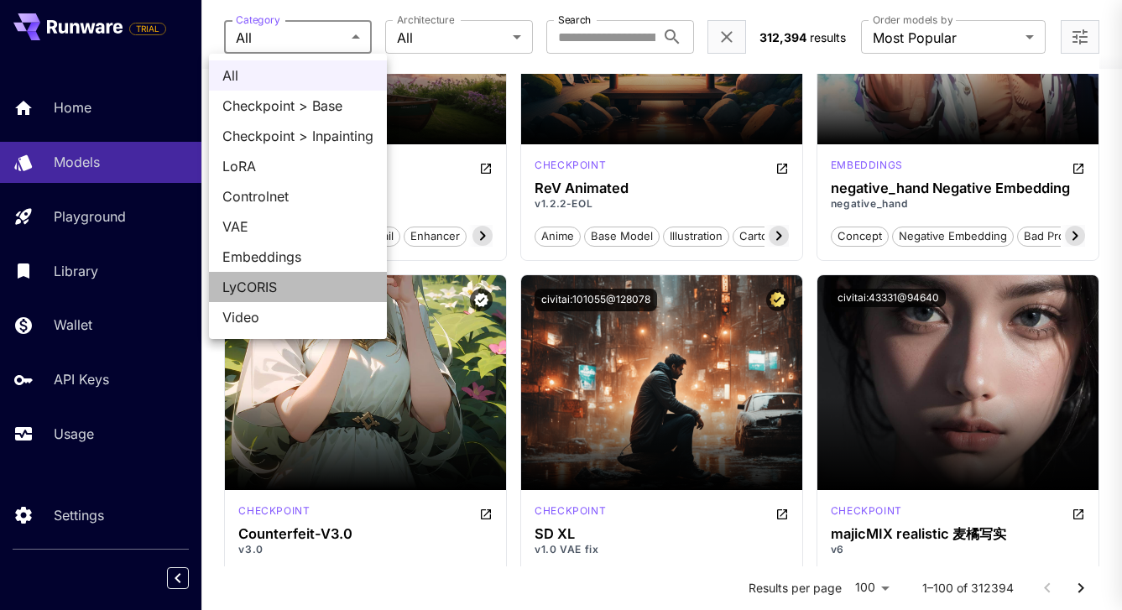
click at [275, 274] on li "LyCORIS" at bounding box center [298, 287] width 178 height 30
type input "*******"
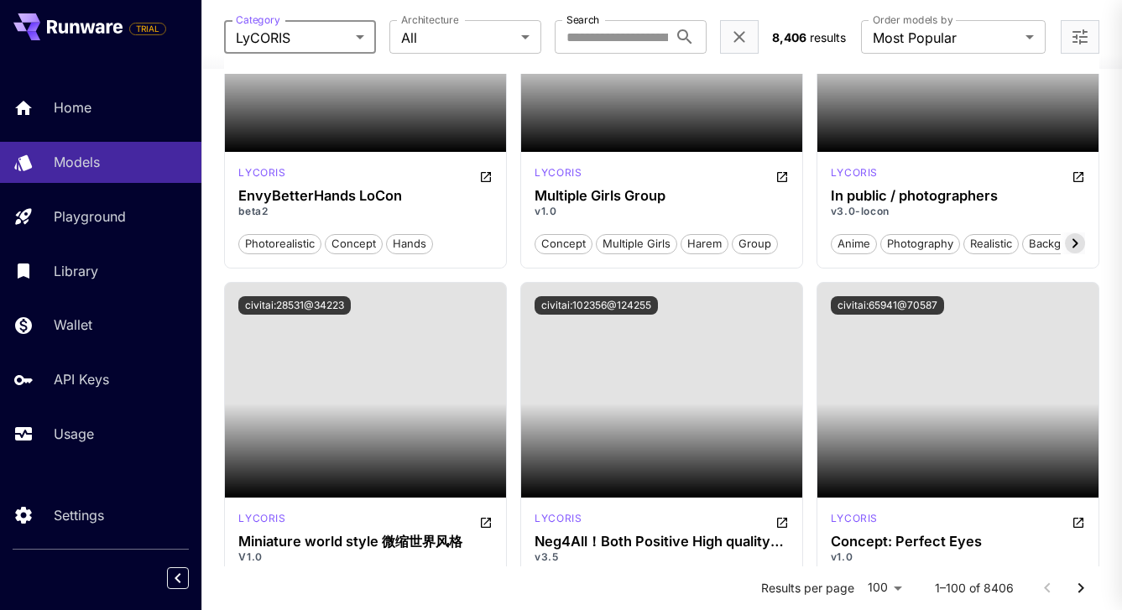
scroll to position [0, 0]
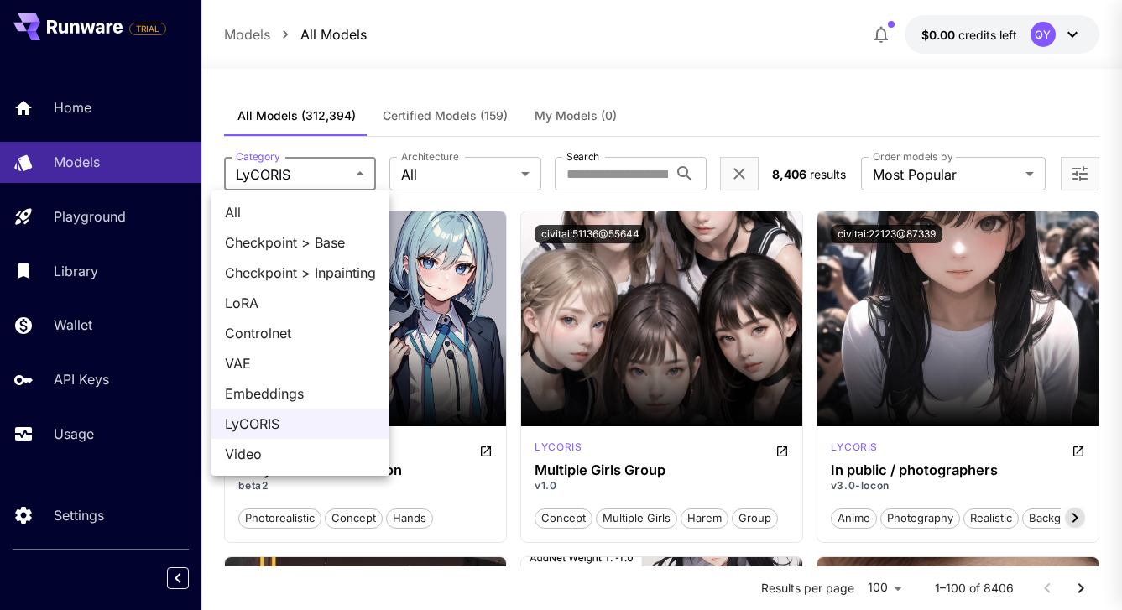
click at [462, 108] on div at bounding box center [561, 305] width 1122 height 610
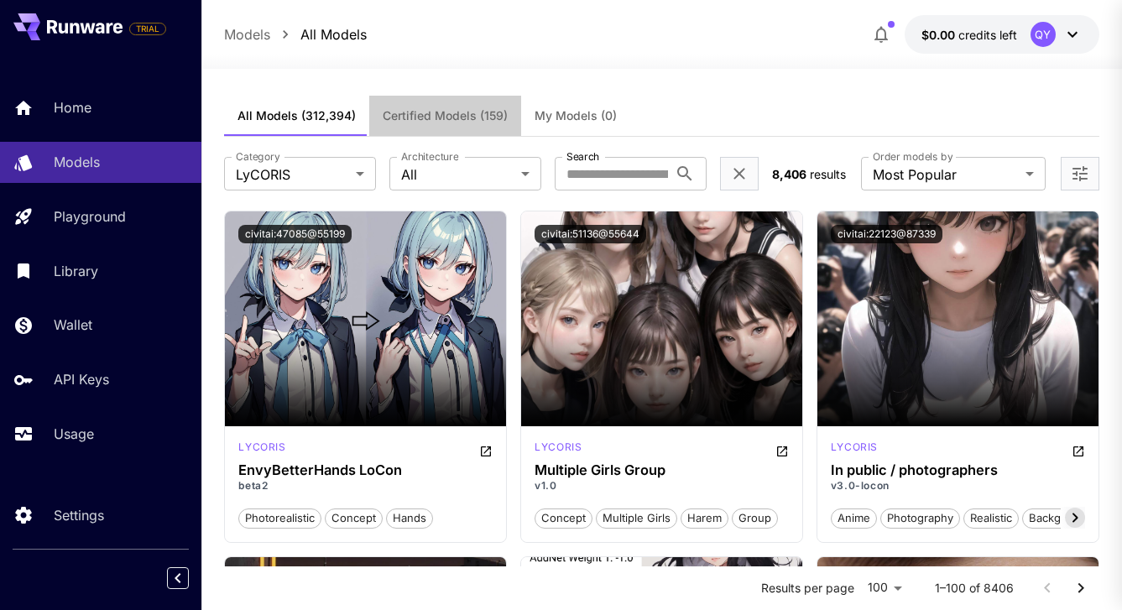
click at [450, 109] on span "Certified Models (159)" at bounding box center [445, 115] width 125 height 15
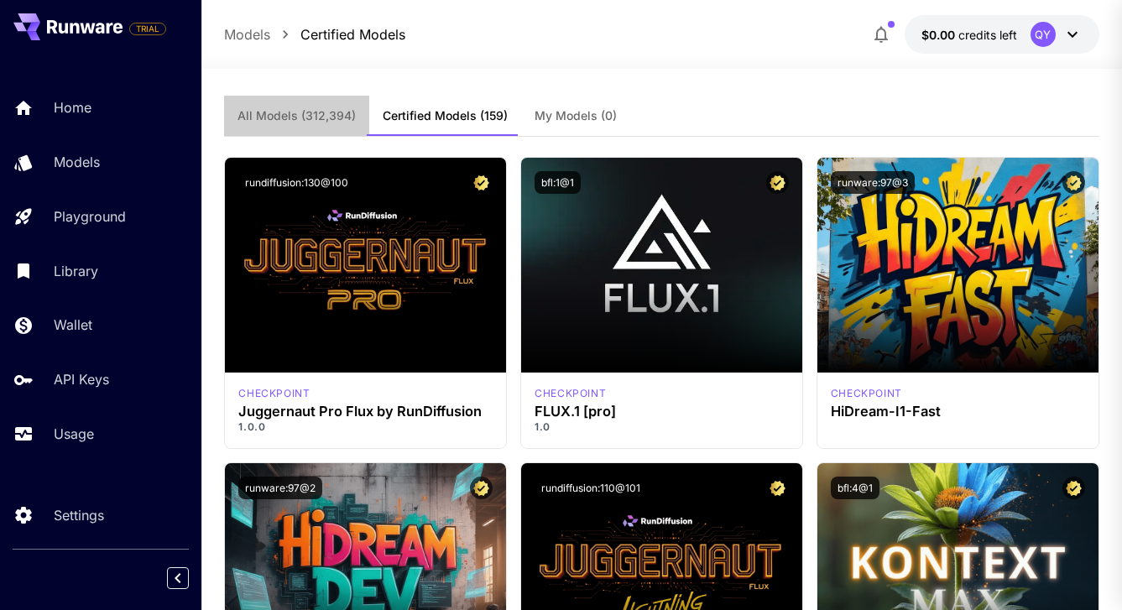
click at [313, 117] on span "All Models (312,394)" at bounding box center [296, 115] width 118 height 15
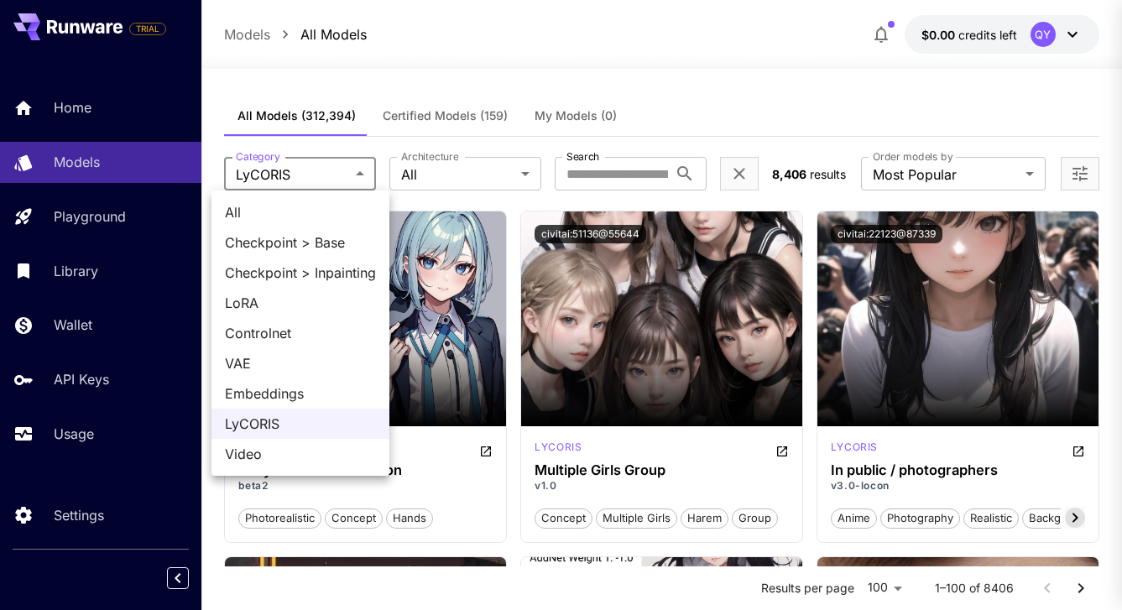
click at [414, 81] on div at bounding box center [561, 305] width 1122 height 610
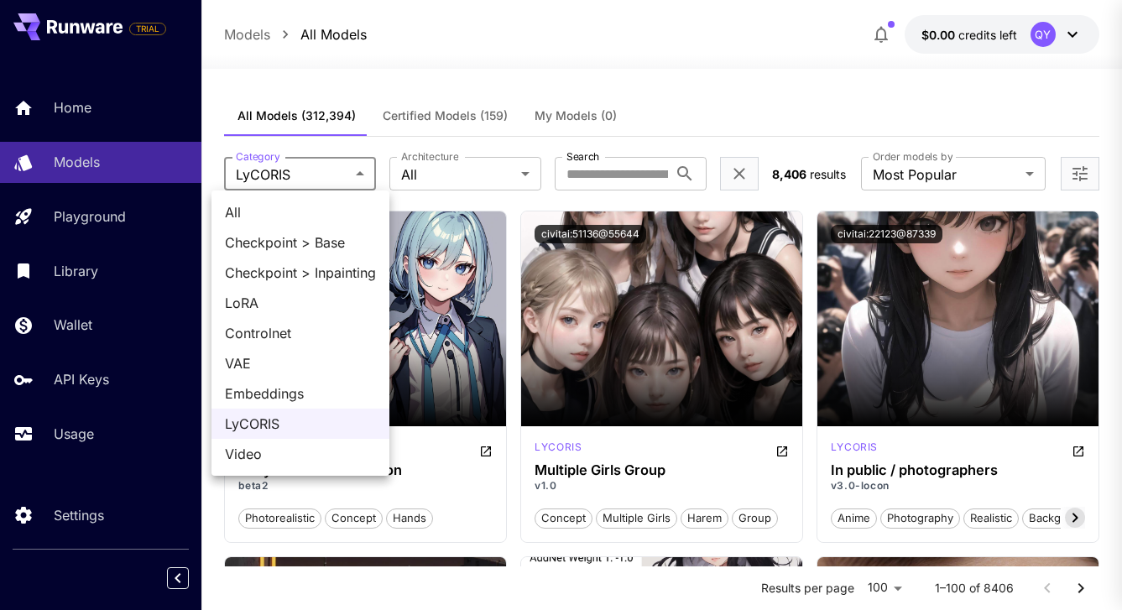
click at [534, 85] on div at bounding box center [561, 305] width 1122 height 610
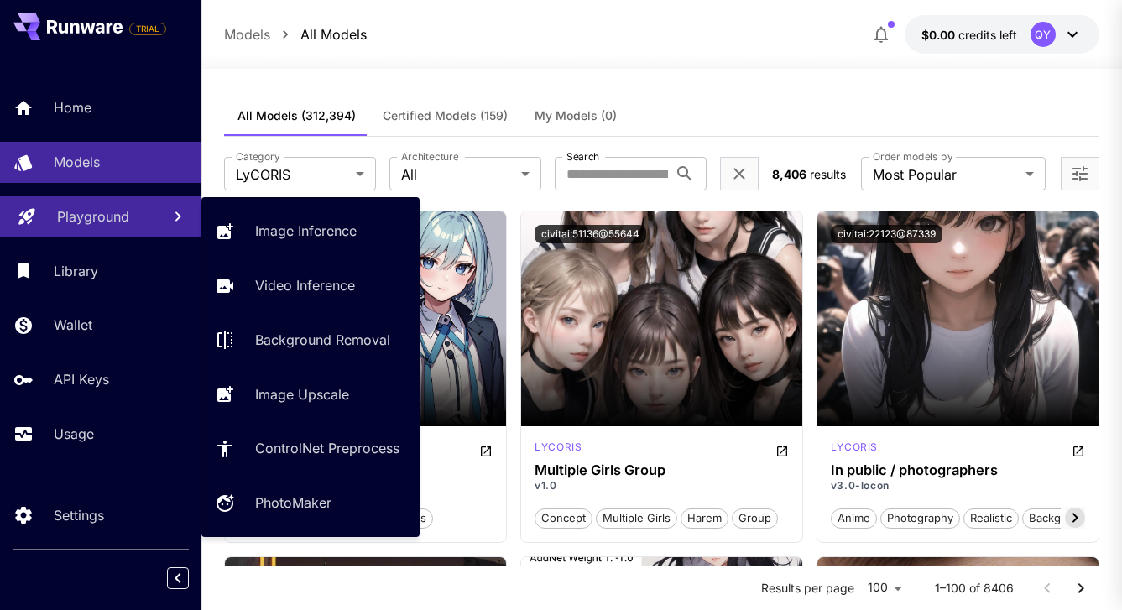
click at [70, 227] on link "Playground" at bounding box center [100, 216] width 201 height 41
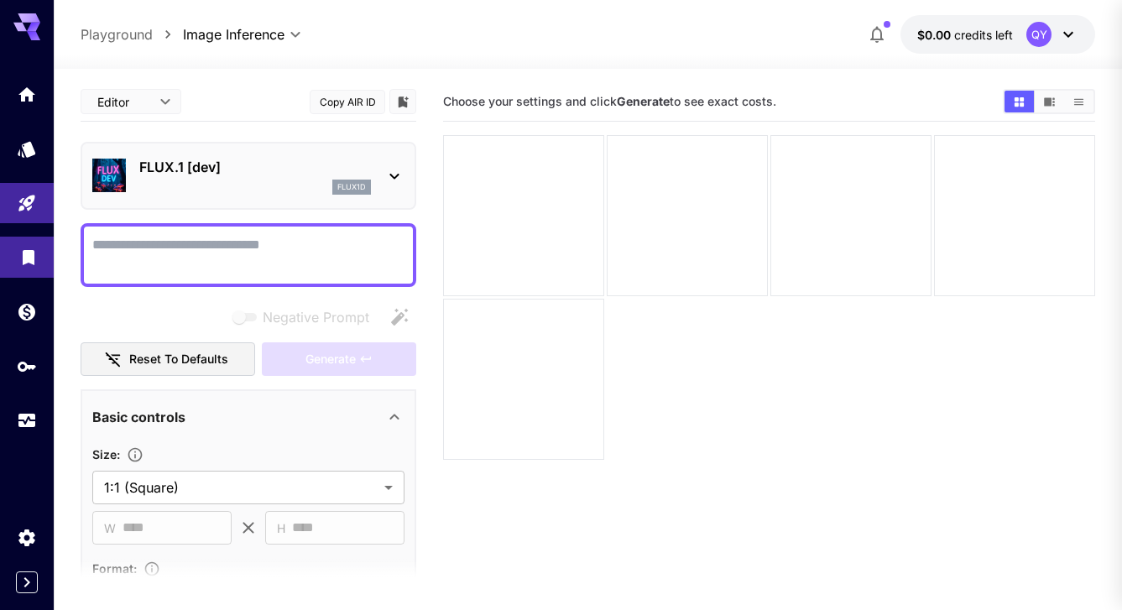
click at [18, 266] on link at bounding box center [27, 257] width 54 height 41
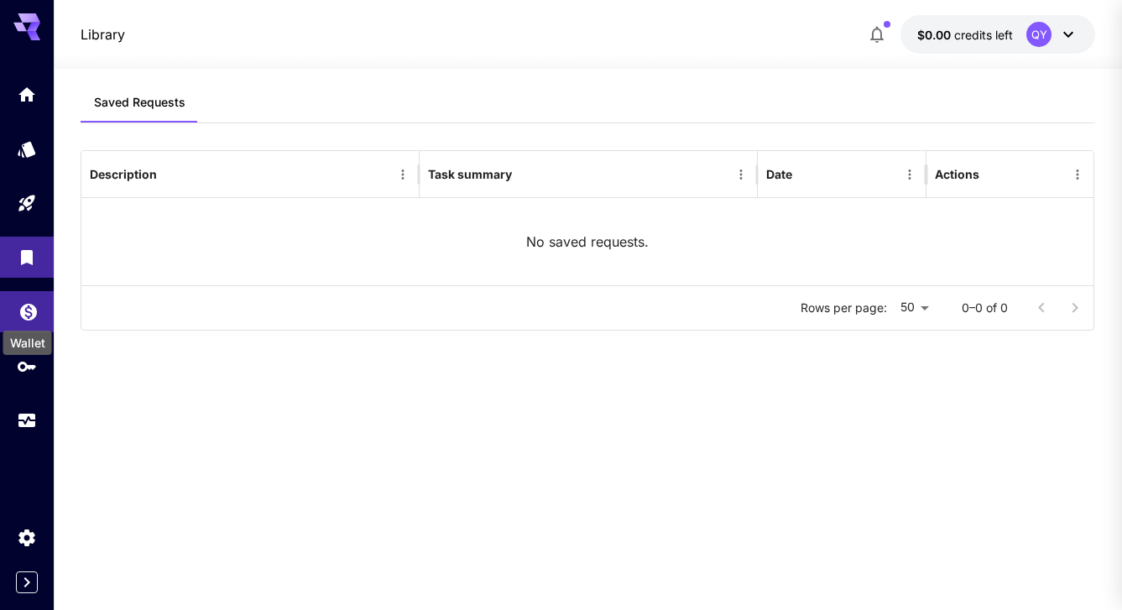
click at [35, 313] on icon "Wallet" at bounding box center [28, 307] width 17 height 17
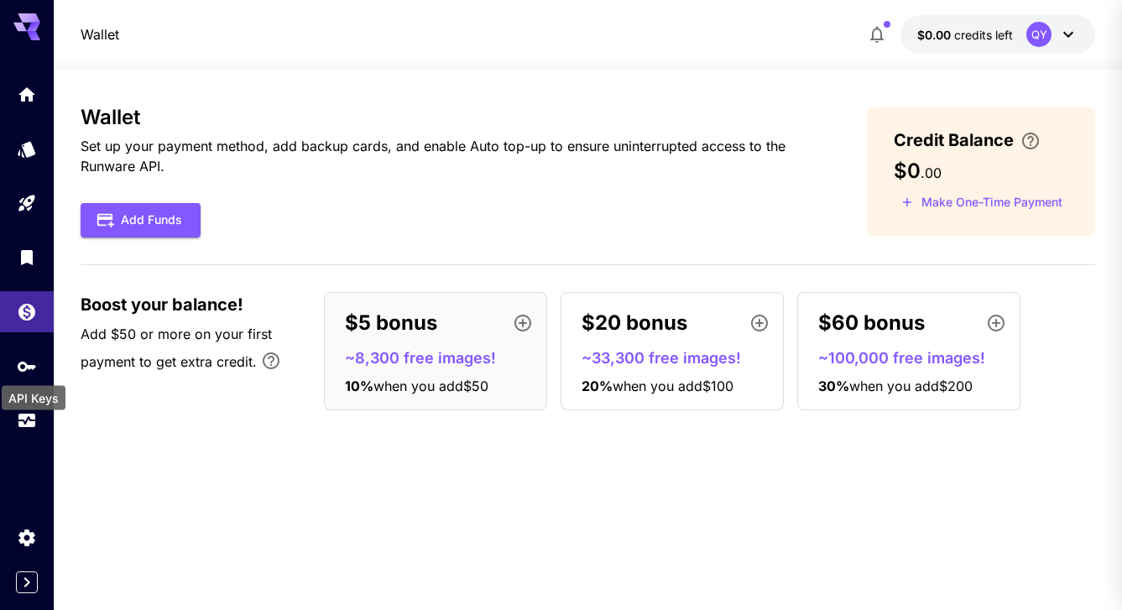
click at [25, 374] on div "API Keys" at bounding box center [33, 393] width 67 height 38
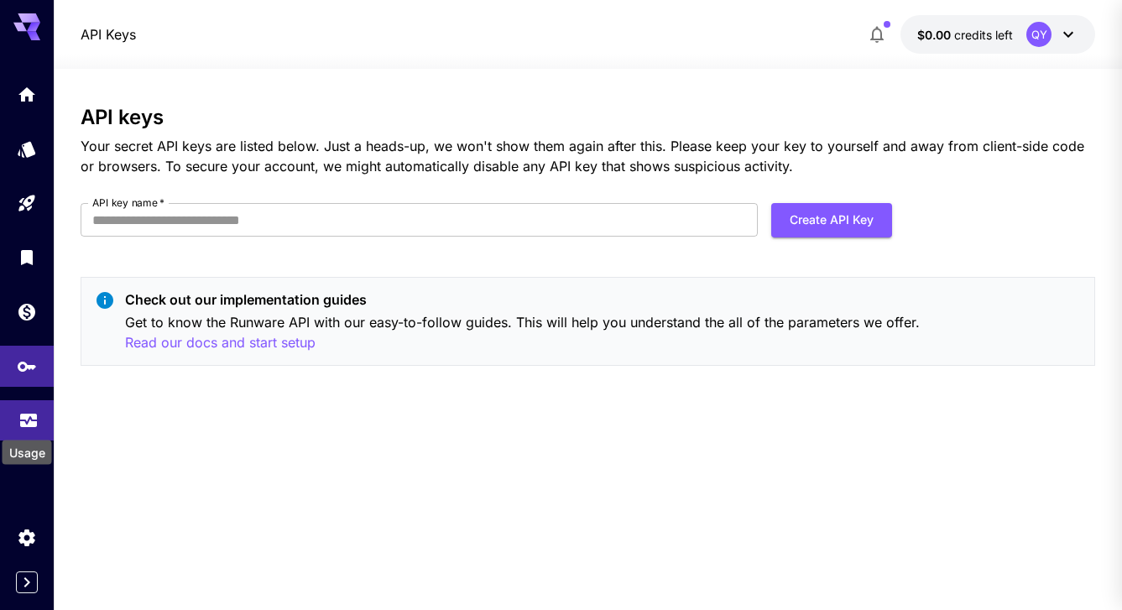
click at [32, 420] on icon "Usage" at bounding box center [28, 418] width 17 height 8
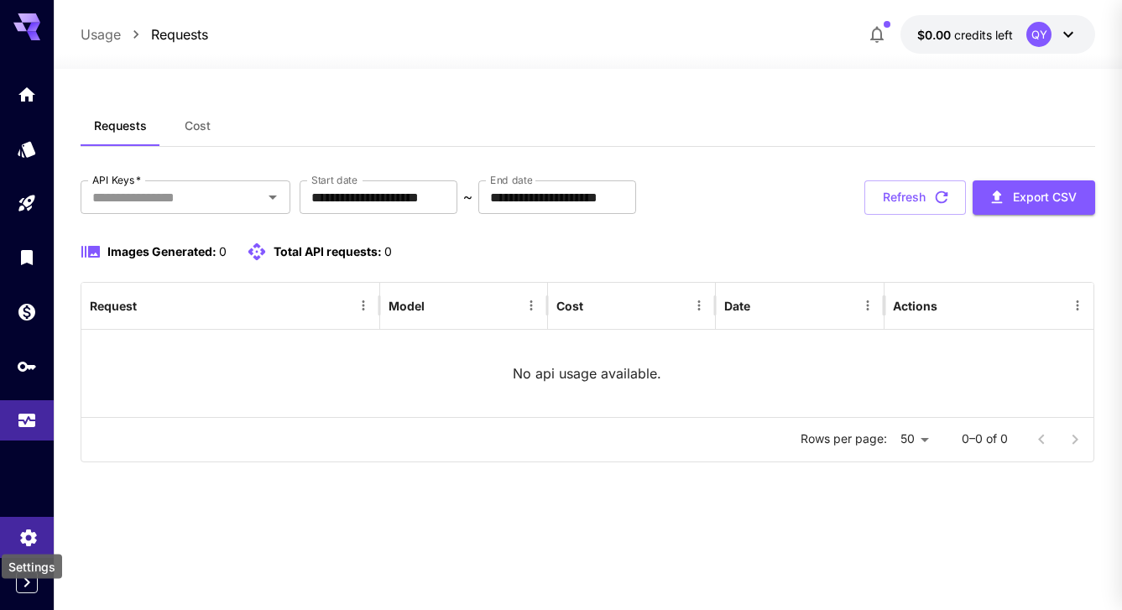
click at [31, 539] on icon "Settings" at bounding box center [28, 533] width 20 height 20
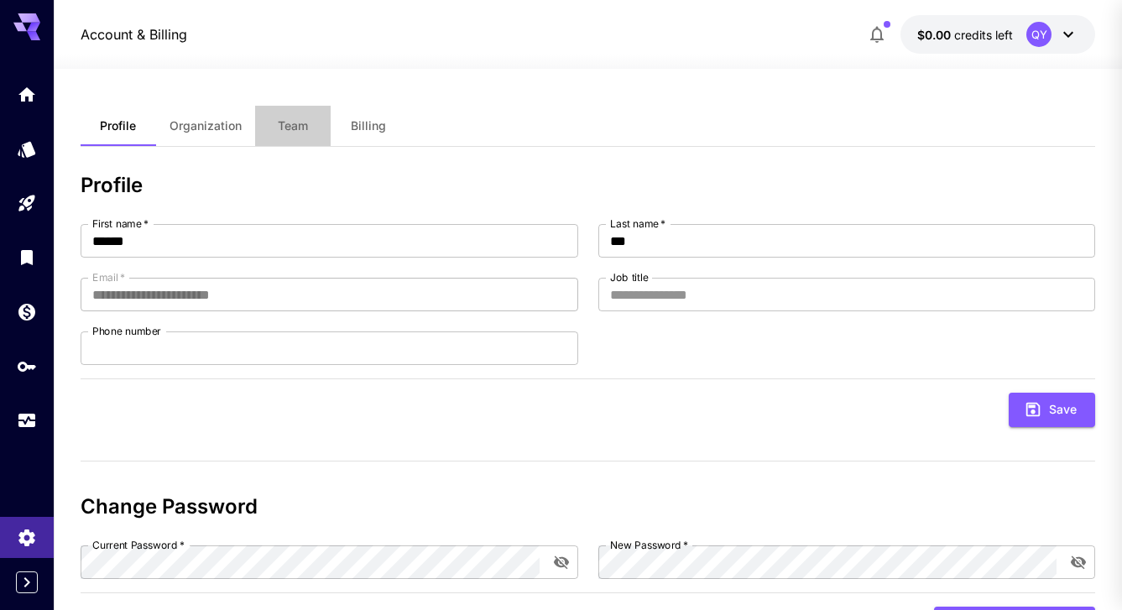
click at [304, 128] on span "Team" at bounding box center [293, 125] width 30 height 15
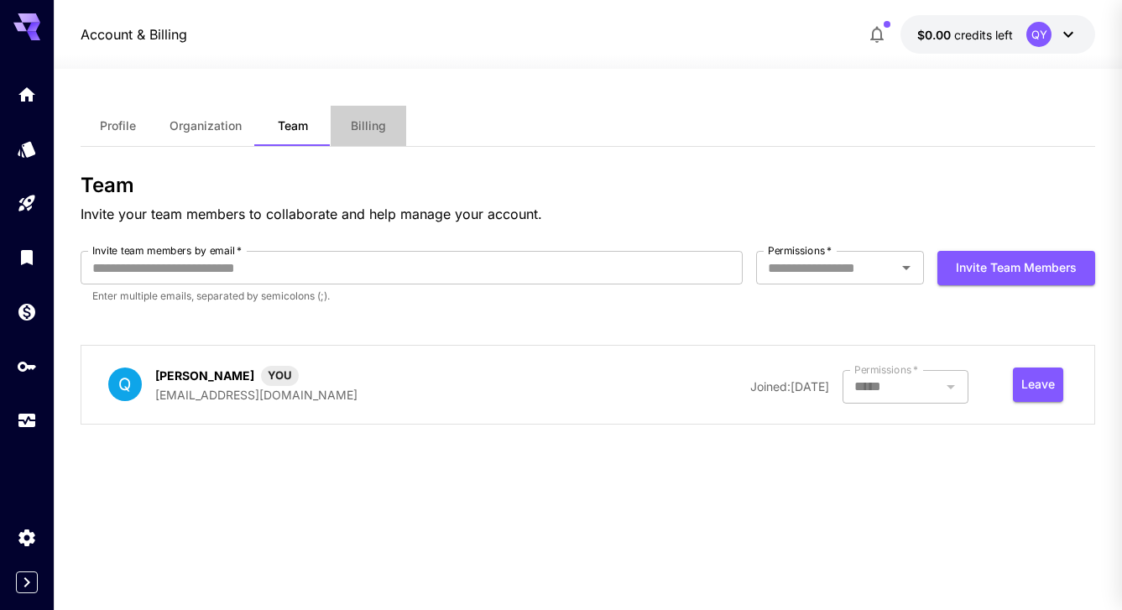
click at [360, 123] on span "Billing" at bounding box center [368, 125] width 35 height 15
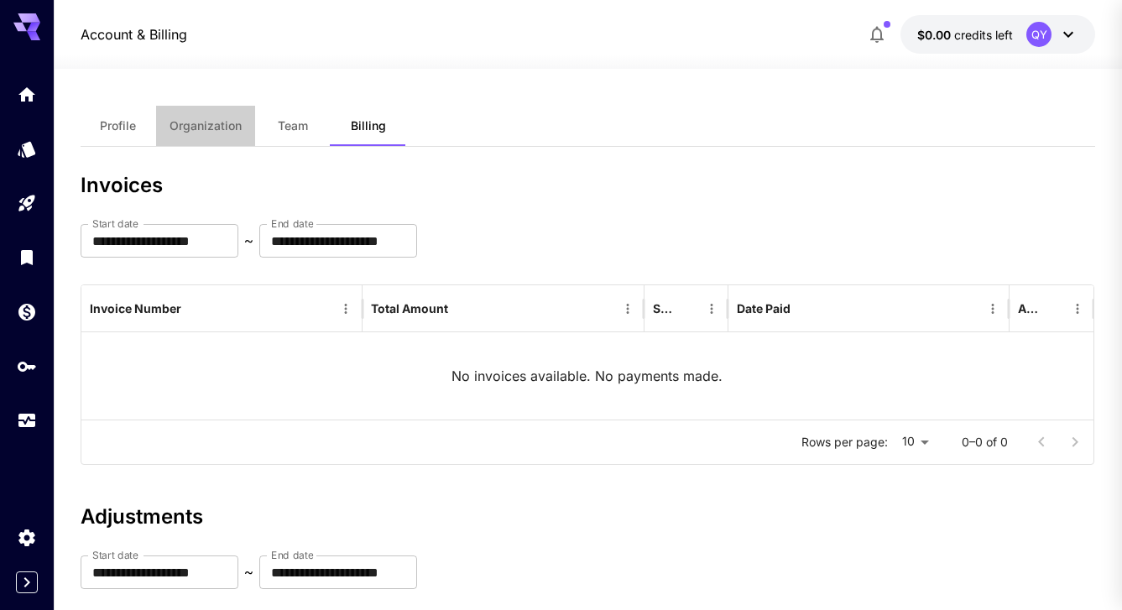
click at [226, 124] on span "Organization" at bounding box center [205, 125] width 72 height 15
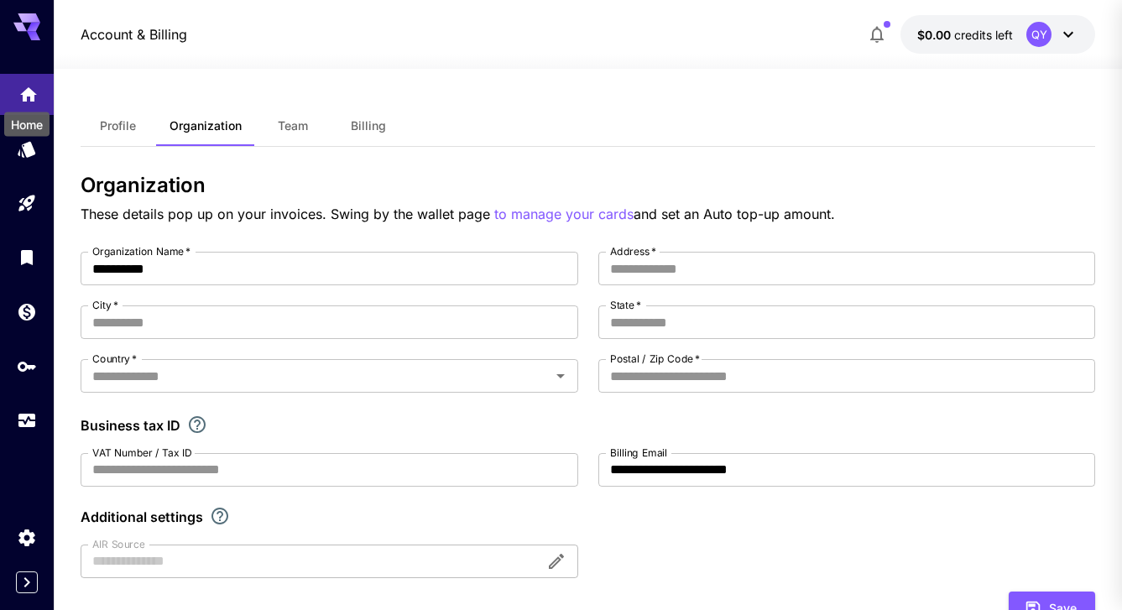
click at [25, 99] on icon "Home" at bounding box center [28, 90] width 20 height 20
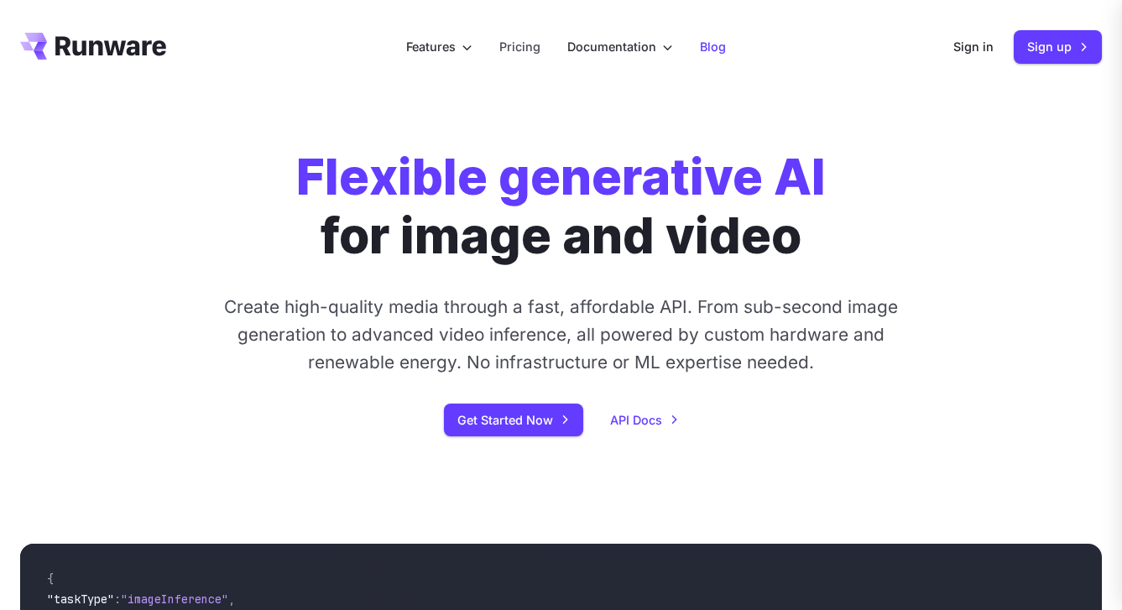
click at [722, 49] on link "Blog" at bounding box center [713, 46] width 26 height 19
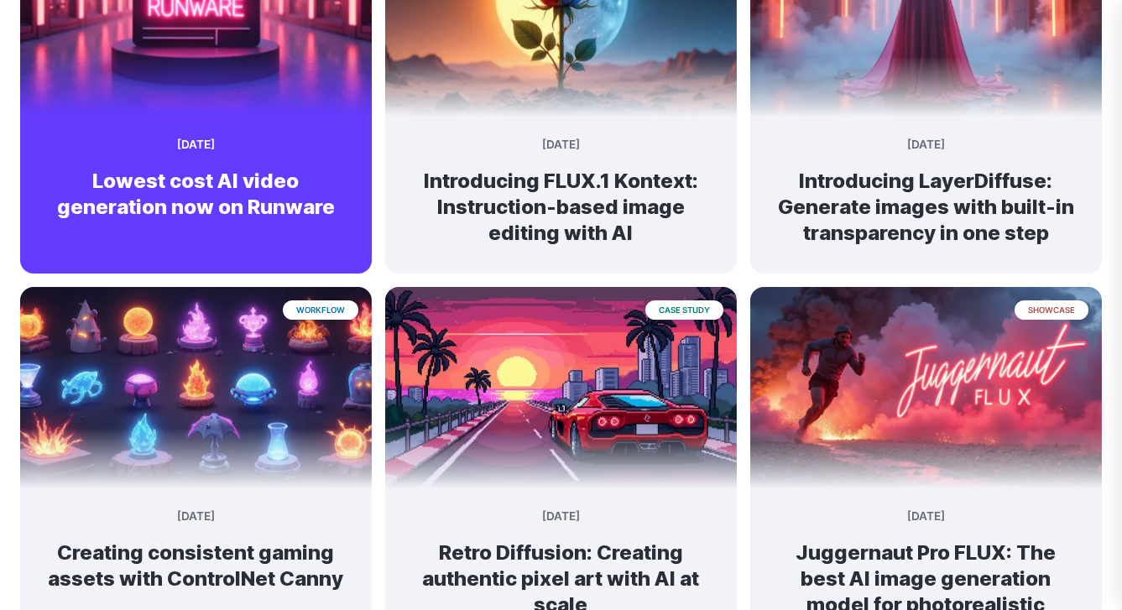
scroll to position [230, 0]
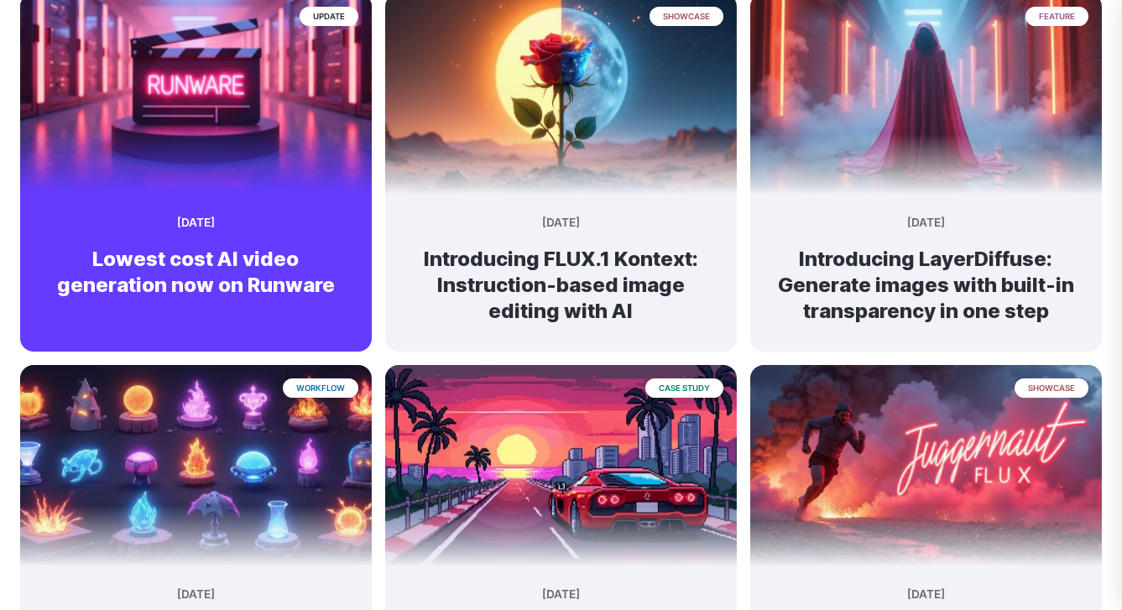
click at [273, 226] on div "update [DATE] Lowest cost AI video generation now on Runware" at bounding box center [195, 262] width 351 height 124
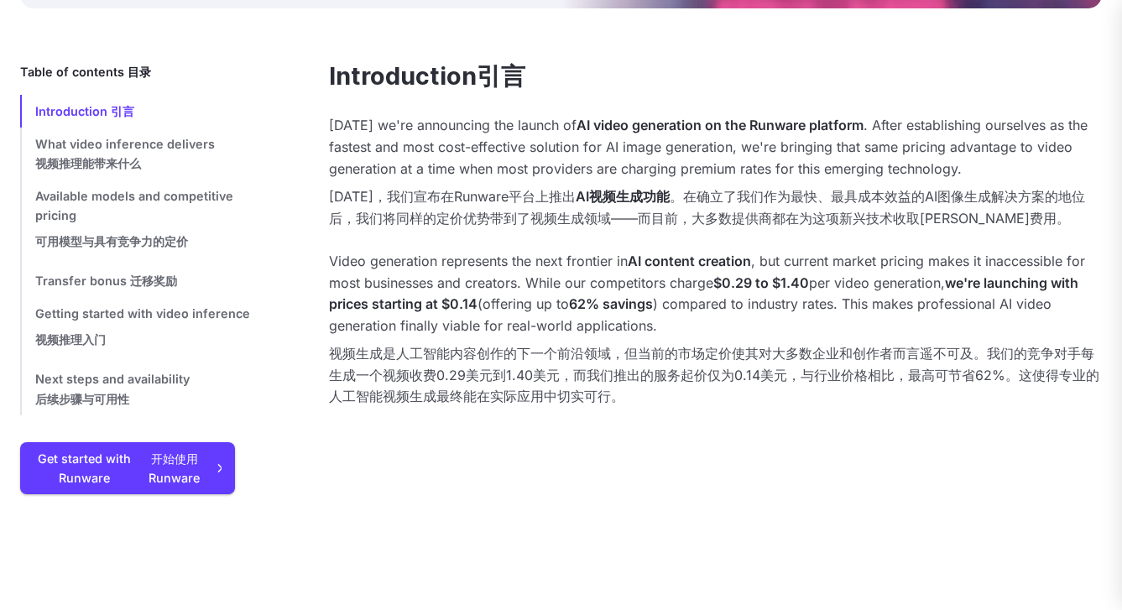
scroll to position [635, 0]
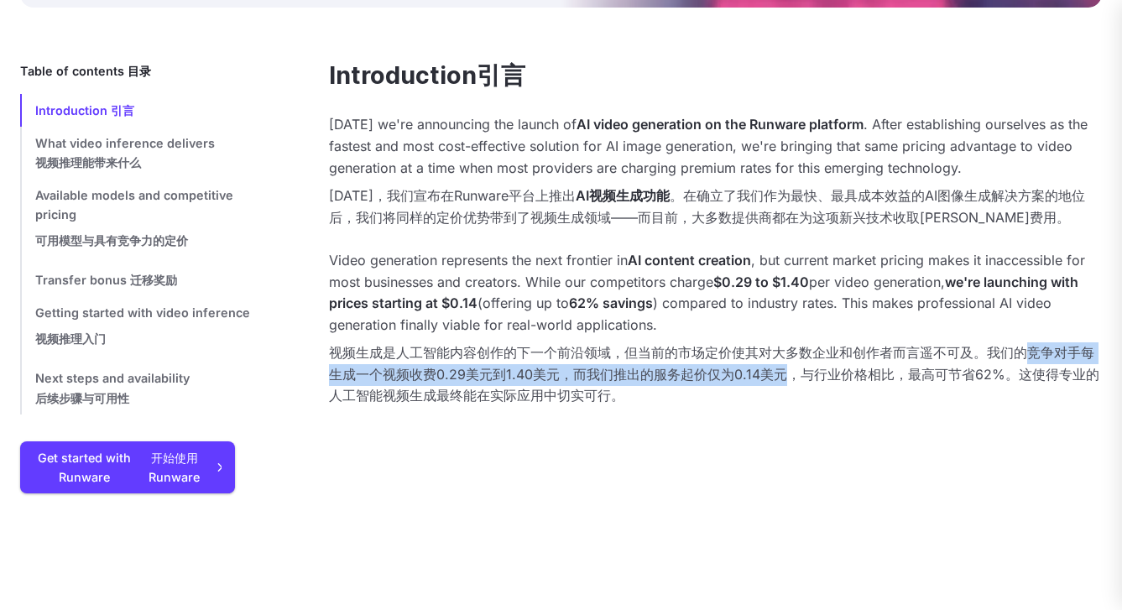
drag, startPoint x: 1028, startPoint y: 352, endPoint x: 780, endPoint y: 378, distance: 248.8
click at [780, 378] on span "视频生成是人工智能内容创作的下一个前沿领域，但当前的市场定价使其对大多数企业和创作者而言遥不可及。我们的竞争对手每生成一个视频收费0.29美元到1.40美元，…" at bounding box center [714, 374] width 770 height 60
copy span "竞争对手每生成一个视频收费0.29美元到1.40美元，而我们推出的服务起价仅为0.14美元"
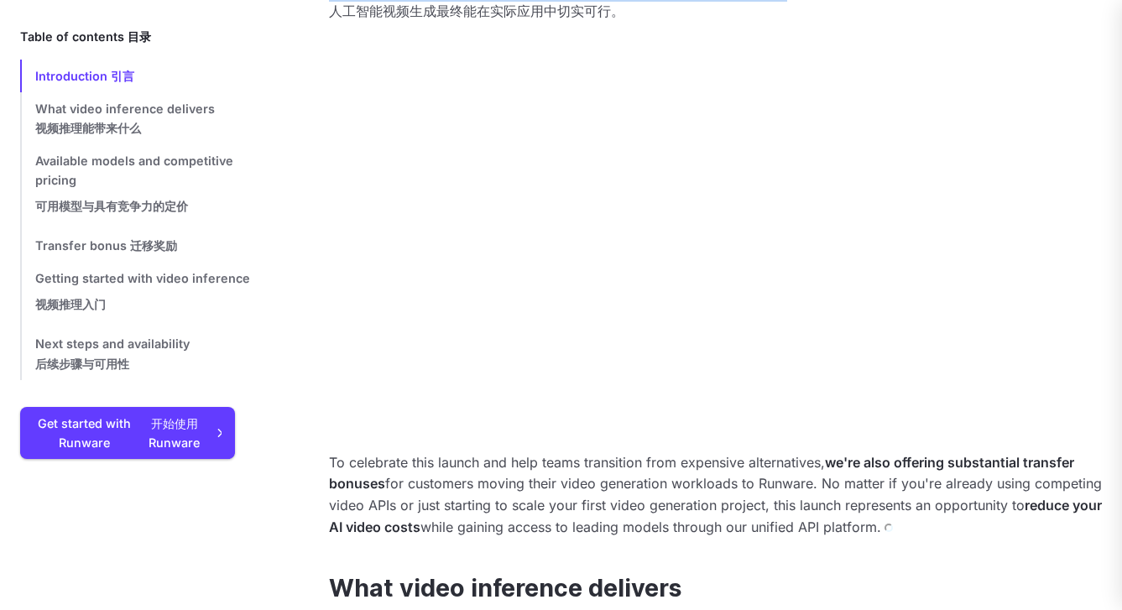
scroll to position [1195, 0]
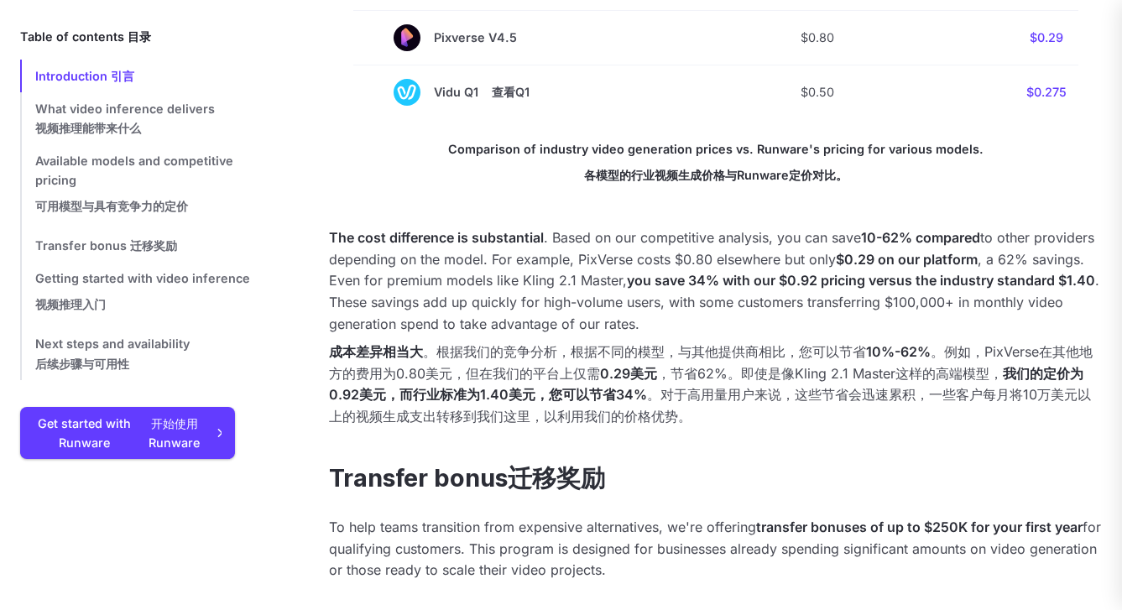
scroll to position [3516, 0]
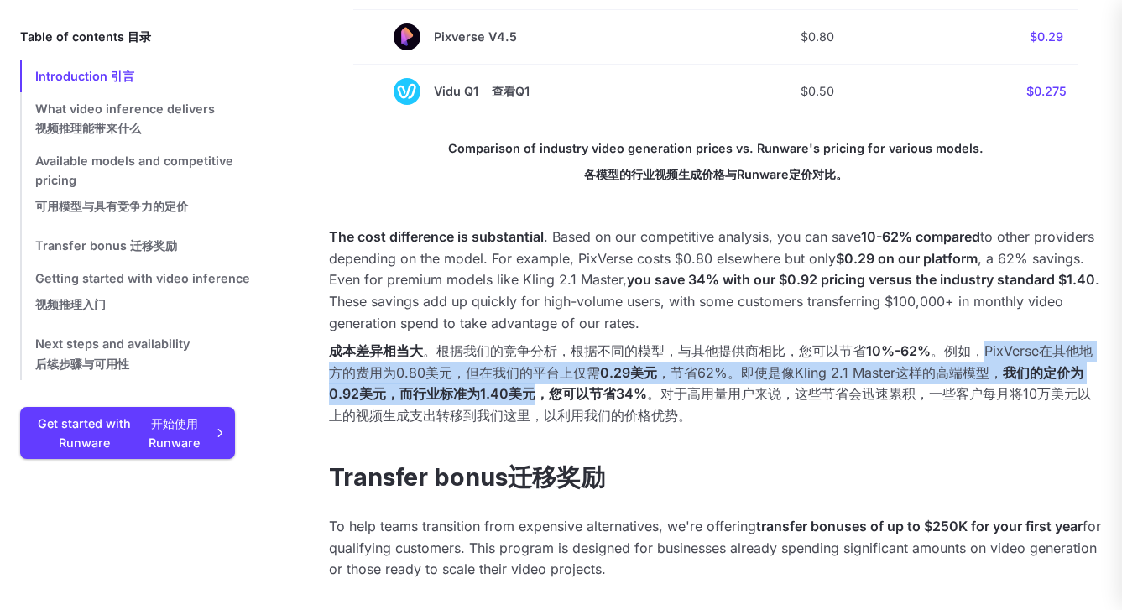
drag, startPoint x: 985, startPoint y: 403, endPoint x: 532, endPoint y: 450, distance: 455.4
click at [532, 424] on span "成本差异相当大 。根据我们的竞争分析，根据不同的模型，与其他提供商相比，您可以节省 10%-62% 。例如，PixVerse在其他地方的费用为0.80美元，但…" at bounding box center [710, 382] width 763 height 81
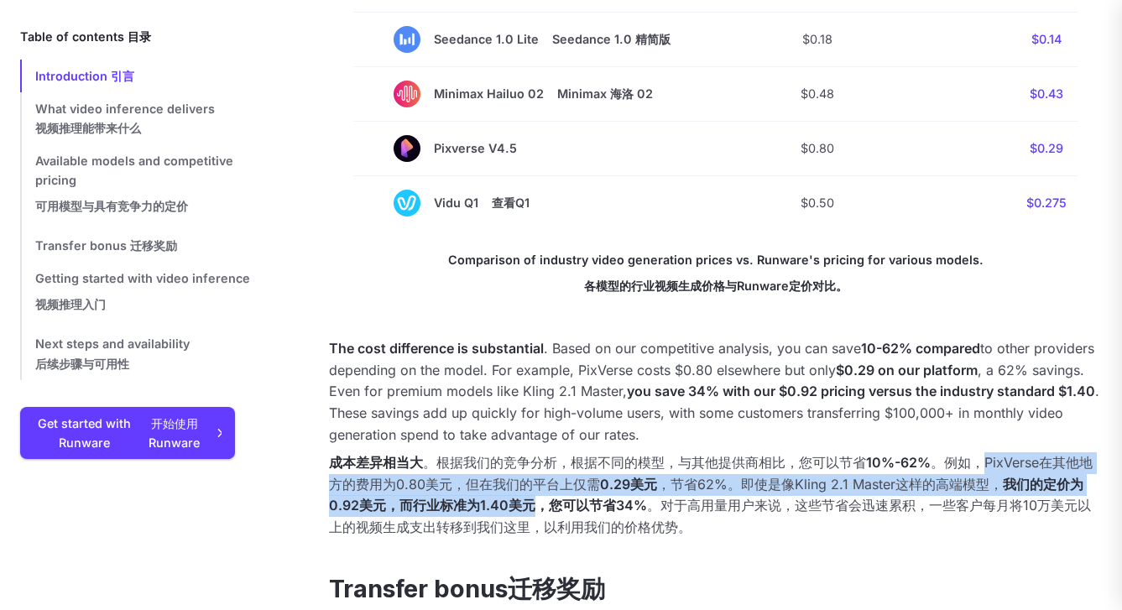
scroll to position [3373, 0]
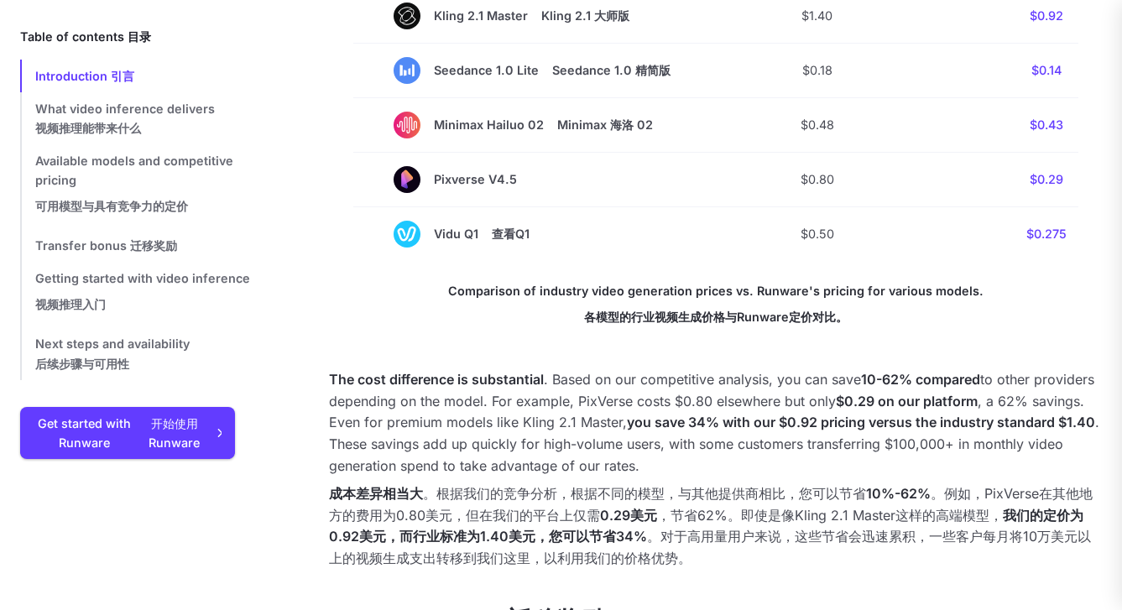
click at [613, 433] on p "The cost difference is substantial . Based on our competitive analysis, you can…" at bounding box center [715, 469] width 773 height 200
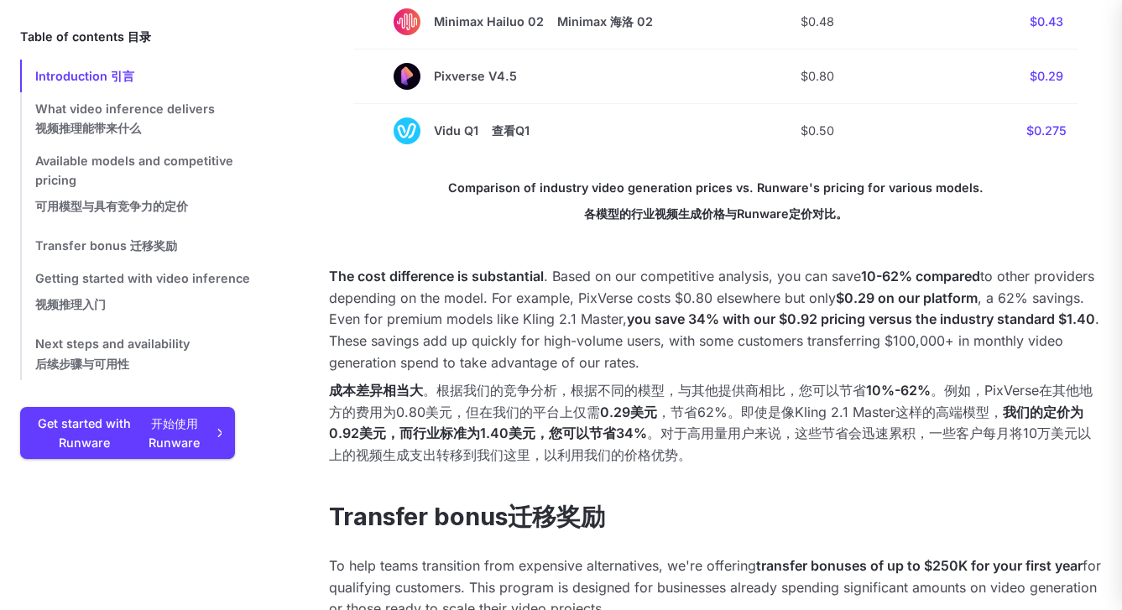
scroll to position [3488, 0]
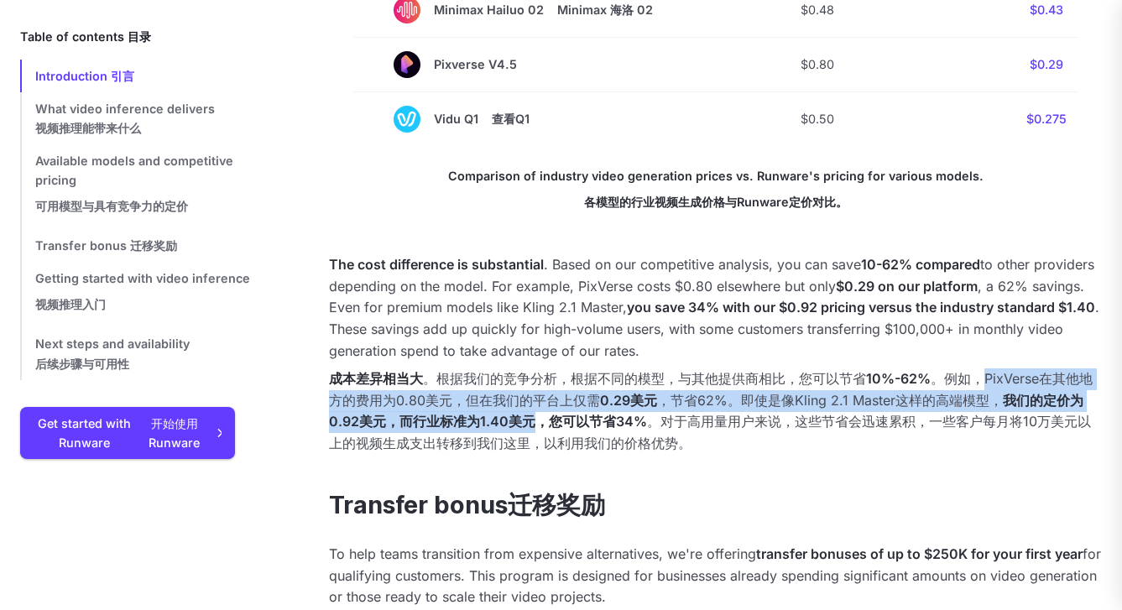
drag, startPoint x: 984, startPoint y: 437, endPoint x: 532, endPoint y: 475, distance: 453.7
click at [532, 451] on span "成本差异相当大 。根据我们的竞争分析，根据不同的模型，与其他提供商相比，您可以节省 10%-62% 。例如，PixVerse在其他地方的费用为0.80美元，但…" at bounding box center [710, 410] width 763 height 81
copy span "PixVerse在其他地方的费用为0.80美元，但在我们的平台上仅需 0.29美元 ，节省62%。即使是像Kling 2.1 Master这样的高端模型， 我…"
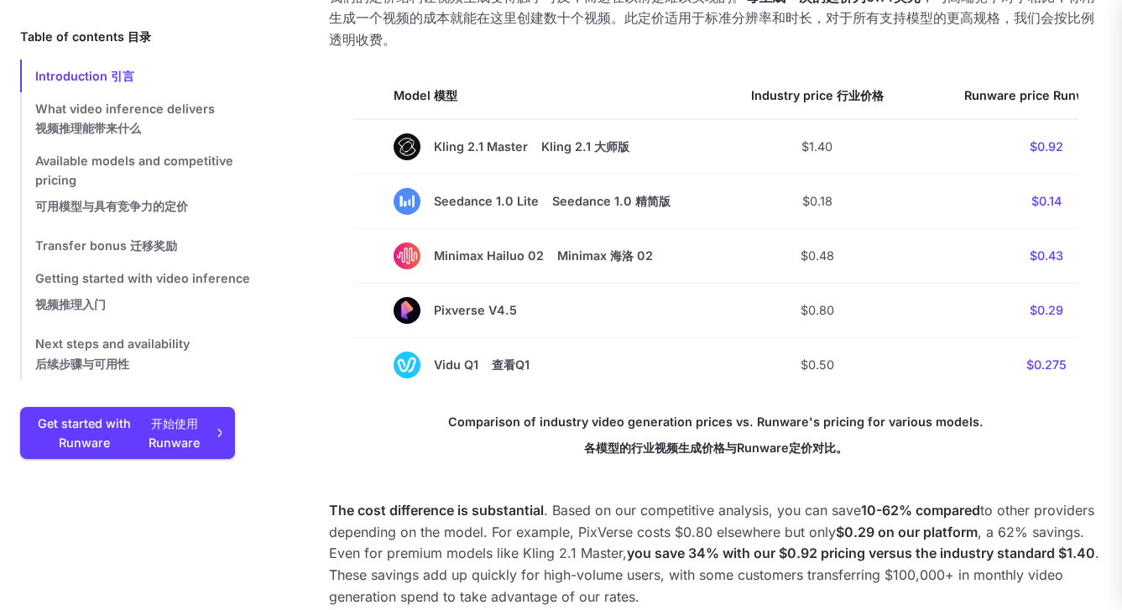
scroll to position [3243, 0]
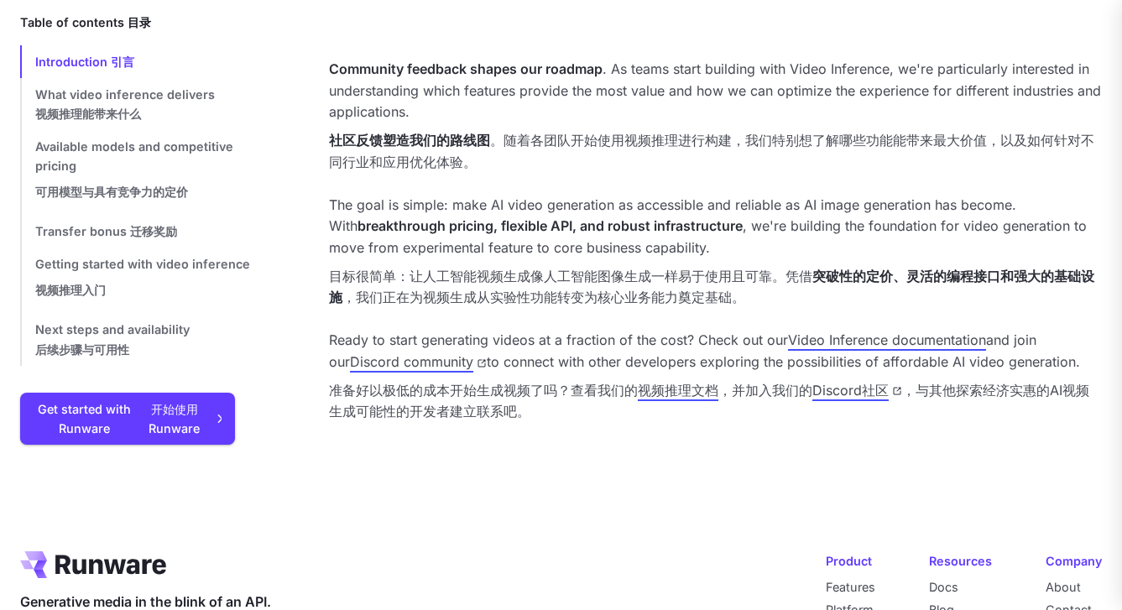
scroll to position [6380, 0]
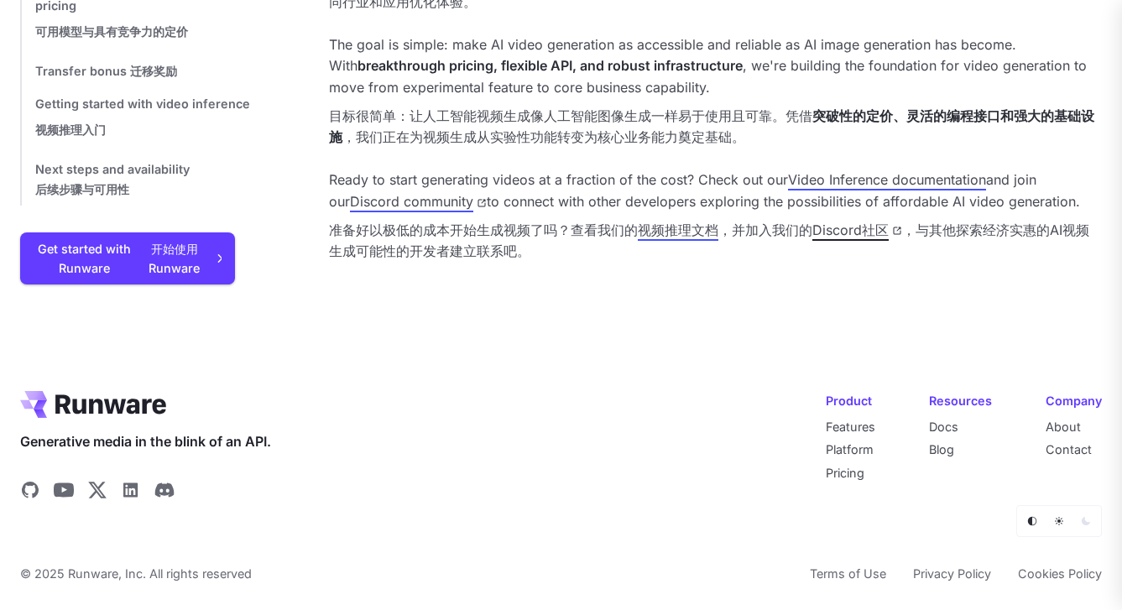
click at [846, 238] on link "Discord社区" at bounding box center [857, 229] width 90 height 17
